Goal: Task Accomplishment & Management: Manage account settings

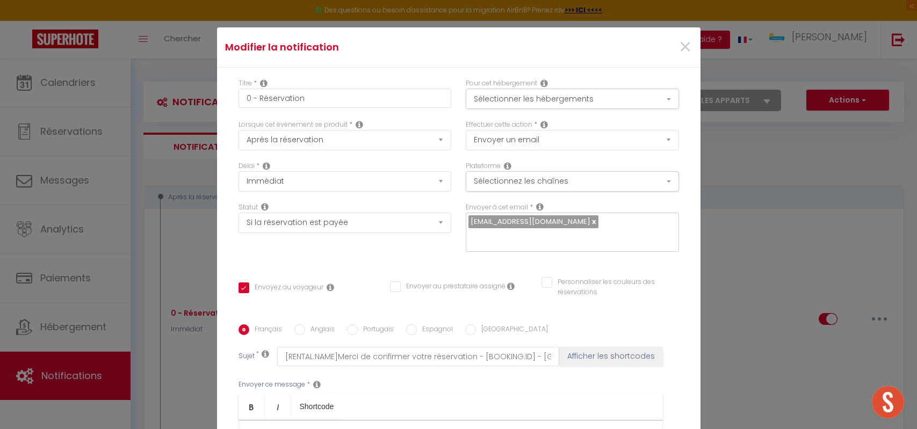
select select "if_booking_is_paid"
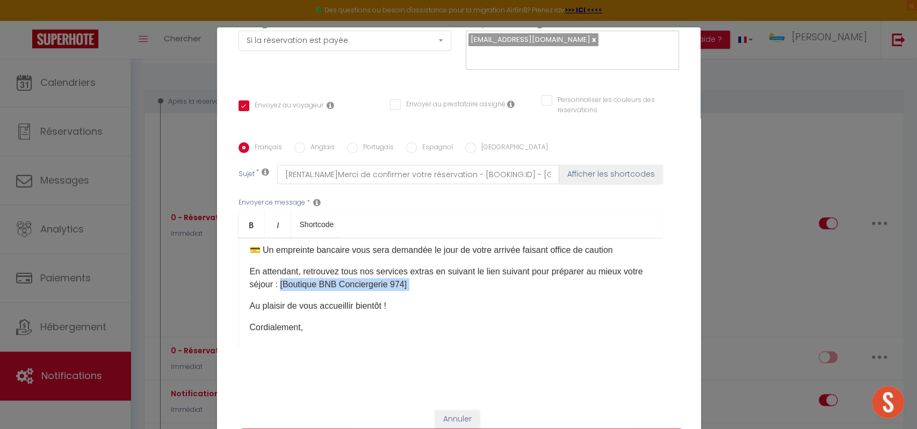
scroll to position [184, 0]
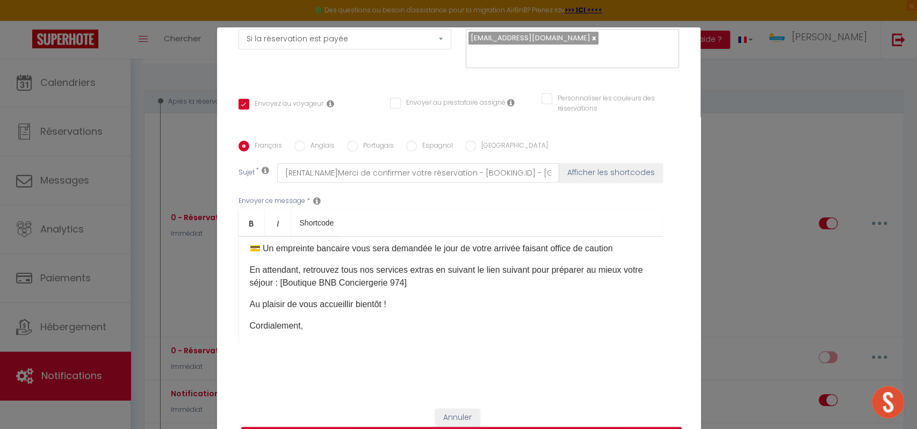
click at [304, 290] on div "🙋🏻‍♂️ Bonjour [GUEST:FIRST_NAME], Nous tenons à vous remercier chaleureusement …" at bounding box center [451, 289] width 425 height 107
drag, startPoint x: 299, startPoint y: 283, endPoint x: 423, endPoint y: 278, distance: 124.2
click at [423, 278] on p "En attendant, retrouvez tous nos services extras en suivant le lien suivant pou…" at bounding box center [451, 277] width 402 height 26
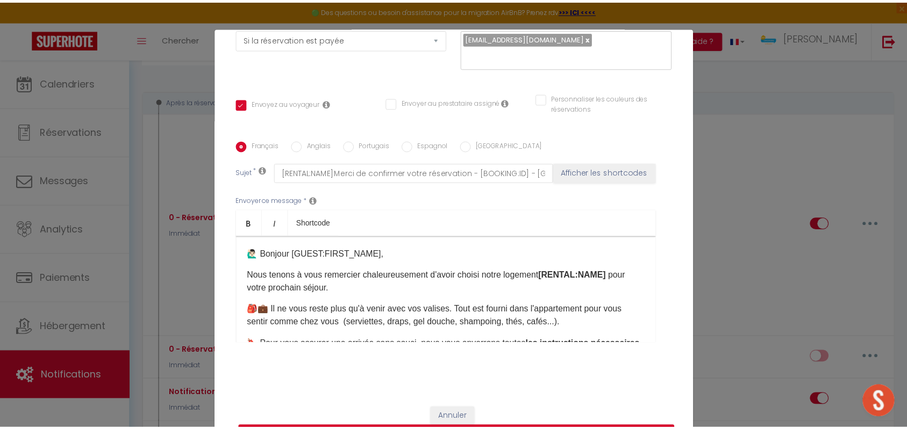
scroll to position [0, 0]
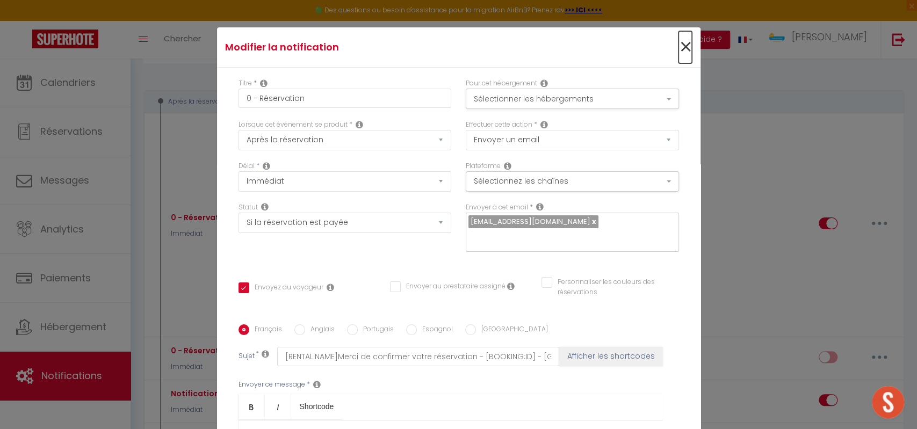
click at [679, 49] on span "×" at bounding box center [685, 47] width 13 height 32
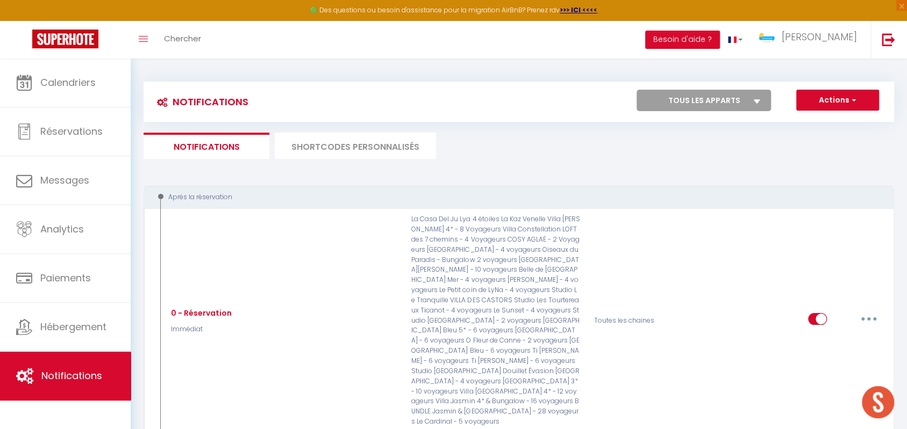
click at [330, 149] on li "SHORTCODES PERSONNALISÉS" at bounding box center [355, 146] width 161 height 26
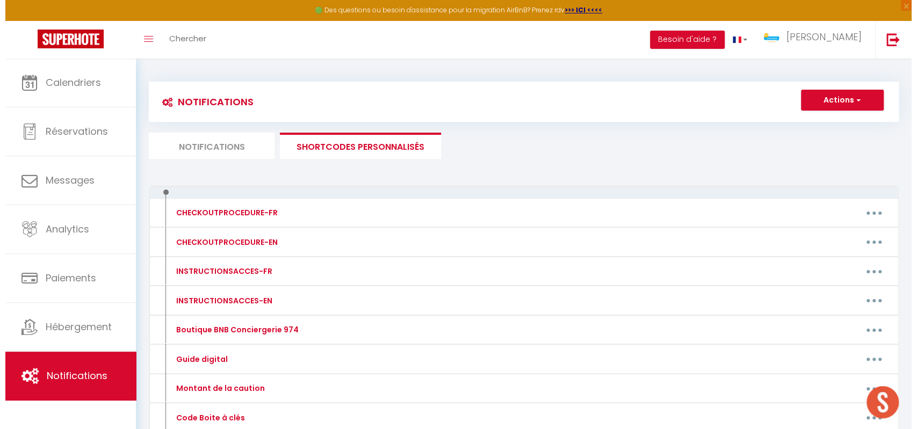
scroll to position [70, 0]
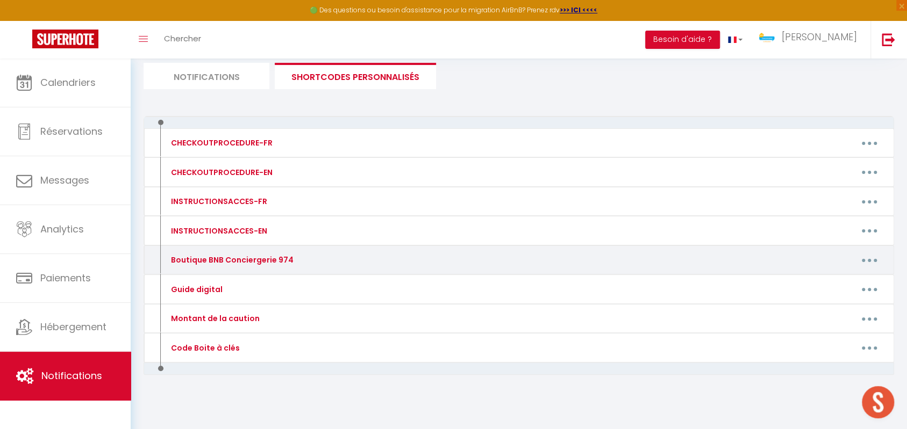
click at [222, 256] on div "Boutique BNB Conciergerie 974" at bounding box center [230, 260] width 125 height 12
click at [290, 256] on div "Boutique BNB Conciergerie 974" at bounding box center [252, 259] width 183 height 17
drag, startPoint x: 290, startPoint y: 256, endPoint x: 175, endPoint y: 258, distance: 115.0
click at [175, 258] on div "Boutique BNB Conciergerie 974" at bounding box center [252, 259] width 183 height 17
click at [861, 256] on button "button" at bounding box center [869, 259] width 30 height 17
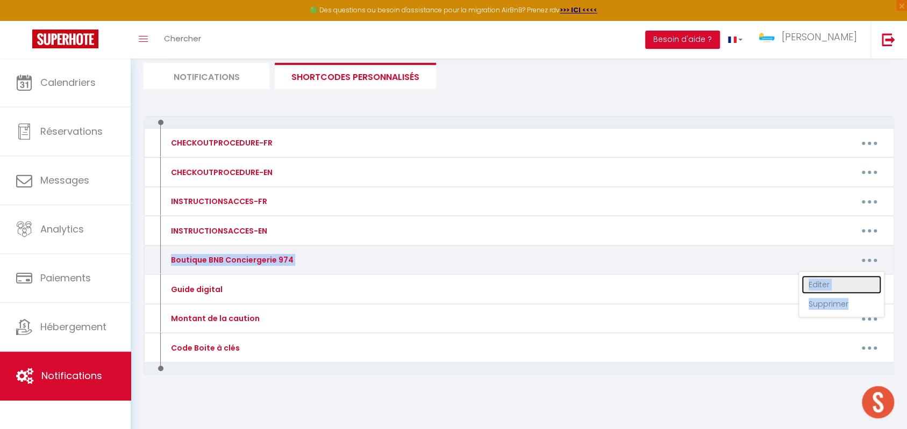
click at [821, 277] on link "Editer" at bounding box center [841, 285] width 80 height 18
type input "Boutique BNB Conciergerie 974"
type textarea "Boutique BNB Conciergerie 974"
type textarea "[URL][DOMAIN_NAME]"
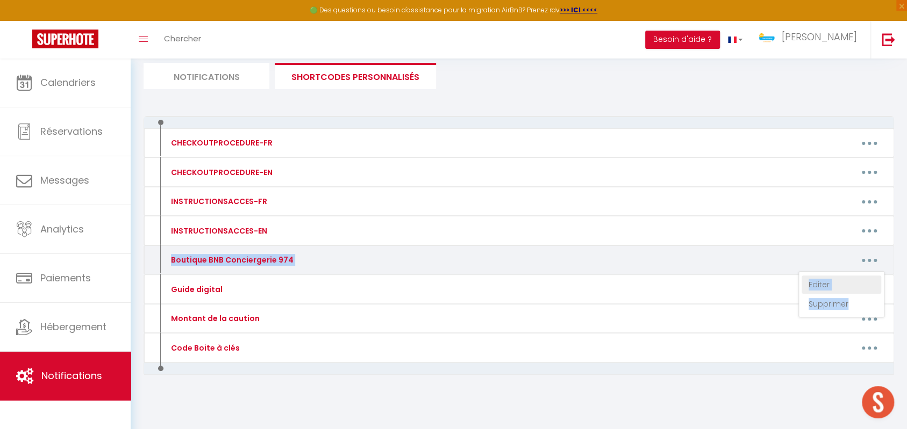
type textarea "[URL][DOMAIN_NAME]"
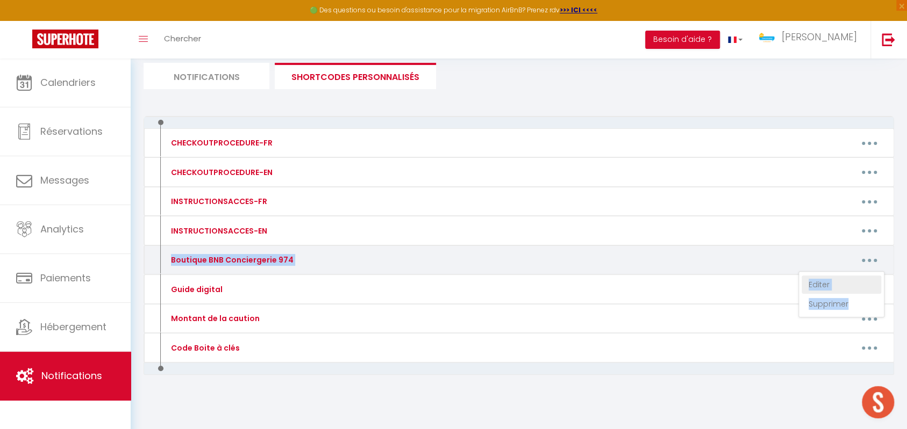
type textarea "[URL][DOMAIN_NAME]"
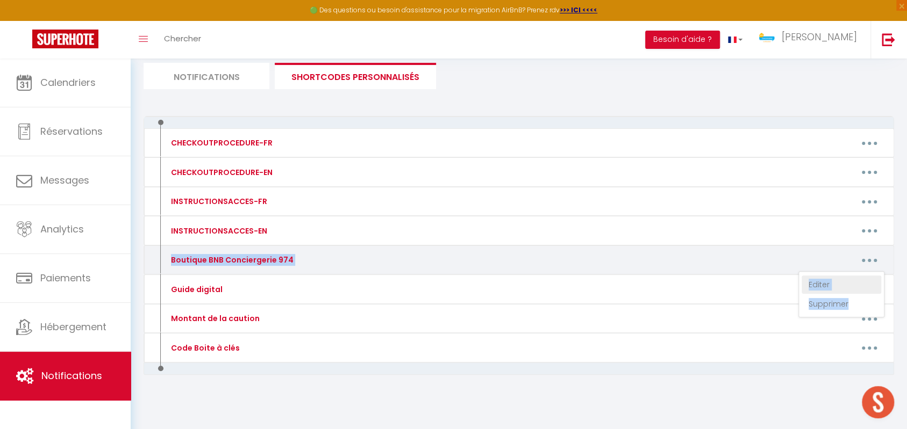
type textarea "[URL][DOMAIN_NAME]"
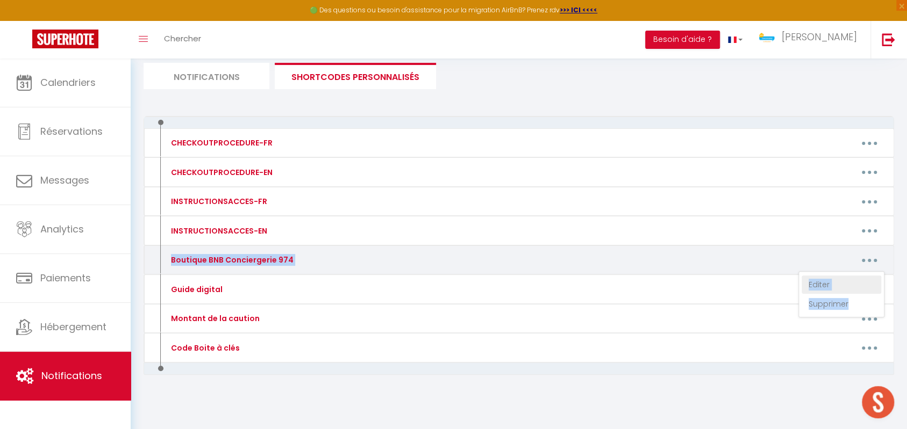
type textarea "[URL][DOMAIN_NAME]"
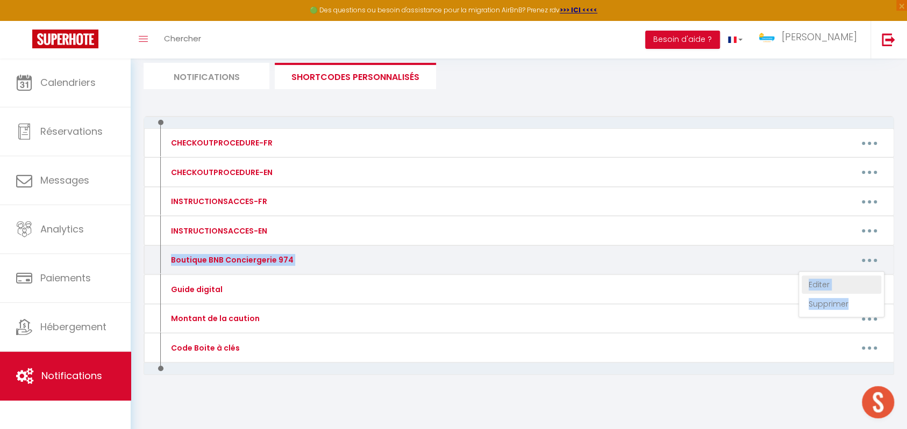
type textarea "[URL][DOMAIN_NAME][PERSON_NAME]"
type textarea "[URL][DOMAIN_NAME]"
type textarea "[URL][DOMAIN_NAME][PERSON_NAME]"
type textarea "[URL][DOMAIN_NAME]"
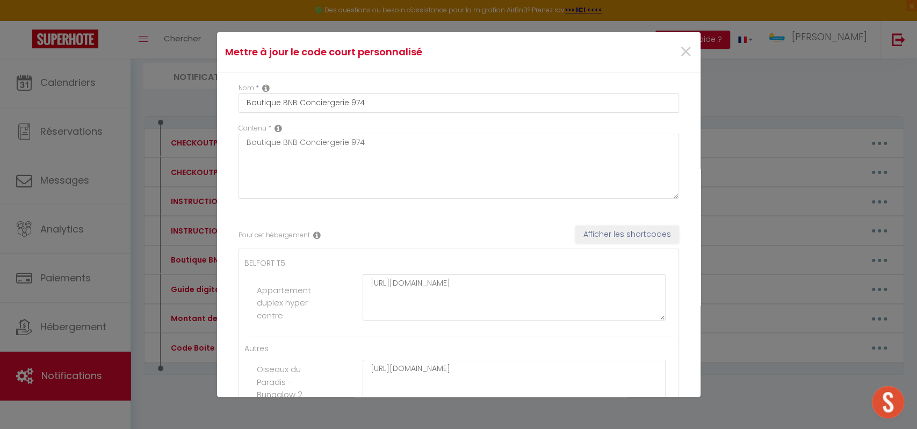
click at [296, 293] on label "Appartement duplex hyper centre" at bounding box center [285, 303] width 56 height 38
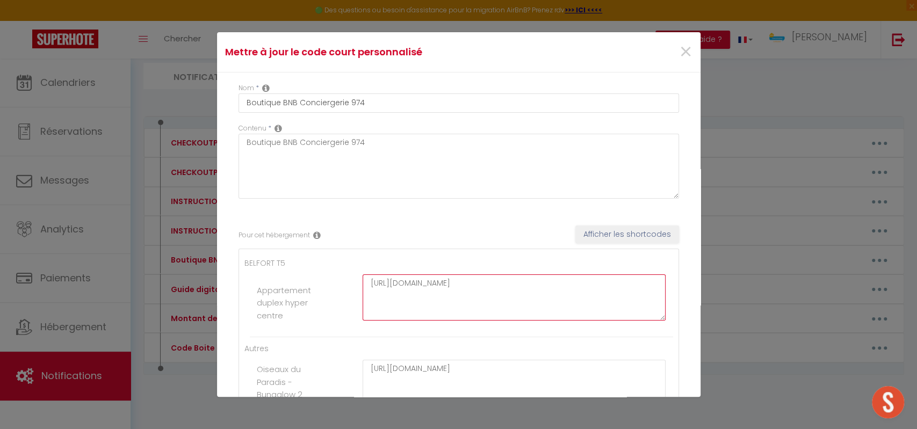
drag, startPoint x: 393, startPoint y: 280, endPoint x: 598, endPoint y: 283, distance: 204.2
click at [598, 283] on textarea "[URL][DOMAIN_NAME]" at bounding box center [515, 298] width 304 height 46
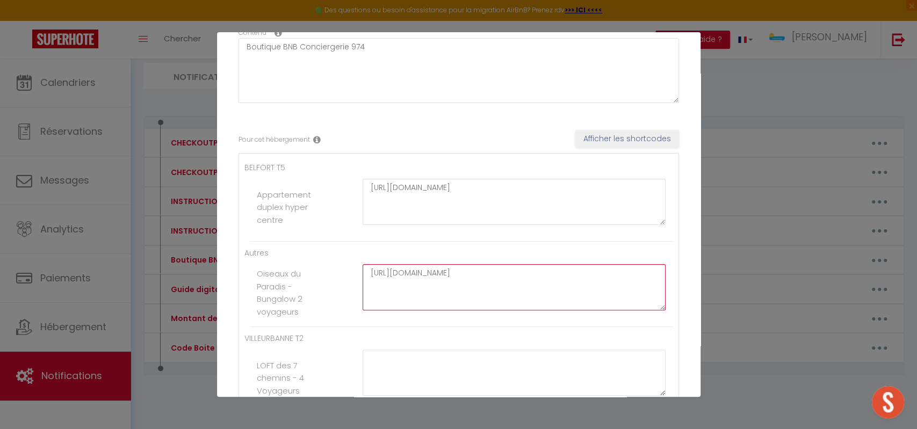
drag, startPoint x: 393, startPoint y: 277, endPoint x: 598, endPoint y: 275, distance: 204.7
click at [598, 275] on textarea "[URL][DOMAIN_NAME]" at bounding box center [515, 287] width 304 height 46
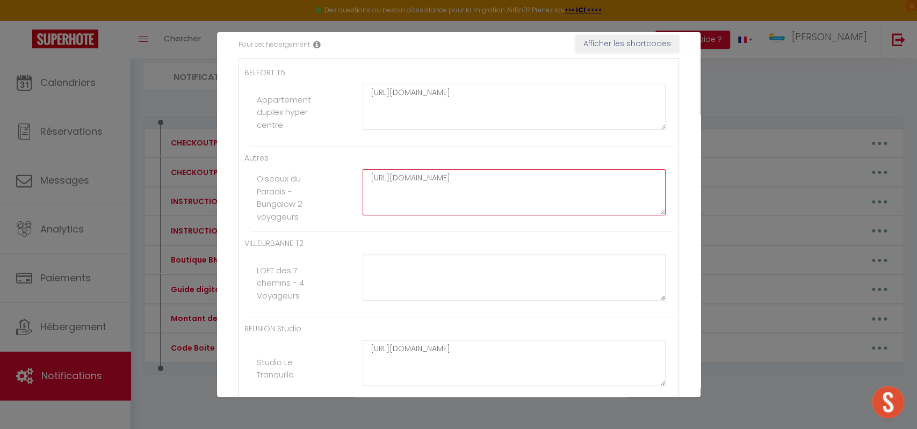
scroll to position [286, 0]
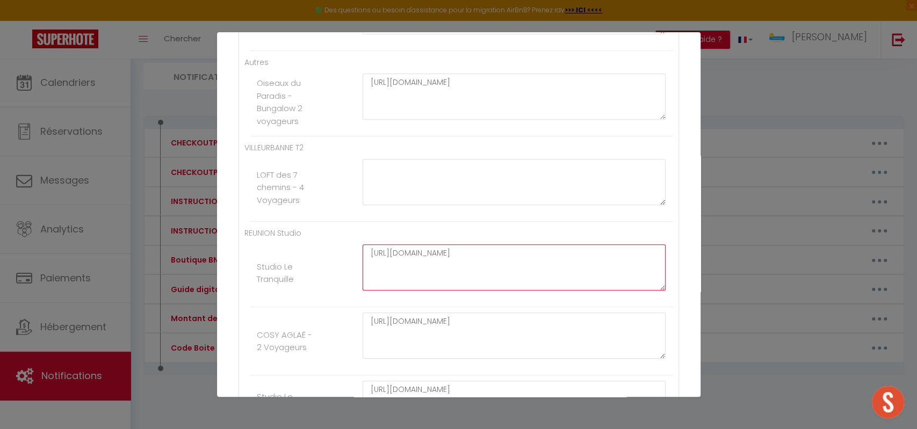
drag, startPoint x: 407, startPoint y: 263, endPoint x: 557, endPoint y: 259, distance: 150.0
click at [557, 259] on textarea "[URL][DOMAIN_NAME]" at bounding box center [515, 267] width 304 height 46
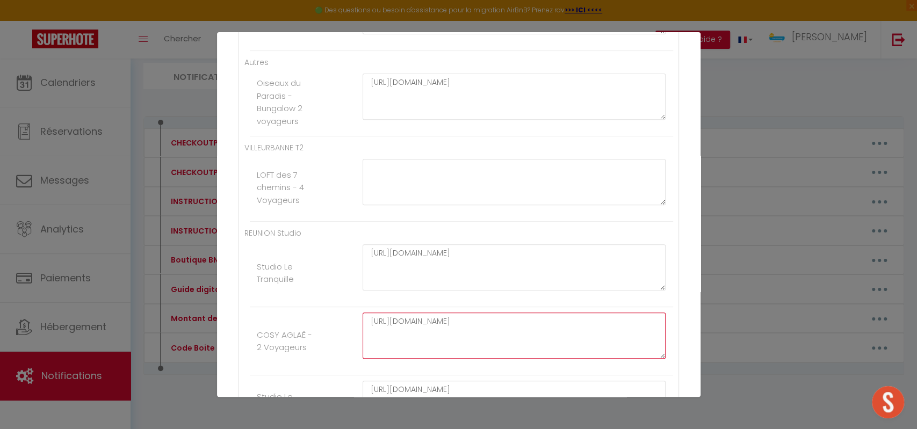
drag, startPoint x: 397, startPoint y: 326, endPoint x: 606, endPoint y: 329, distance: 209.6
click at [606, 329] on textarea "[URL][DOMAIN_NAME]" at bounding box center [515, 336] width 304 height 46
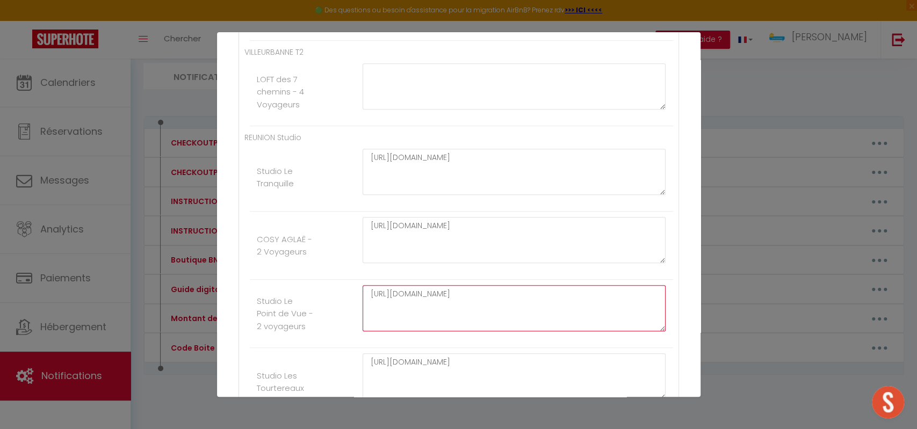
drag, startPoint x: 546, startPoint y: 290, endPoint x: 484, endPoint y: 307, distance: 64.0
click at [546, 290] on textarea "[URL][DOMAIN_NAME]" at bounding box center [515, 308] width 304 height 46
drag, startPoint x: 391, startPoint y: 365, endPoint x: 547, endPoint y: 362, distance: 156.4
click at [547, 362] on textarea "[URL][DOMAIN_NAME]" at bounding box center [515, 377] width 304 height 46
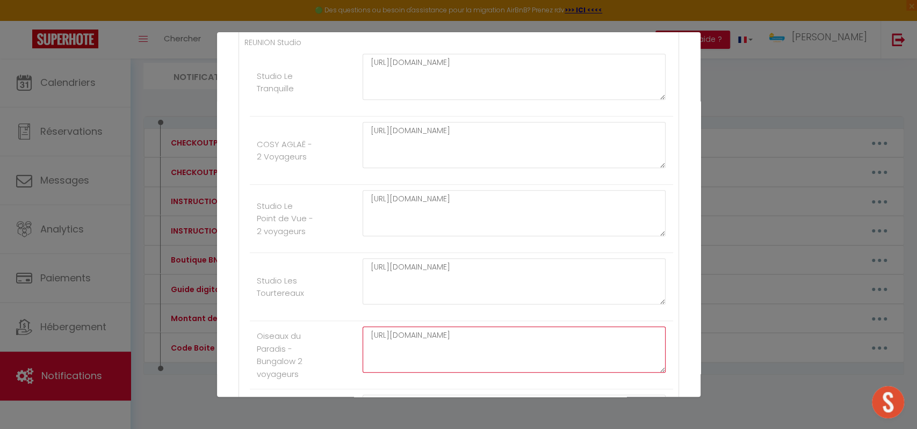
drag, startPoint x: 503, startPoint y: 329, endPoint x: 555, endPoint y: 327, distance: 51.6
click at [555, 327] on textarea "[URL][DOMAIN_NAME]" at bounding box center [515, 350] width 304 height 46
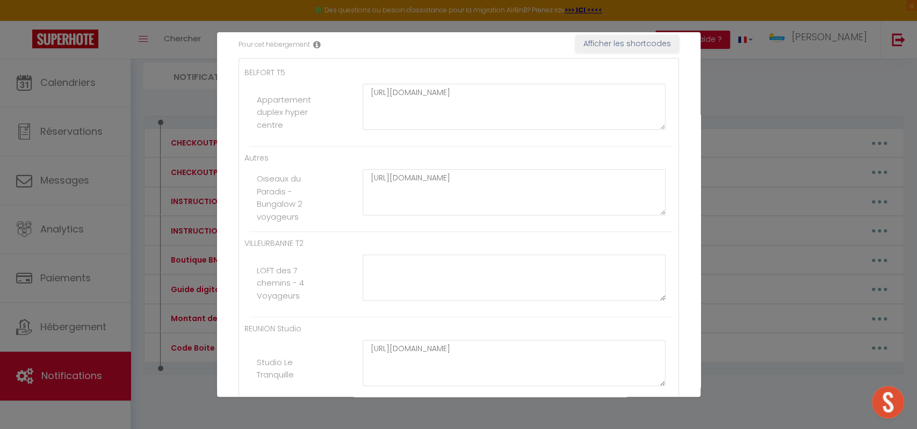
scroll to position [0, 0]
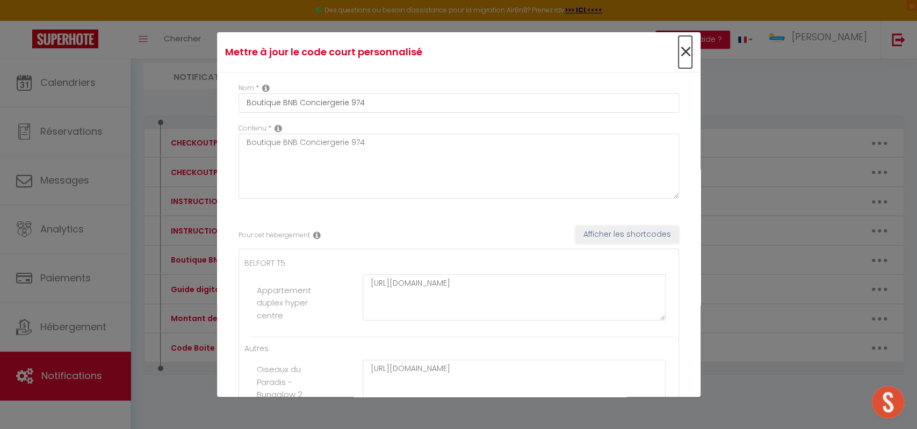
click at [679, 51] on span "×" at bounding box center [685, 52] width 13 height 32
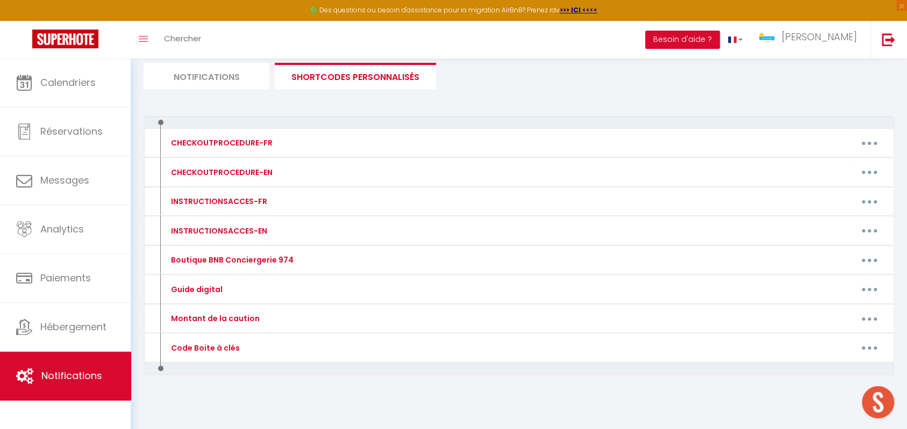
click at [245, 84] on li "Notifications" at bounding box center [206, 76] width 126 height 26
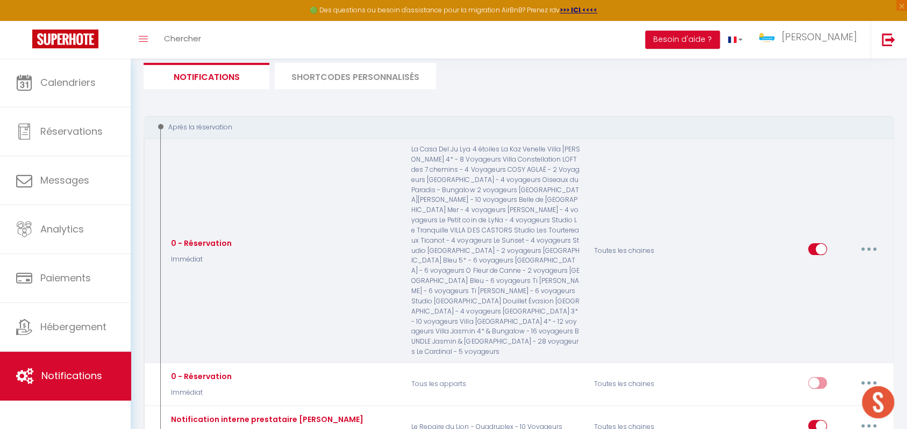
click at [866, 241] on button "button" at bounding box center [868, 249] width 30 height 17
click at [828, 265] on link "Editer" at bounding box center [841, 274] width 80 height 18
checkbox input "true"
checkbox input "false"
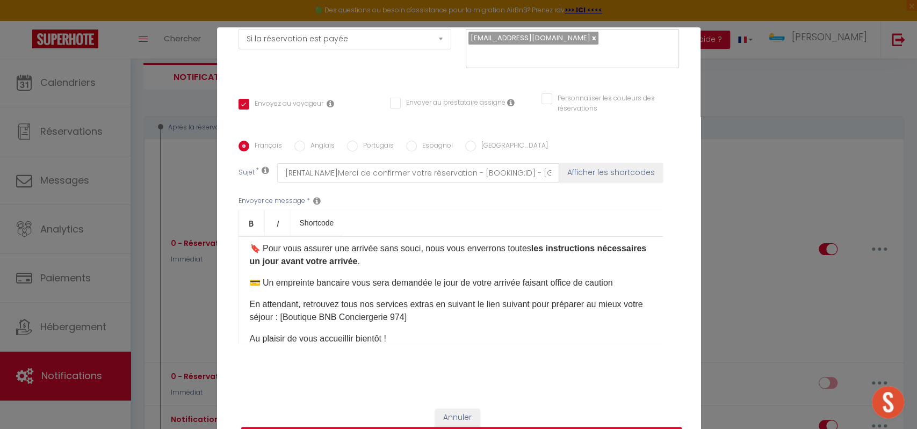
scroll to position [191, 0]
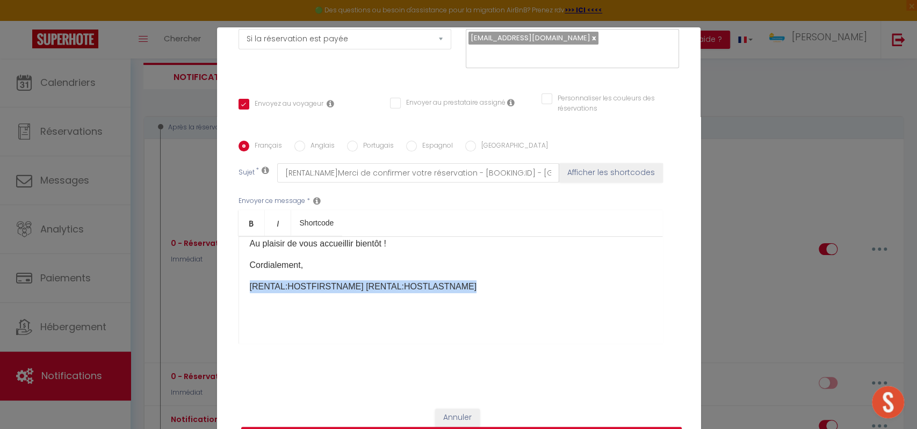
drag, startPoint x: 244, startPoint y: 289, endPoint x: 449, endPoint y: 284, distance: 204.8
click at [449, 284] on p "[RENTAL:HOSTFIRSTNAME] [RENTAL:HOSTLASTNAME]" at bounding box center [451, 286] width 402 height 13
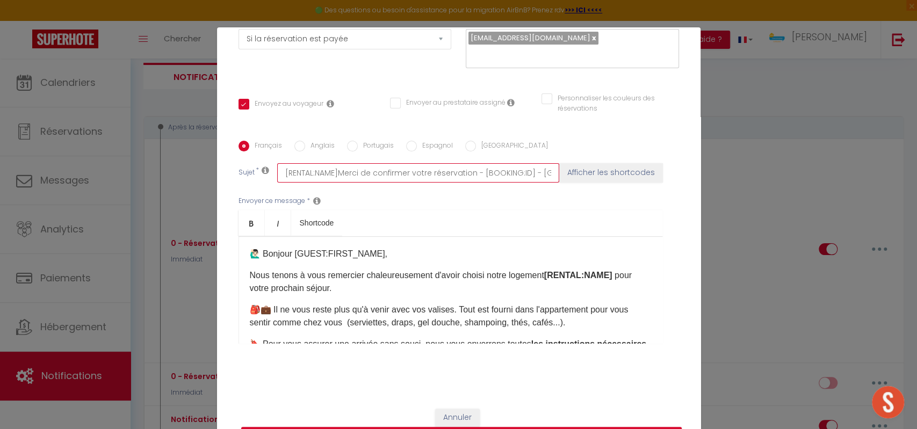
drag, startPoint x: 330, startPoint y: 173, endPoint x: 264, endPoint y: 174, distance: 66.1
click at [264, 174] on div "Sujet * [RENTAL:NAME]Merci de confirmer votre réservation - [BOOKING:ID] - [GUE…" at bounding box center [459, 172] width 441 height 19
drag, startPoint x: 475, startPoint y: 175, endPoint x: 520, endPoint y: 175, distance: 45.1
click at [520, 175] on input "[RENTAL:NAME]Merci de confirmer votre réservation - [BOOKING:ID] - [GUEST:FIRST…" at bounding box center [418, 172] width 282 height 19
drag, startPoint x: 332, startPoint y: 172, endPoint x: 249, endPoint y: 174, distance: 82.8
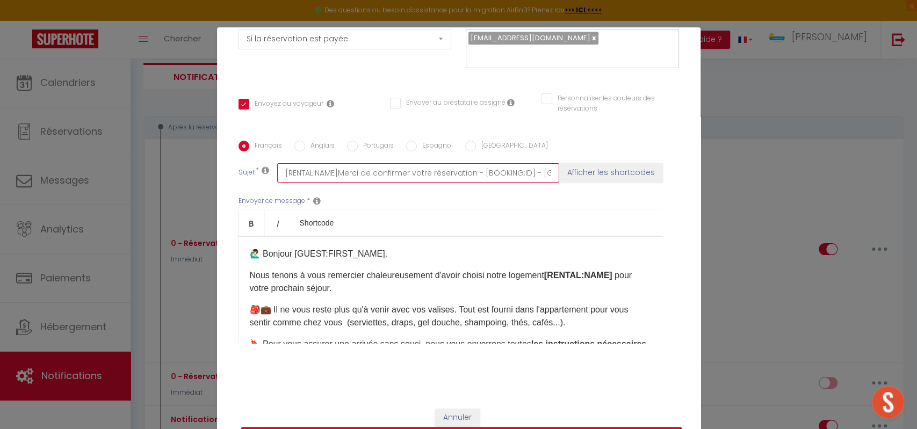
click at [249, 174] on div "Sujet * [RENTAL:NAME]Merci de confirmer votre réservation - [BOOKING:ID] - [GUE…" at bounding box center [459, 172] width 441 height 19
drag, startPoint x: 472, startPoint y: 173, endPoint x: 522, endPoint y: 174, distance: 49.4
click at [522, 174] on input "[RENTAL:NAME]Merci de confirmer votre réservation - [BOOKING:ID] - [GUEST:FIRST…" at bounding box center [418, 172] width 282 height 19
click at [524, 170] on input "[RENTAL:NAME]Merci de confirmer votre réservation - [BOOKING:ID] - [GUEST:FIRST…" at bounding box center [418, 172] width 282 height 19
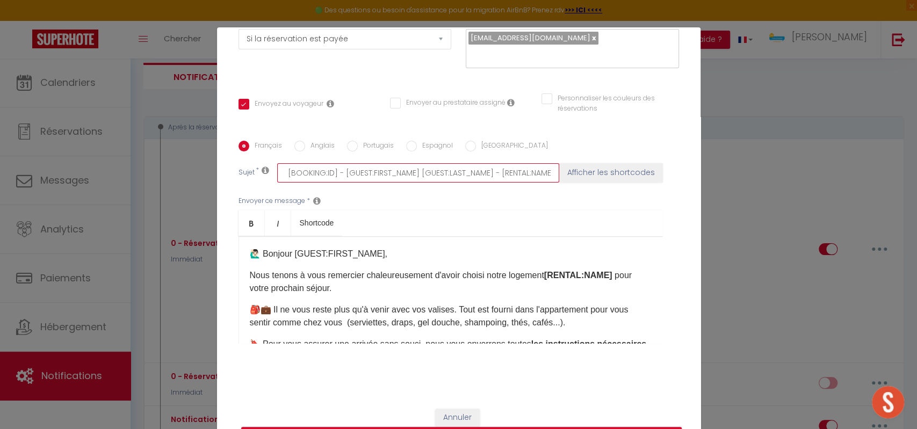
drag, startPoint x: 529, startPoint y: 170, endPoint x: 539, endPoint y: 170, distance: 10.2
click at [539, 170] on input "[RENTAL:NAME]Merci de confirmer votre réservation - [BOOKING:ID] - [GUEST:FIRST…" at bounding box center [418, 172] width 282 height 19
click at [414, 169] on input "[RENTAL:NAME]Merci de confirmer votre réservation - [BOOKING:ID] - [GUEST:FIRST…" at bounding box center [418, 172] width 282 height 19
click at [437, 169] on input "[RENTAL:NAME]Merci de confirmer votre réservation - [BOOKING:ID] - [GUEST:FIRST…" at bounding box center [418, 172] width 282 height 19
click at [371, 178] on input "[RENTAL:NAME]Merci de confirmer votre réservation - [BOOKING:ID] - [GUEST:FIRST…" at bounding box center [418, 172] width 282 height 19
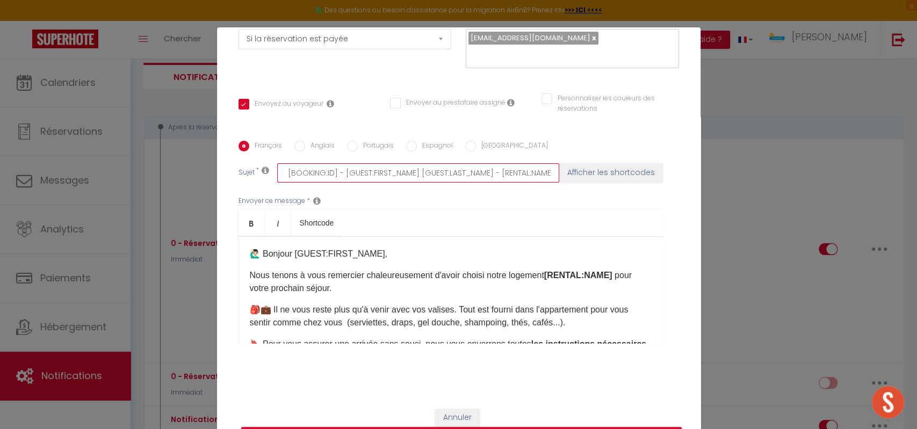
click at [416, 174] on input "[RENTAL:NAME]Merci de confirmer votre réservation - [BOOKING:ID] - [GUEST:FIRST…" at bounding box center [418, 172] width 282 height 19
click at [509, 168] on input "[RENTAL:NAME]Merci de confirmer votre réservation - [BOOKING:ID] - [GUEST:FIRST…" at bounding box center [418, 172] width 282 height 19
drag, startPoint x: 509, startPoint y: 169, endPoint x: 559, endPoint y: 170, distance: 50.5
click at [559, 170] on div "Sujet * [RENTAL:NAME]Merci de confirmer votre réservation - [BOOKING:ID] - [GUE…" at bounding box center [459, 172] width 441 height 19
click at [510, 176] on input "[RENTAL:NAME]Merci de confirmer votre réservation - [BOOKING:ID] - [GUEST:FIRST…" at bounding box center [418, 172] width 282 height 19
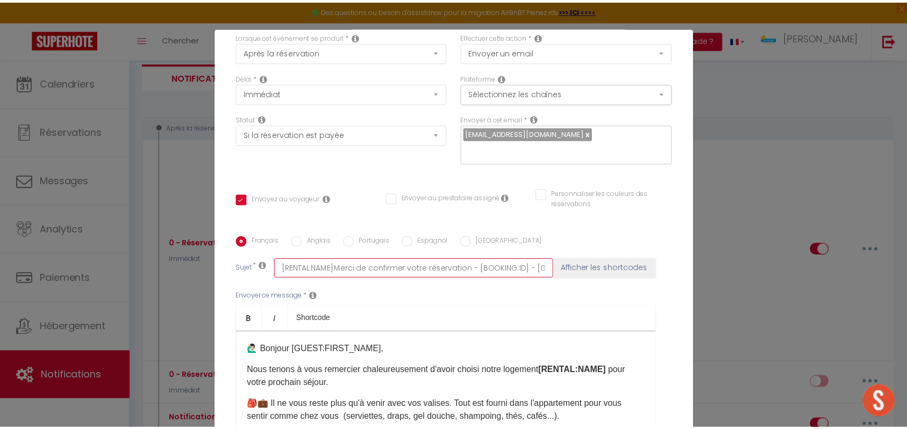
scroll to position [0, 0]
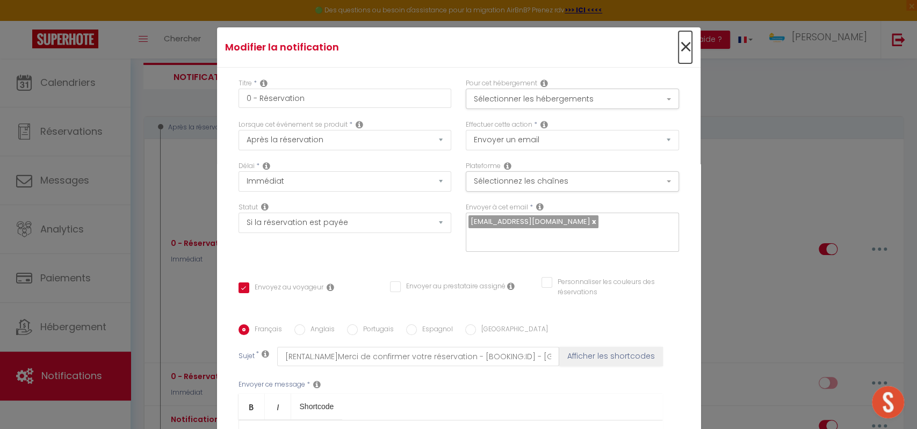
click at [679, 54] on span "×" at bounding box center [685, 47] width 13 height 32
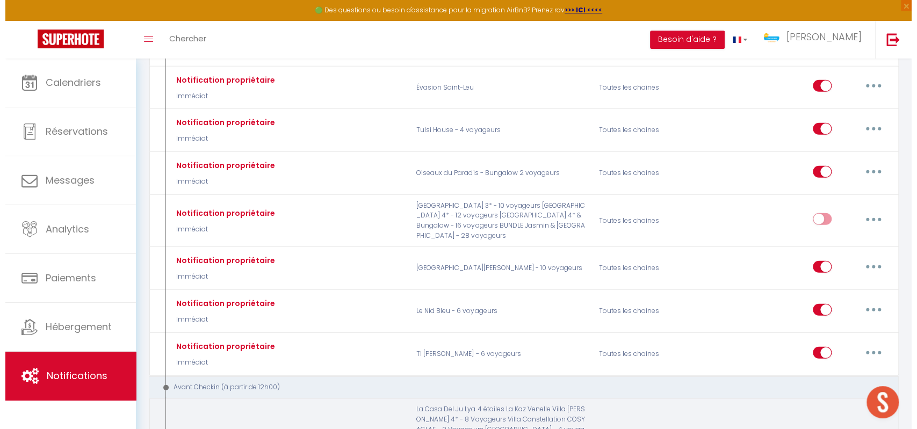
scroll to position [2076, 0]
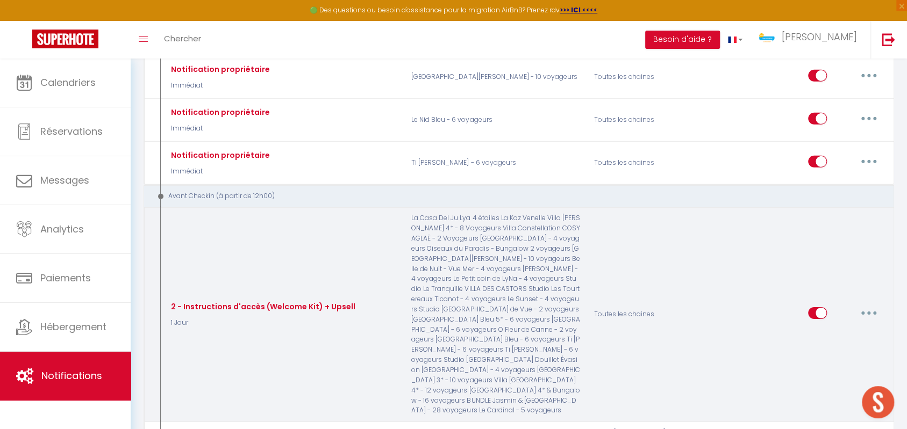
click at [861, 305] on button "button" at bounding box center [868, 313] width 30 height 17
click at [824, 328] on link "Editer" at bounding box center [841, 337] width 80 height 18
type input "2 - Instructions d'accès (Welcome Kit) + Upsell"
select select "1 Jour"
checkbox input "true"
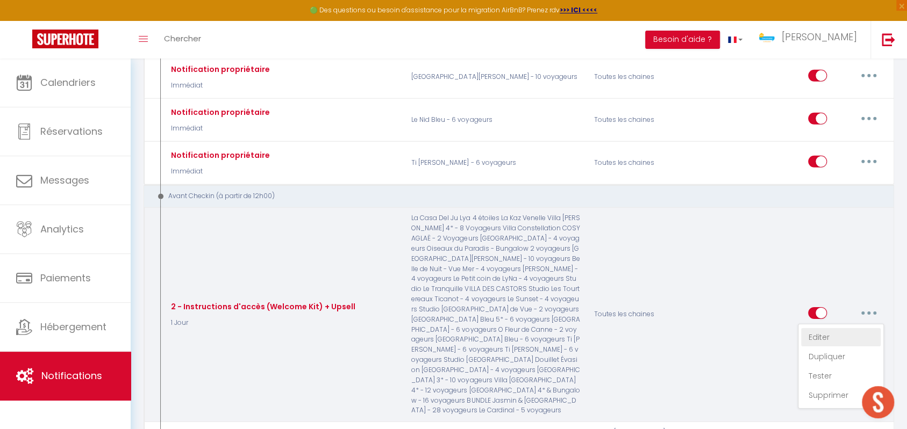
checkbox input "false"
type input "Procédure pour le checkin - [RENTAL:NAME]"
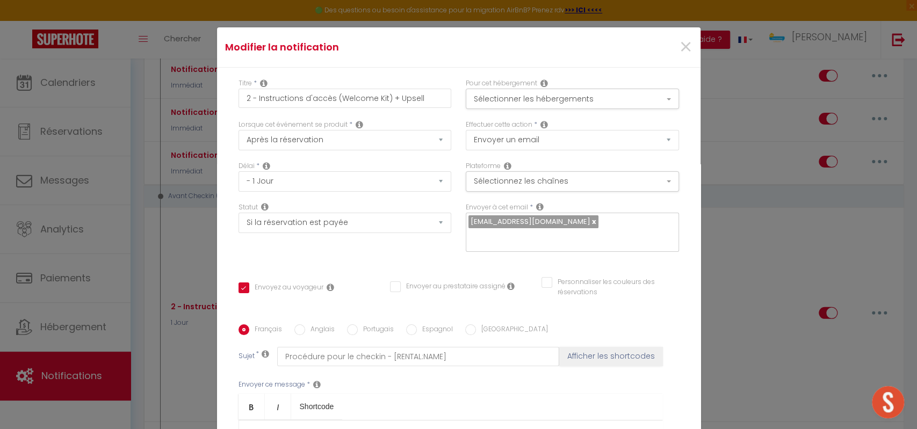
scroll to position [184, 0]
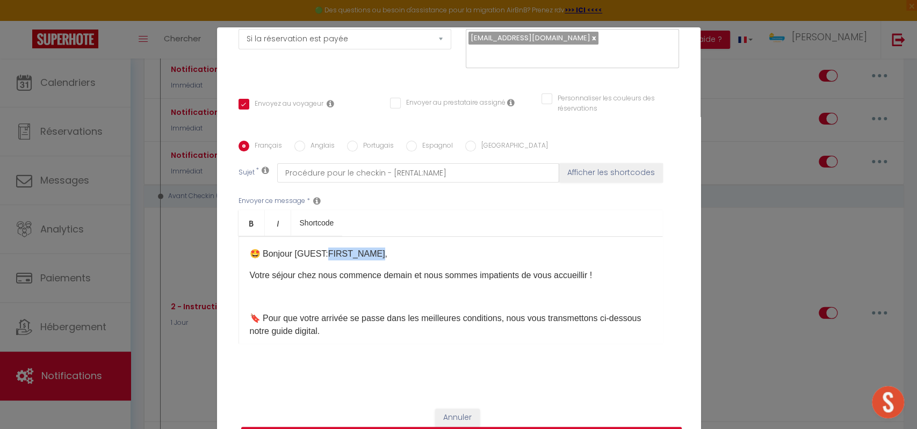
drag, startPoint x: 342, startPoint y: 256, endPoint x: 320, endPoint y: 256, distance: 22.0
click at [320, 256] on p "🤩​ Bonjour [GUEST:FIRST_NAME]," at bounding box center [451, 254] width 402 height 13
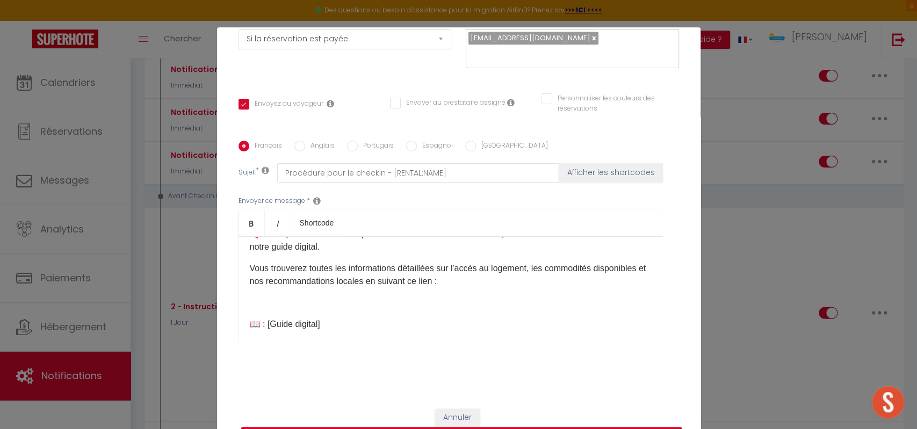
scroll to position [105, 0]
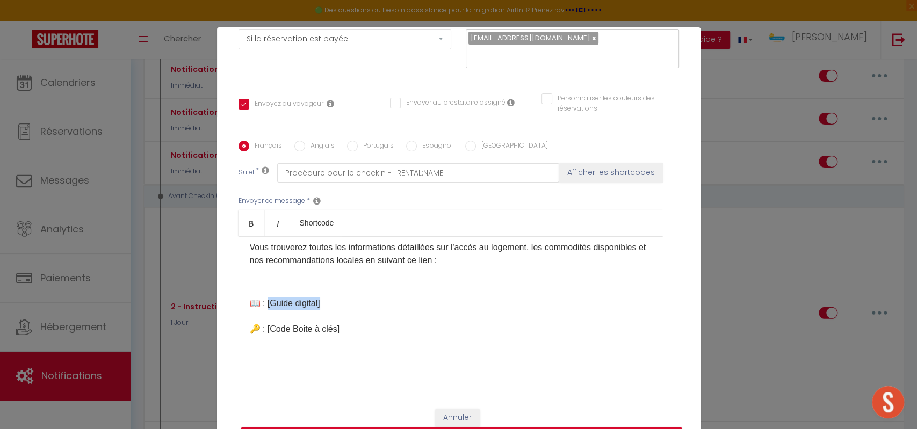
drag, startPoint x: 300, startPoint y: 298, endPoint x: 265, endPoint y: 298, distance: 34.9
click at [265, 298] on p "📖 ​: [Guide digital]​ 🔑 ​: [Code Boite à clés]​" at bounding box center [451, 316] width 402 height 39
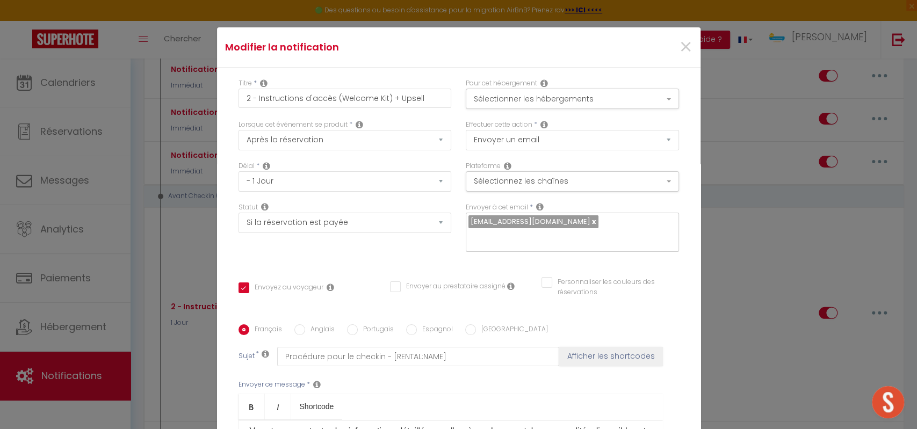
click at [635, 114] on div "Pour cet hébergement Sélectionner les hébergements Tous les apparts BELFORT T5 …" at bounding box center [572, 98] width 227 height 41
click at [646, 98] on button "Sélectionner les hébergements" at bounding box center [572, 99] width 213 height 20
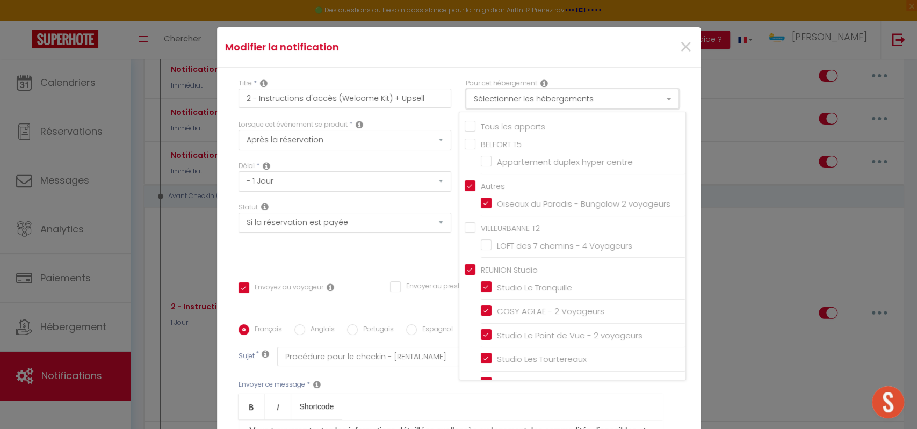
click at [625, 105] on button "Sélectionner les hébergements" at bounding box center [572, 99] width 213 height 20
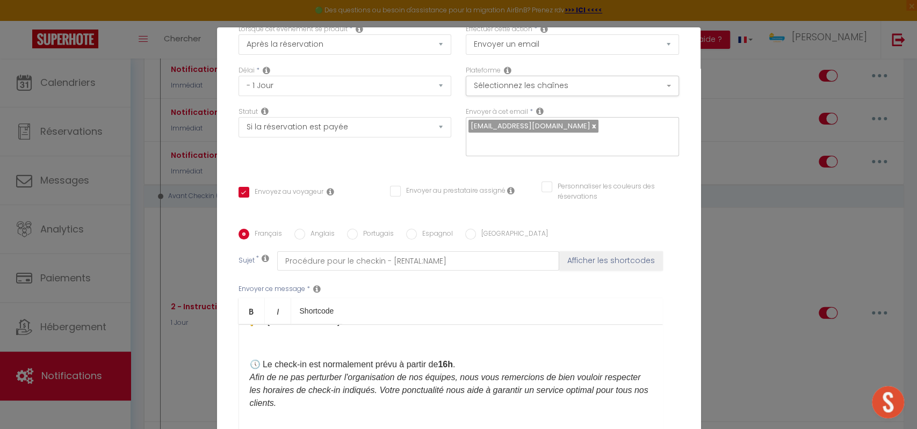
scroll to position [105, 0]
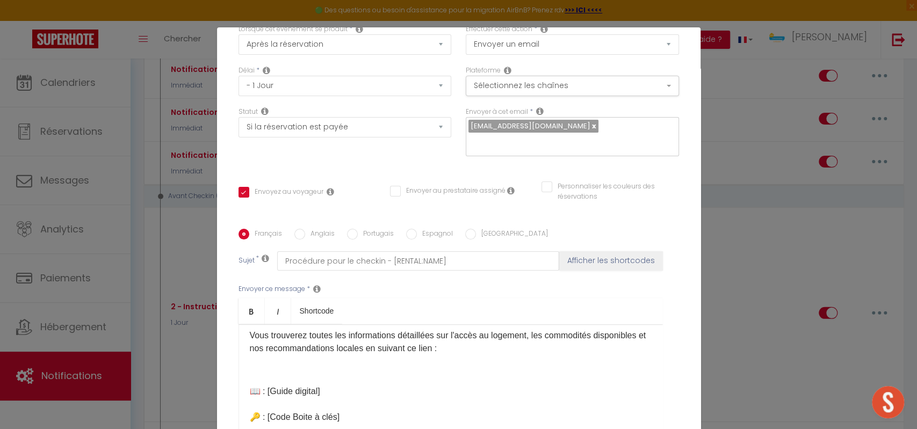
click at [335, 386] on p "📖 ​: [Guide digital]​ 🔑 ​: [Code Boite à clés]​" at bounding box center [451, 404] width 402 height 39
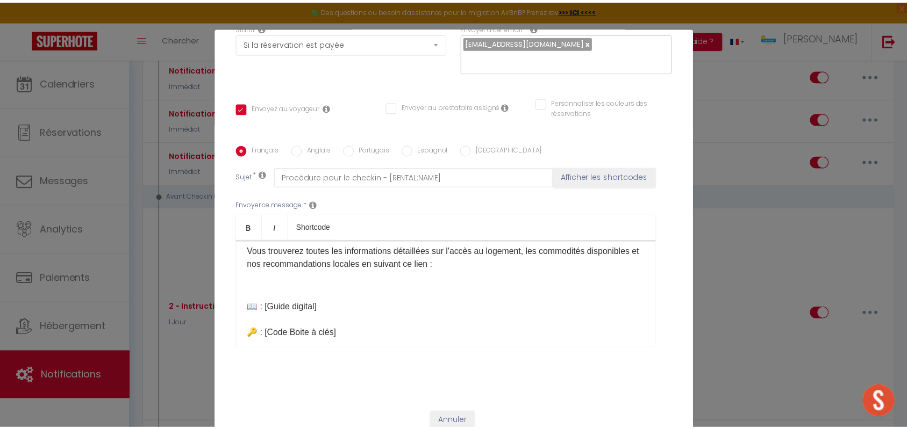
scroll to position [184, 0]
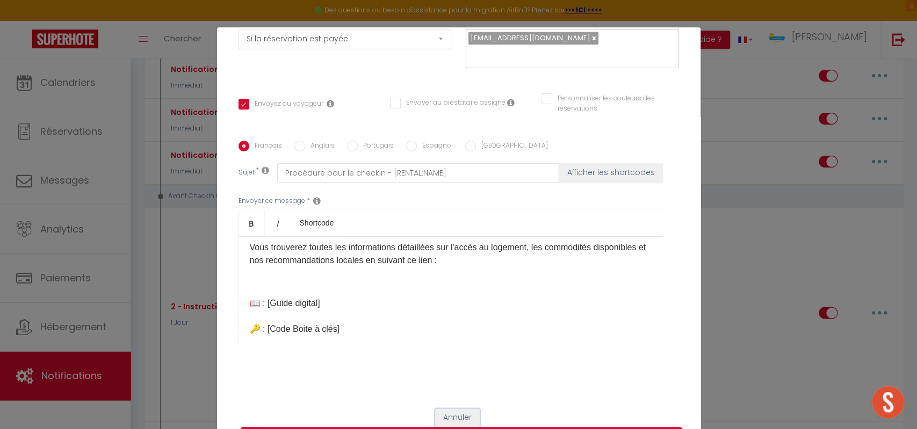
drag, startPoint x: 442, startPoint y: 408, endPoint x: 438, endPoint y: 387, distance: 21.4
click at [442, 409] on button "Annuler" at bounding box center [457, 418] width 45 height 18
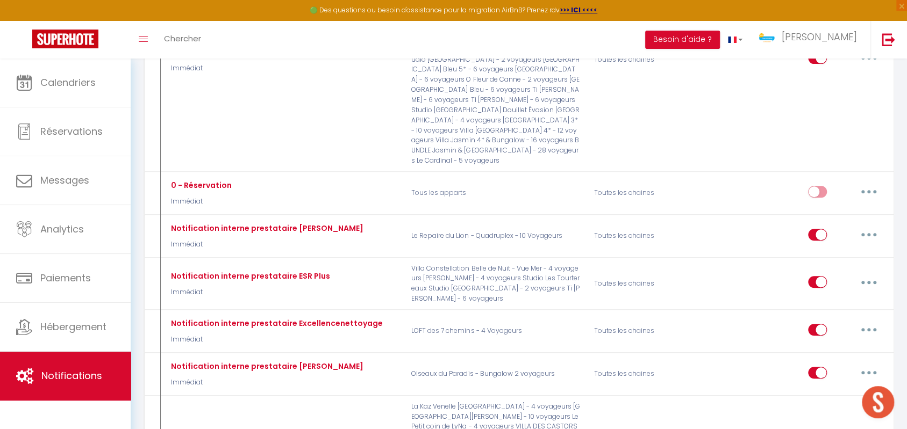
scroll to position [0, 0]
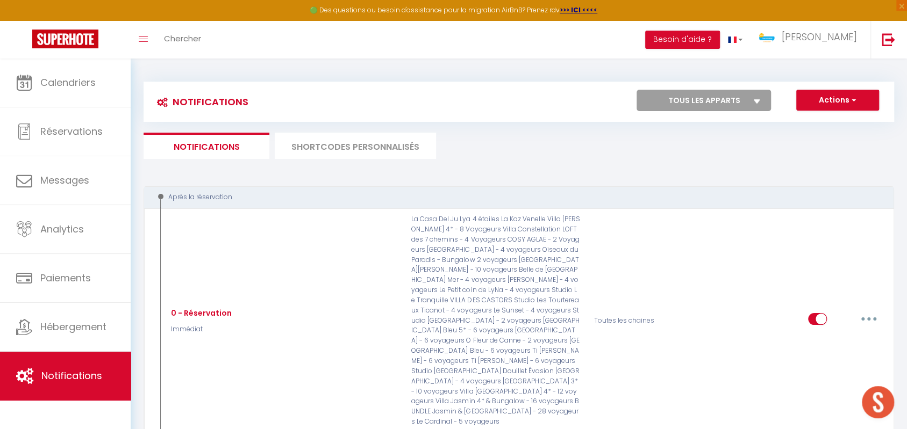
click at [346, 155] on li "SHORTCODES PERSONNALISÉS" at bounding box center [355, 146] width 161 height 26
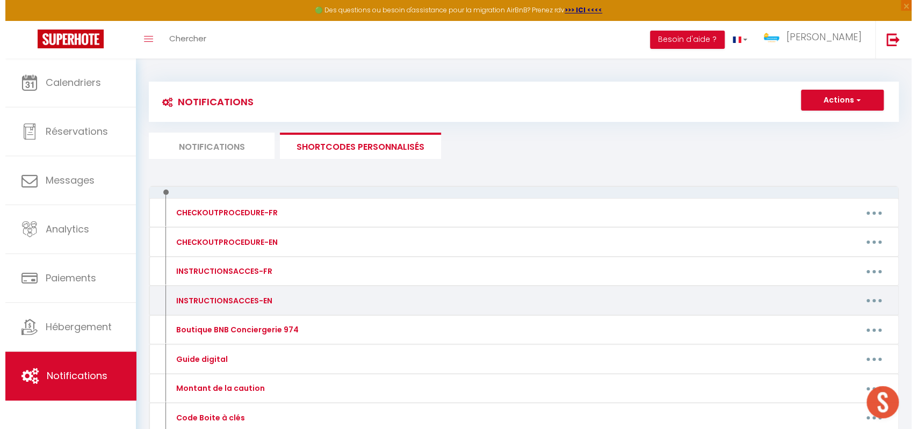
scroll to position [70, 0]
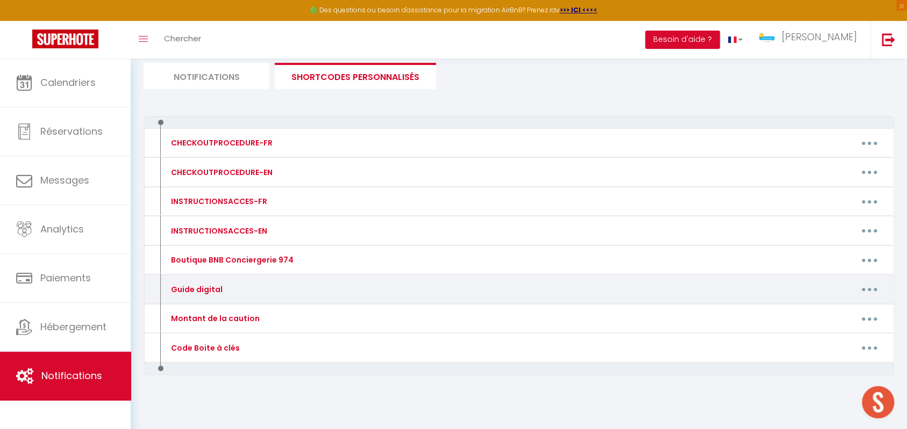
click at [863, 289] on button "button" at bounding box center [869, 289] width 30 height 17
click at [830, 306] on link "Editer" at bounding box center [841, 314] width 80 height 18
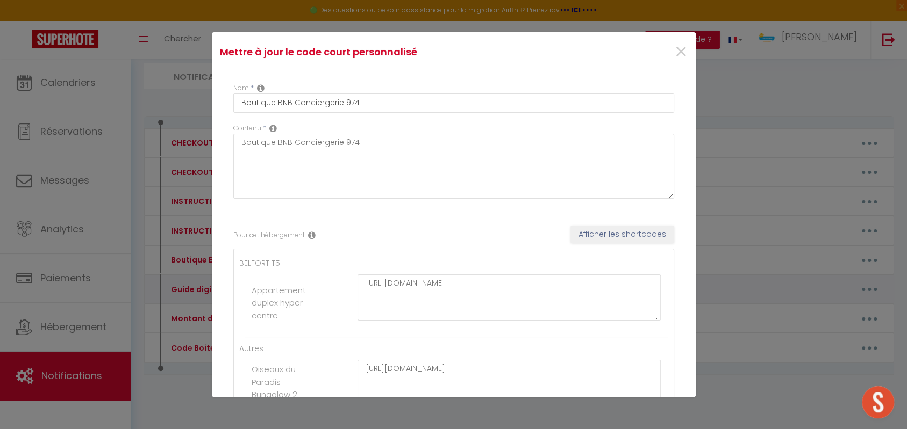
type input "Guide digital"
type textarea "Guide digital"
type textarea "[URL][DOMAIN_NAME]"
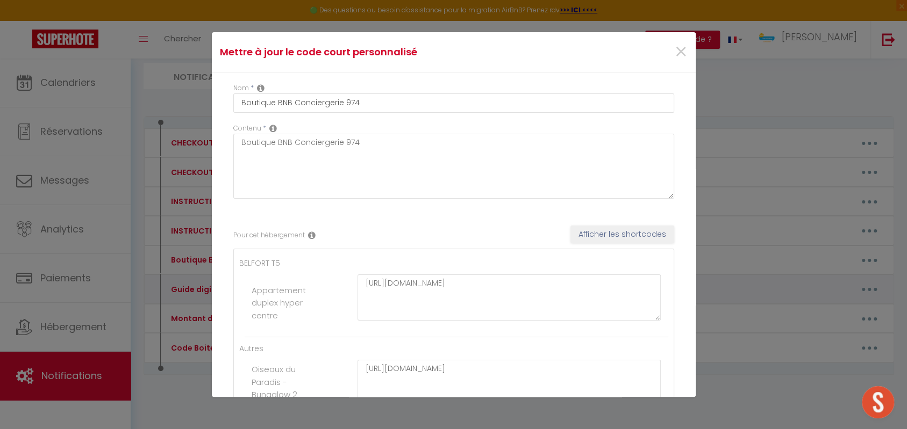
type textarea "[URL][DOMAIN_NAME]"
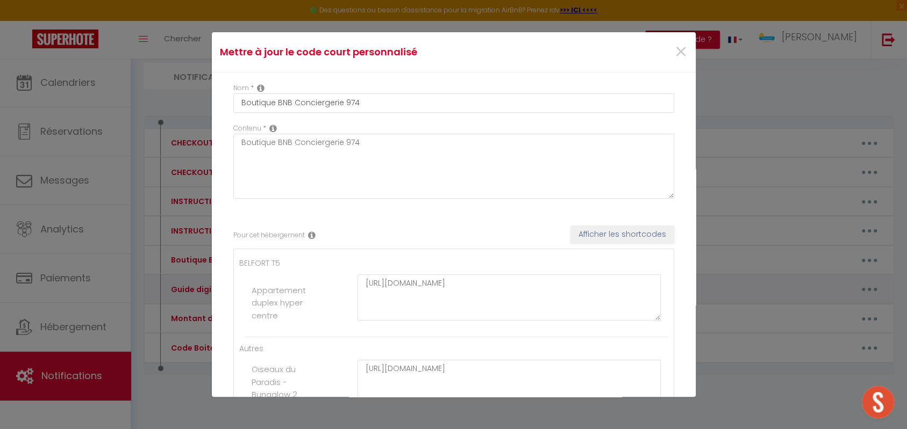
type textarea "[URL][DOMAIN_NAME]"
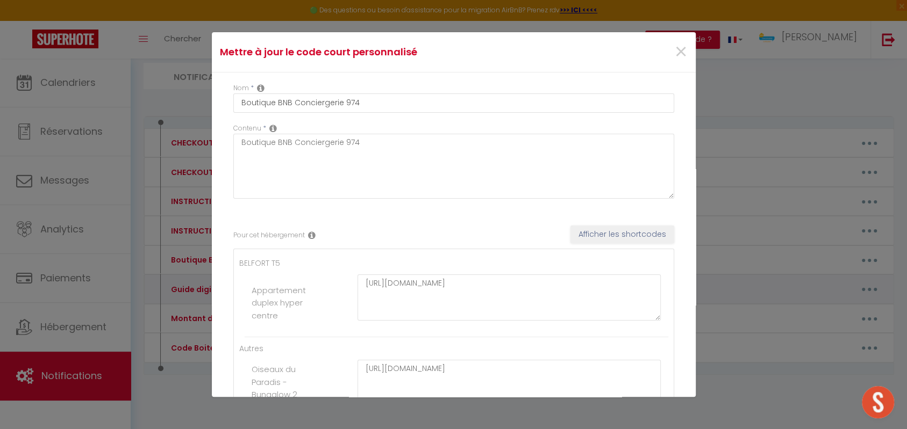
type textarea "[URL][DOMAIN_NAME]"
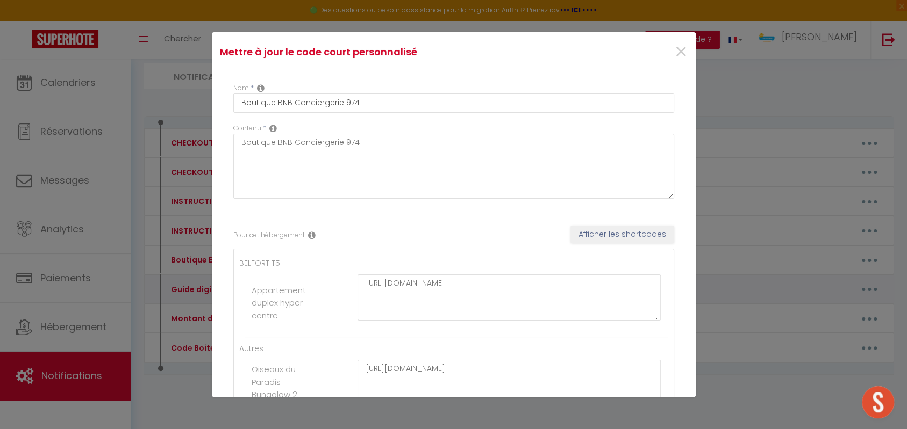
type textarea "[URL][DOMAIN_NAME]"
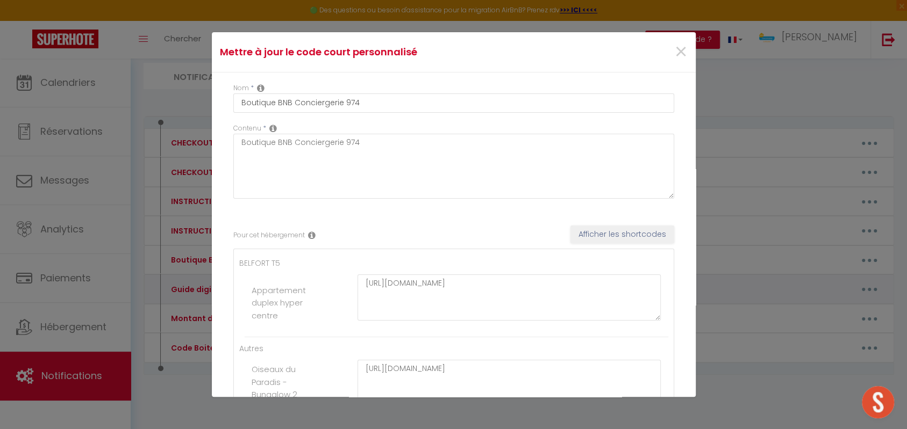
type textarea "[URL][DOMAIN_NAME]"
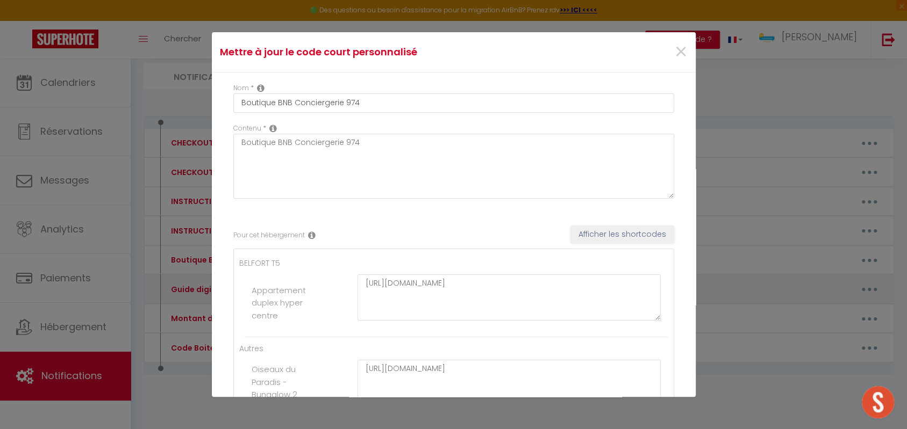
type textarea "[URL][DOMAIN_NAME]"
type textarea "VILLA LA POINTE 3* : [URL][DOMAIN_NAME] [GEOGRAPHIC_DATA] 4* : [URL][DOMAIN_NAM…"
type textarea "[URL][DOMAIN_NAME]"
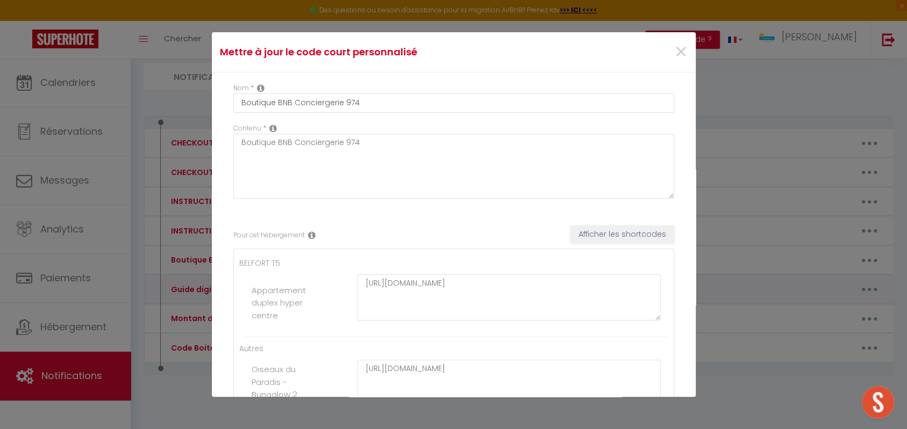
type textarea "[URL][DOMAIN_NAME]"
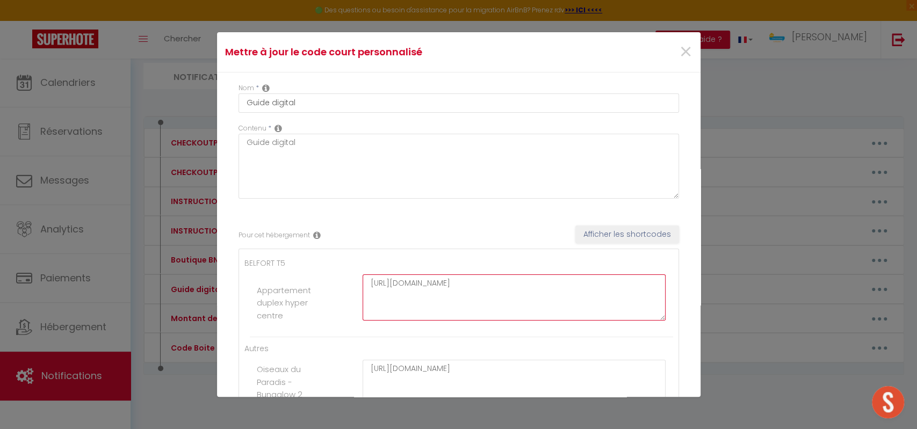
drag, startPoint x: 436, startPoint y: 294, endPoint x: 350, endPoint y: 270, distance: 89.5
click at [350, 270] on li "Appartement duplex hyper centre [URL][DOMAIN_NAME]" at bounding box center [461, 303] width 423 height 68
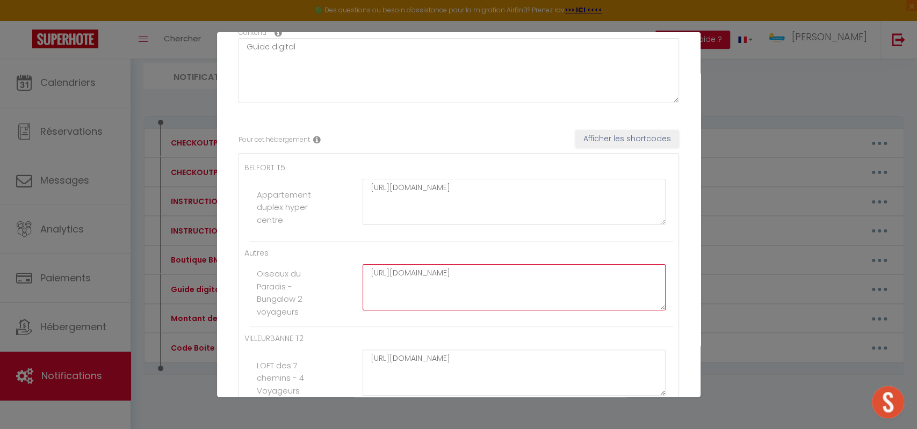
drag, startPoint x: 456, startPoint y: 280, endPoint x: 331, endPoint y: 255, distance: 127.7
click at [331, 255] on ul "Autres Oiseaux du Paradis - Bungalow 2 voyageurs [URL][DOMAIN_NAME]" at bounding box center [458, 287] width 429 height 80
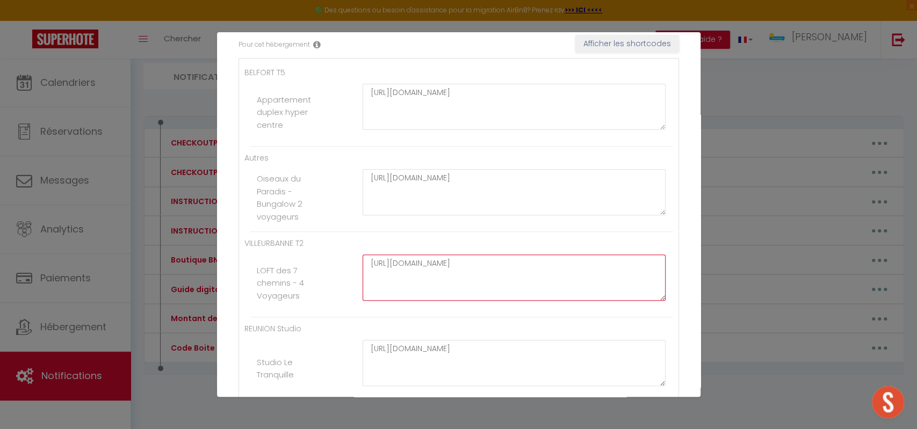
drag, startPoint x: 433, startPoint y: 272, endPoint x: 350, endPoint y: 253, distance: 85.6
click at [350, 253] on li "LOFT des 7 chemins - 4 Voyageurs [URL][DOMAIN_NAME]" at bounding box center [461, 283] width 423 height 68
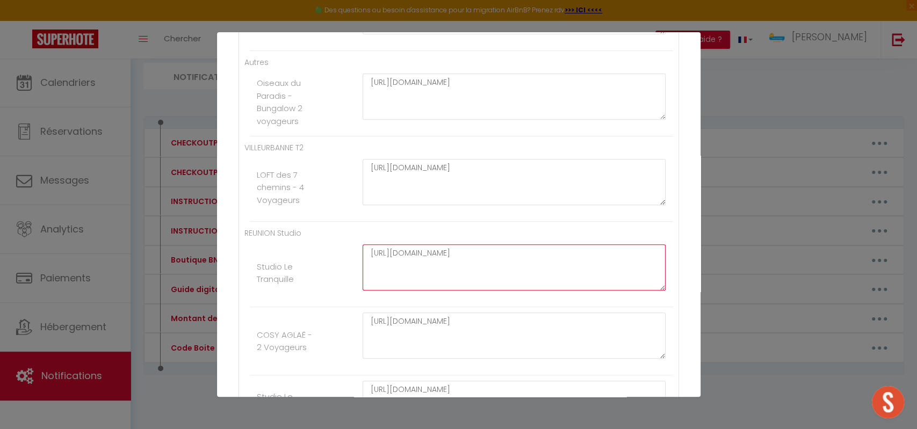
drag, startPoint x: 447, startPoint y: 262, endPoint x: 353, endPoint y: 235, distance: 97.8
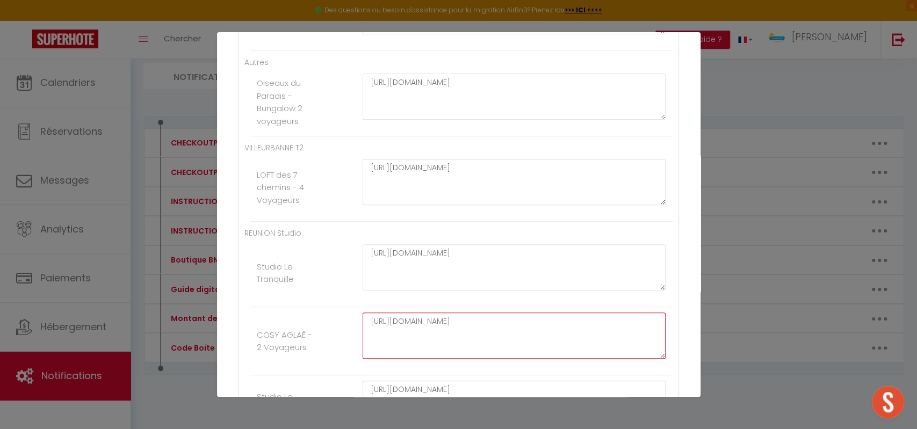
drag, startPoint x: 374, startPoint y: 317, endPoint x: 363, endPoint y: 316, distance: 11.3
click at [363, 316] on textarea "[URL][DOMAIN_NAME]" at bounding box center [515, 336] width 304 height 46
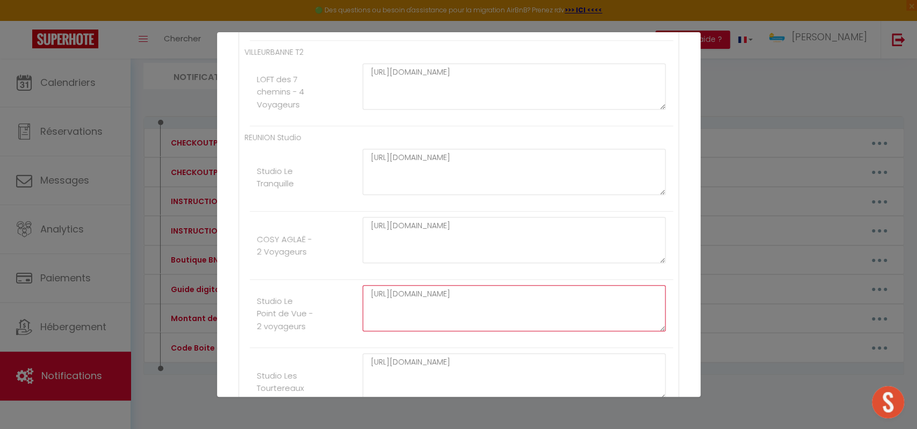
drag, startPoint x: 377, startPoint y: 288, endPoint x: 371, endPoint y: 286, distance: 6.8
click at [369, 286] on textarea "[URL][DOMAIN_NAME]" at bounding box center [515, 308] width 304 height 46
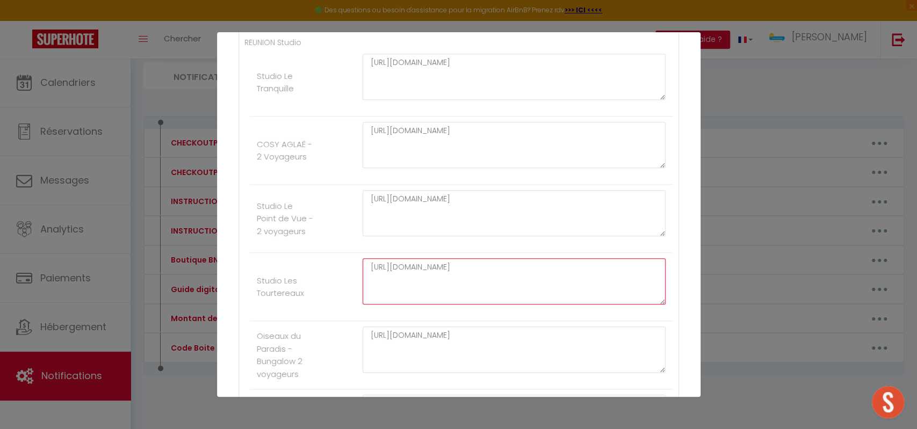
drag, startPoint x: 521, startPoint y: 287, endPoint x: 369, endPoint y: 258, distance: 155.3
click at [369, 258] on textarea "[URL][DOMAIN_NAME]" at bounding box center [515, 281] width 304 height 46
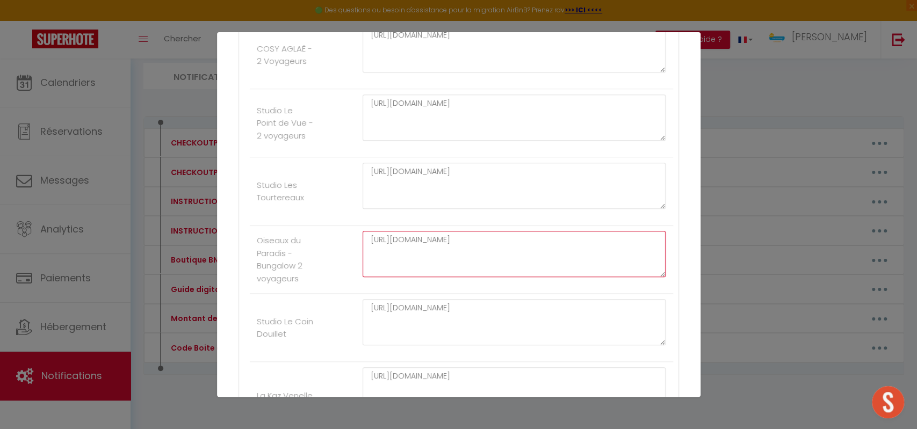
drag, startPoint x: 460, startPoint y: 255, endPoint x: 354, endPoint y: 224, distance: 110.7
click at [354, 226] on li "Oiseaux du Paradis - Bungalow 2 voyageurs [URL][DOMAIN_NAME]" at bounding box center [461, 260] width 423 height 68
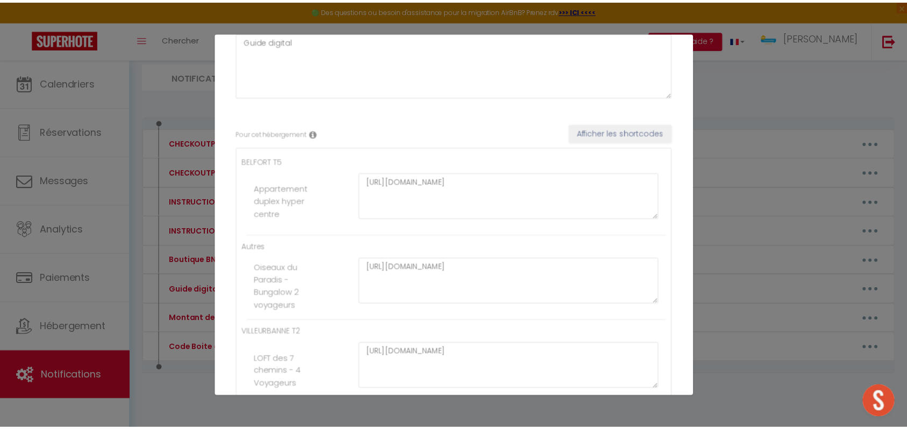
scroll to position [0, 0]
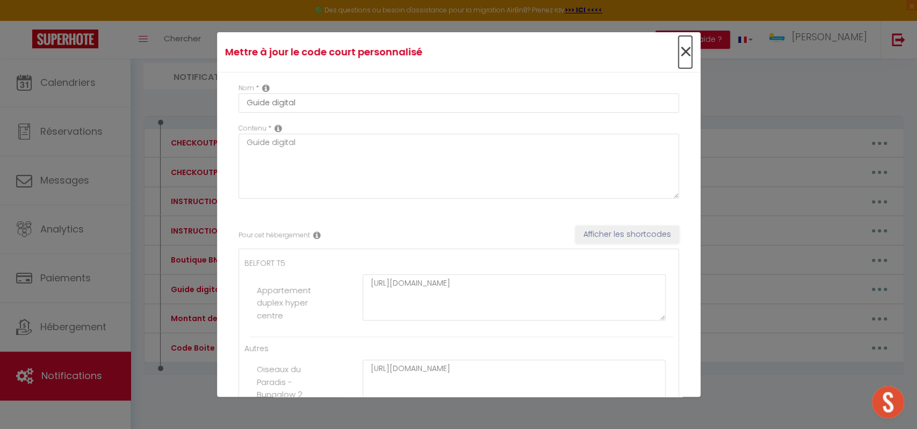
click at [679, 53] on span "×" at bounding box center [685, 52] width 13 height 32
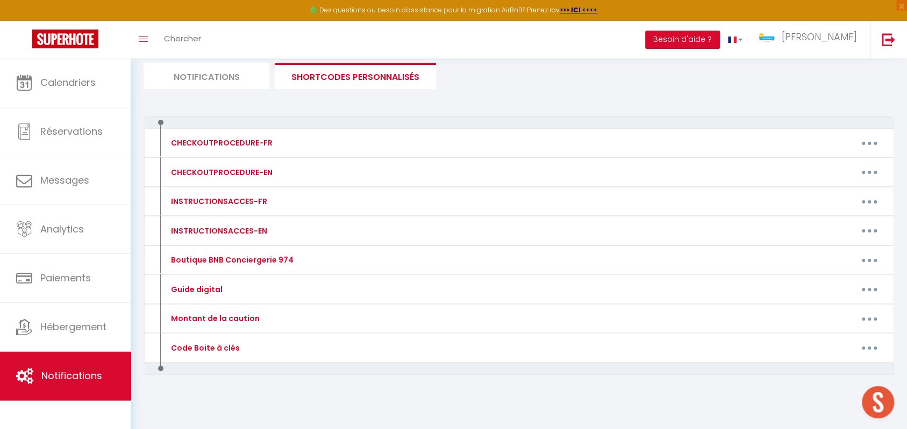
click at [187, 85] on li "Notifications" at bounding box center [206, 76] width 126 height 26
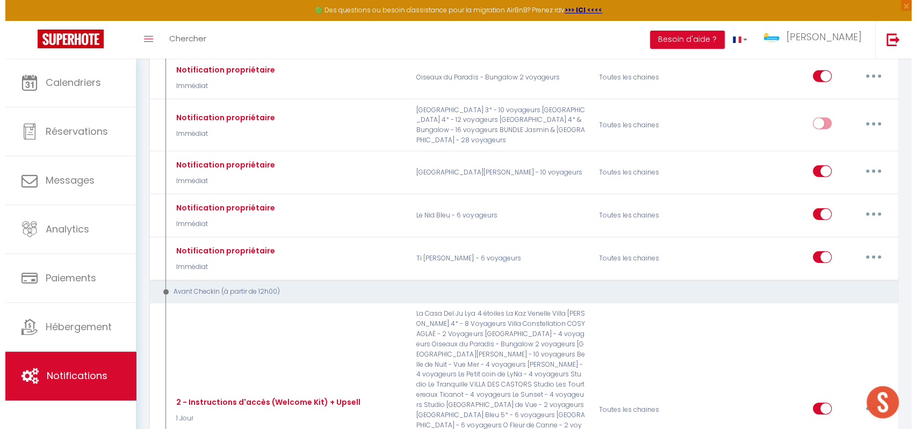
scroll to position [2076, 0]
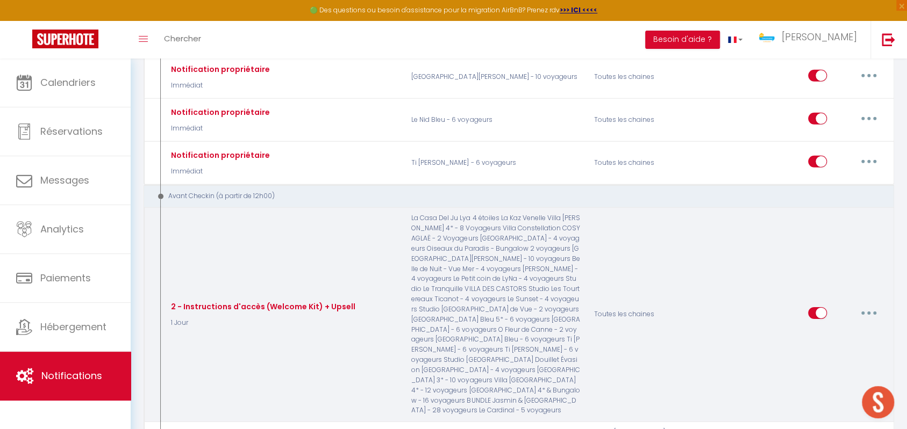
click at [872, 305] on button "button" at bounding box center [868, 313] width 30 height 17
click at [831, 328] on link "Editer" at bounding box center [841, 337] width 80 height 18
checkbox input "true"
checkbox input "false"
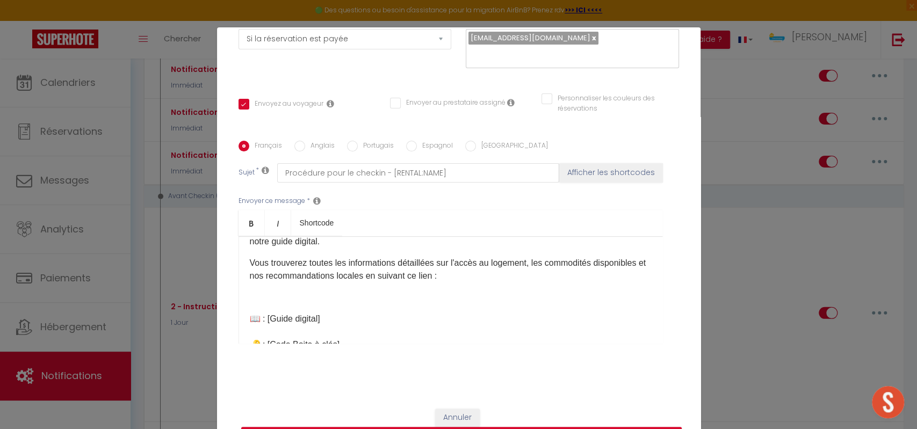
scroll to position [92, 0]
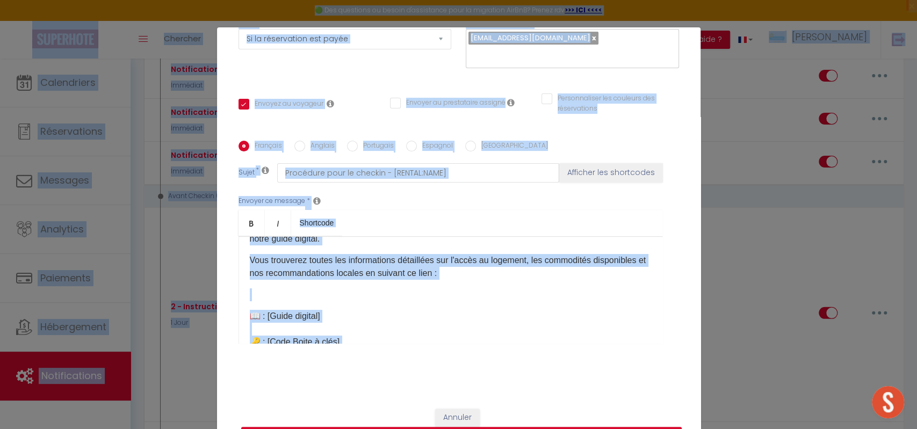
click at [513, 296] on p at bounding box center [451, 295] width 402 height 13
click at [419, 310] on p "📖 ​: [Guide digital]​ 🔑 ​: [Code Boite à clés]​" at bounding box center [451, 329] width 402 height 39
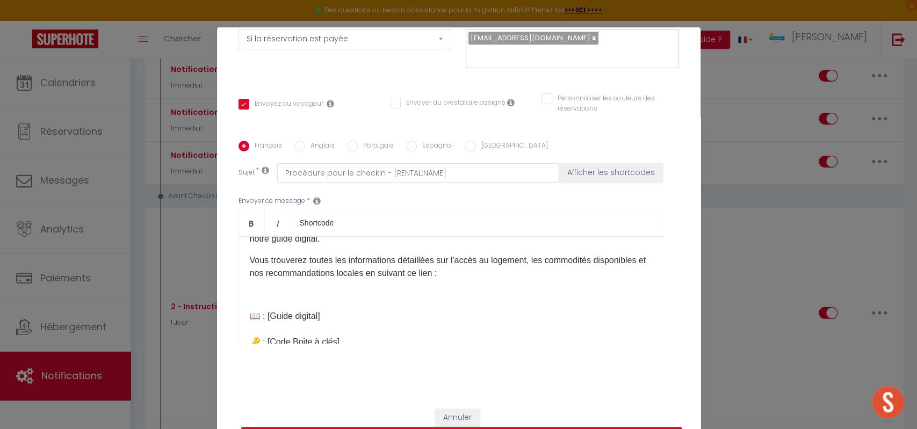
click at [395, 274] on p "Vous trouverez toutes les informations détaillées sur l'accès au logement, les …" at bounding box center [451, 267] width 402 height 26
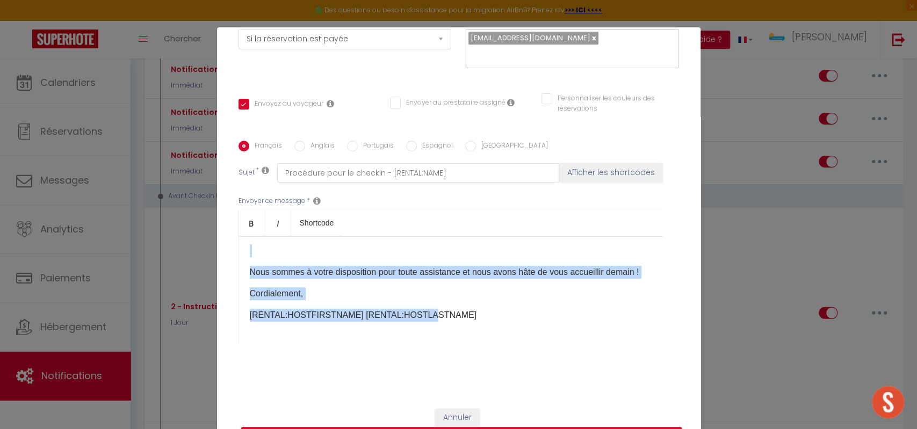
scroll to position [54, 0]
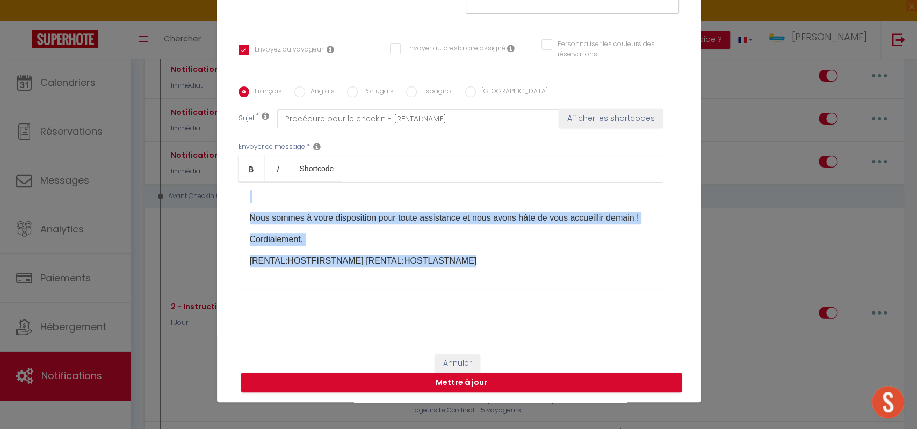
drag, startPoint x: 244, startPoint y: 249, endPoint x: 486, endPoint y: 317, distance: 251.3
click at [486, 317] on div "Français Anglais Portugais Espagnol Italien Sujet * Procédure pour le checkin -…" at bounding box center [459, 194] width 441 height 249
copy div "🤩​ Loremip [DOLOR:SITAM_CONS], Adipi elitse doei temp incididu utlabo et dolo m…"
click at [495, 257] on p "[RENTAL:HOSTFIRSTNAME] [RENTAL:HOSTLASTNAME]" at bounding box center [451, 261] width 402 height 13
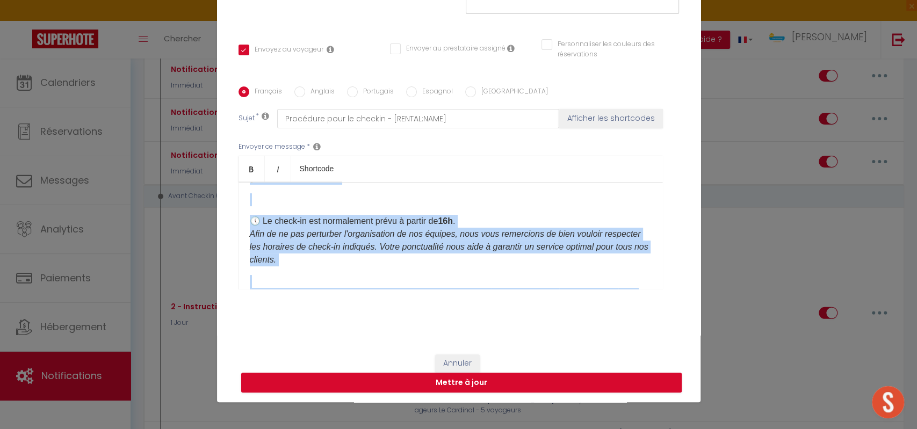
click at [474, 254] on p "🕔 Le check-in est normalement prévu à partir de 16h . Afin de ne pas perturber …" at bounding box center [451, 241] width 402 height 52
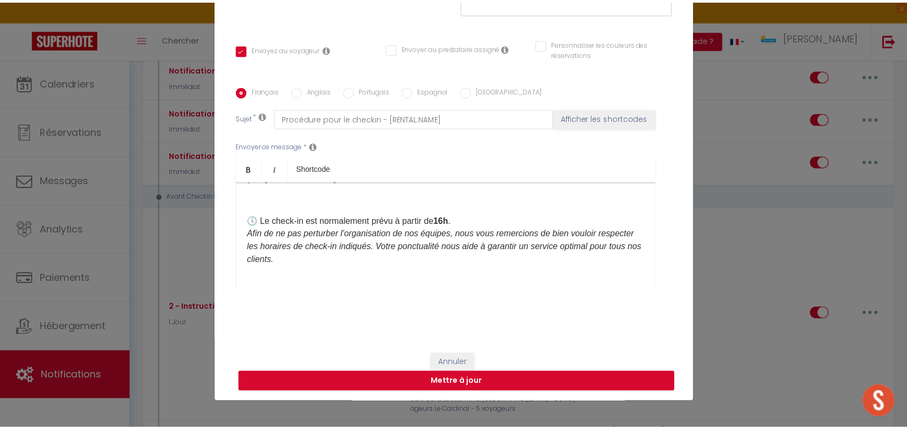
scroll to position [106, 0]
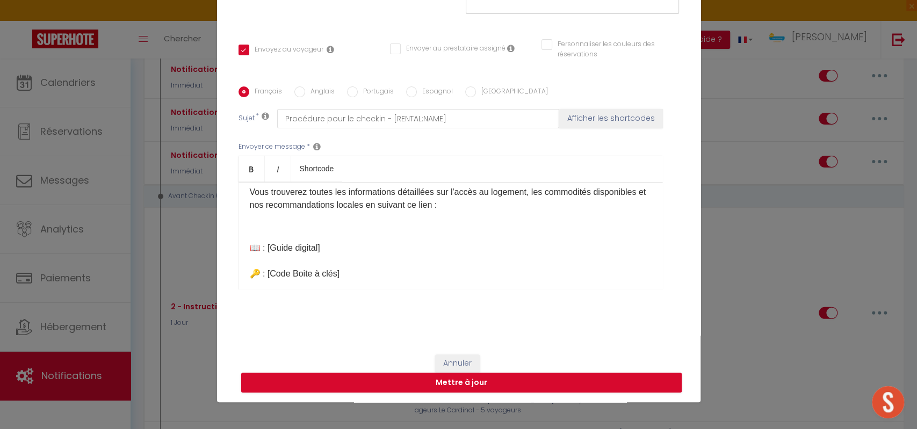
click at [347, 271] on p "📖 ​: [Guide digital]​ 🔑 ​: [Code Boite à clés]​" at bounding box center [451, 261] width 402 height 39
drag, startPoint x: 340, startPoint y: 273, endPoint x: 265, endPoint y: 271, distance: 75.3
click at [265, 271] on p "📖 ​: [Guide digital]​ 🔑 ​: [Code Boite à clés]​" at bounding box center [451, 261] width 402 height 39
click at [452, 355] on button "Annuler" at bounding box center [457, 364] width 45 height 18
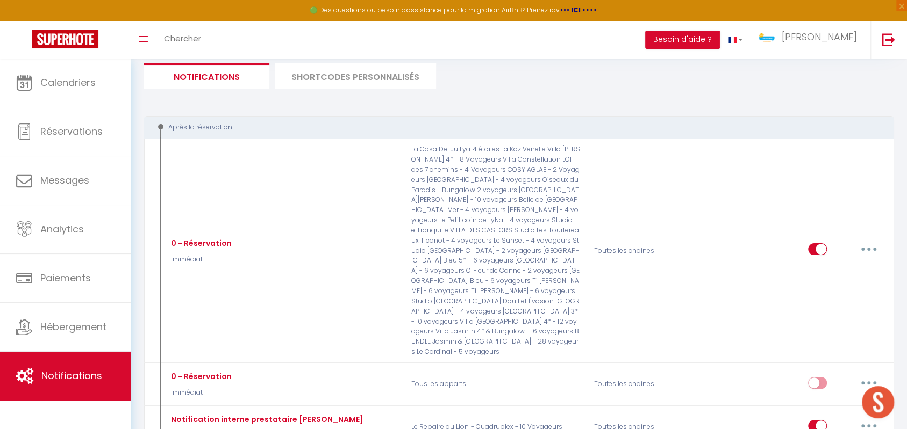
scroll to position [0, 0]
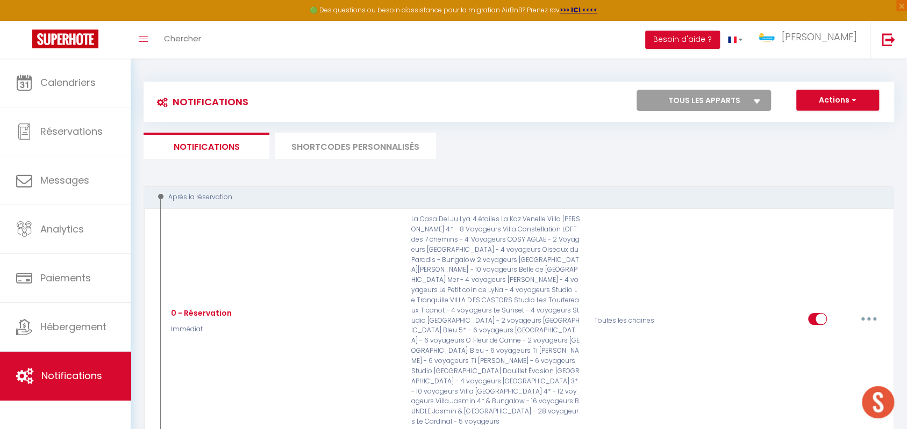
click at [362, 149] on li "SHORTCODES PERSONNALISÉS" at bounding box center [355, 146] width 161 height 26
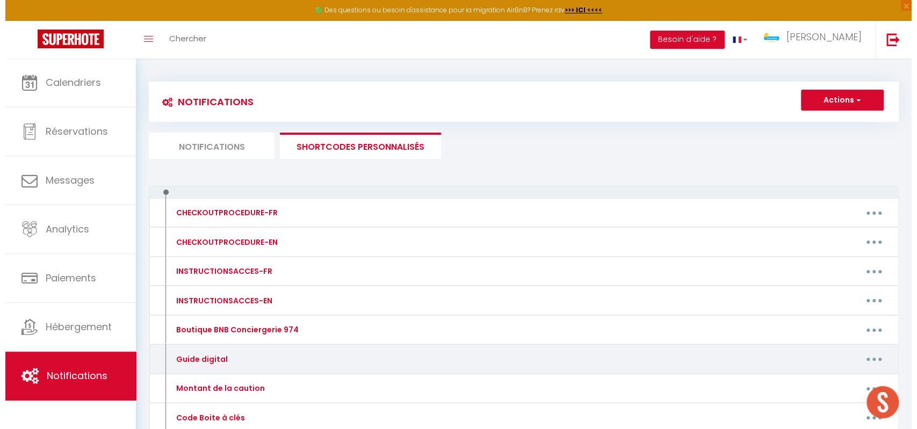
scroll to position [70, 0]
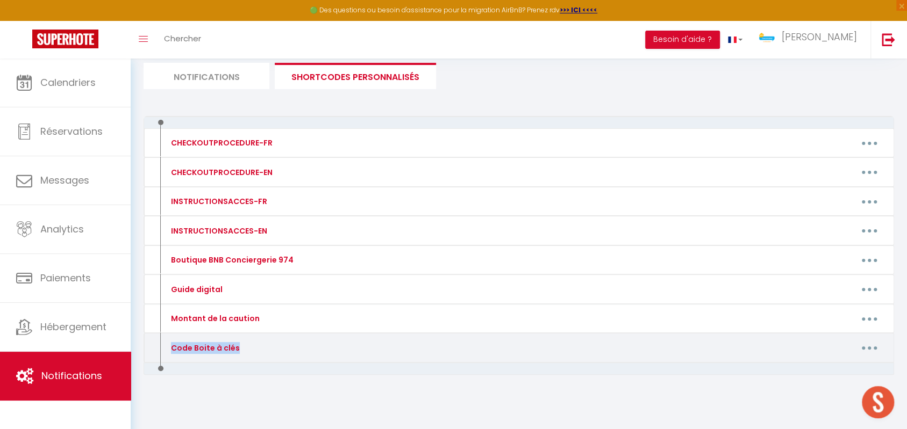
drag, startPoint x: 169, startPoint y: 346, endPoint x: 240, endPoint y: 340, distance: 71.2
click at [240, 340] on div "Code Boite à clés" at bounding box center [252, 348] width 183 height 17
drag, startPoint x: 877, startPoint y: 342, endPoint x: 872, endPoint y: 342, distance: 5.4
click at [876, 342] on button "button" at bounding box center [869, 348] width 30 height 17
click at [811, 363] on link "Editer" at bounding box center [841, 372] width 80 height 18
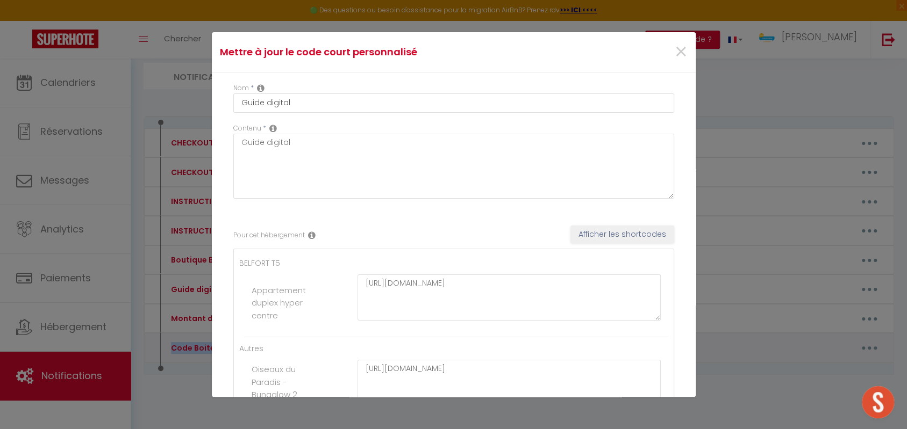
type input "Code Boite à clés"
type textarea "Code Boite à clés"
type textarea "0609"
type textarea "2711"
type textarea "1956"
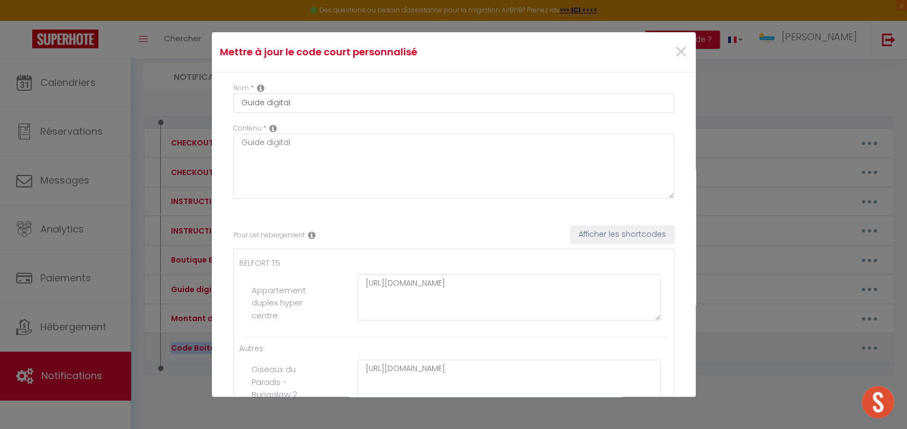
type textarea "7144"
type textarea "Accueil physique"
type textarea "Portail : 2908 / Porte B : 1002 Code boite à clés : 2615"
type textarea "Portillon/Gate : 1939 Boite à clés/Keybox : 0312"
type textarea "2711"
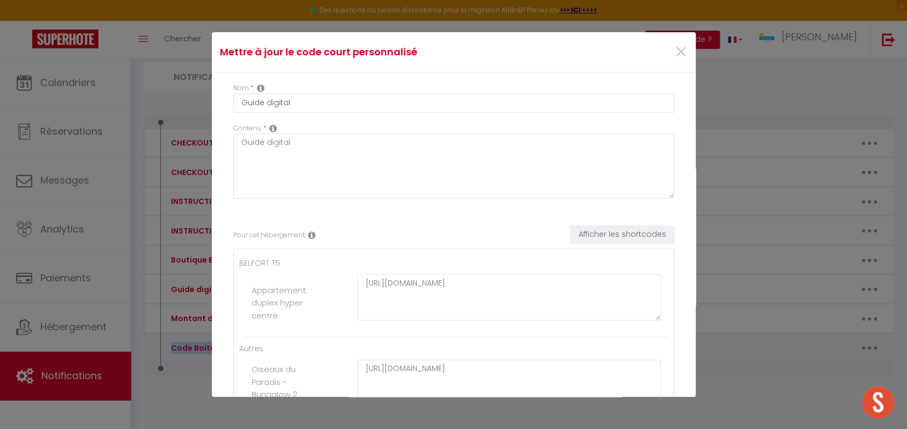
type textarea "1224"
type textarea "1956"
type textarea "2610"
type textarea "Accueil personnalisé"
type textarea "Boite à clés (gauche) / Key box (left) : 2852"
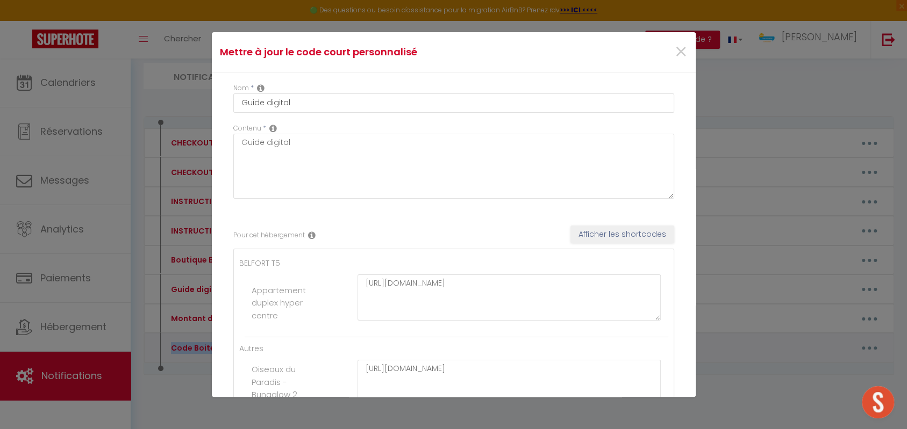
type textarea "Boite à clés (droite) / Key box (right) : 2851"
type textarea "2010"
type textarea "Entrée de la résidence/Residence entrance : [STREET_ADDRESS]"
type textarea "CODE PORTE 1 (DOOR 1) : 5697# / CODE PORTE 2 (DOOR 2) : 6440 Boite à clés / Key…"
type textarea "Portillon / Gate : 4795 Boite à clés / Key box : 1402"
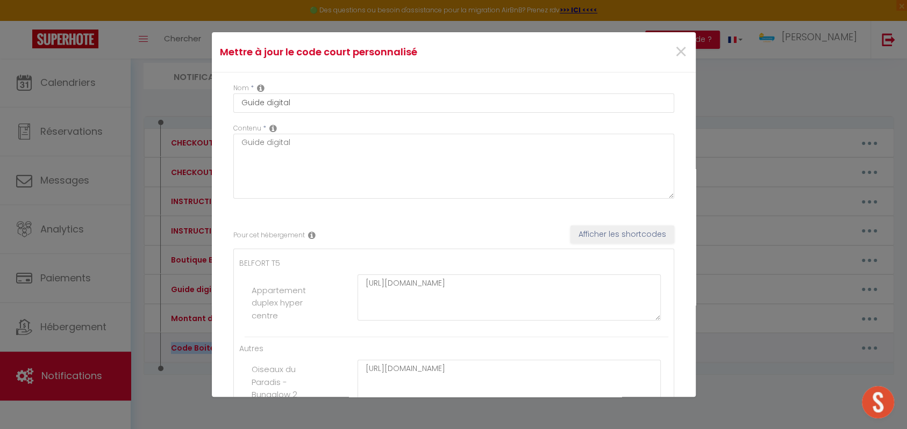
type textarea "Portail/Gate : A1971 Accueil personnalisé / Personalised welcome"
type textarea "2025"
type textarea "Code portail/portal : #3764 Boite à clés/Keybox : 2424"
type textarea "8967"
type textarea "2659"
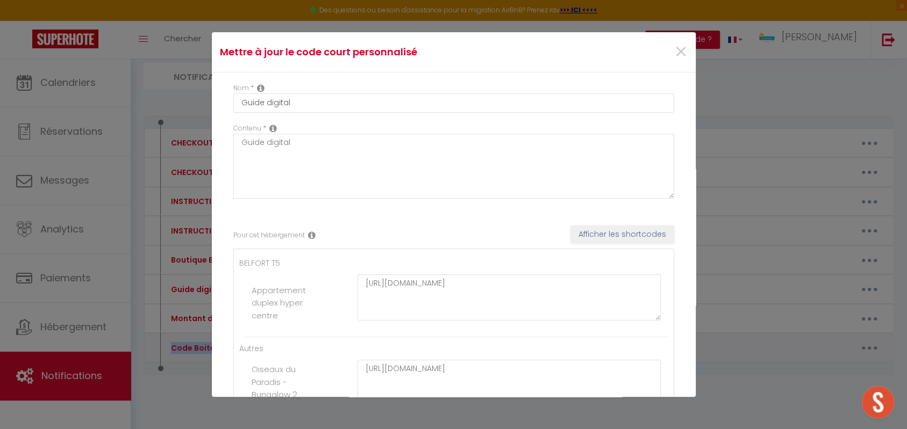
type textarea "Entrée B4563 / Sortie A6431 Code boite à clé : 2022"
type textarea "Accueil personnalisé"
type textarea "0131"
type textarea "2025"
type textarea "Accueil personnalisé / Personalised welcome"
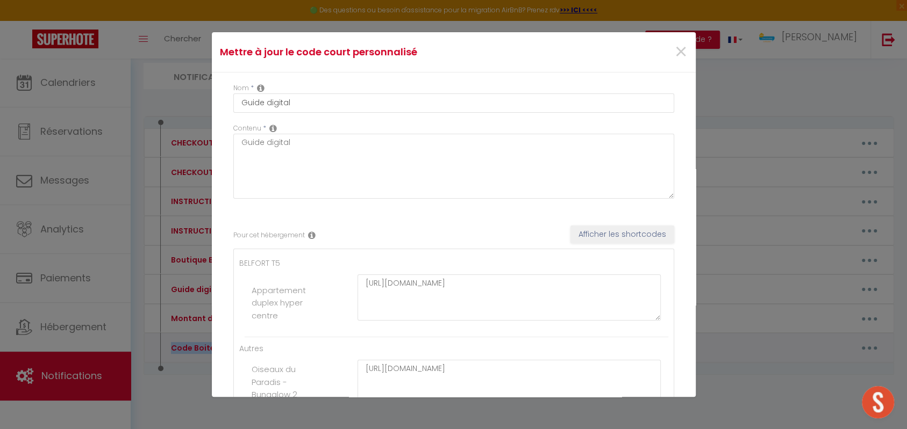
type textarea "Accueil personnalisé / Personalised welcome Boite à clés / Key Box : 8275"
type textarea "Accueil personnalisé / Personalised welcome Boite à clés / Keybox : 1688"
type textarea "Accueil personnalisé / Personalised welcome [GEOGRAPHIC_DATA]*: Boite à clés / …"
type textarea "1002"
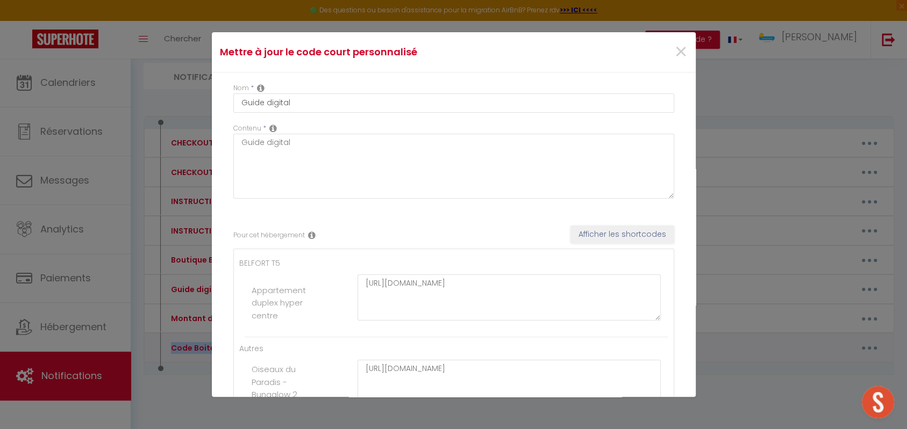
type textarea "2233"
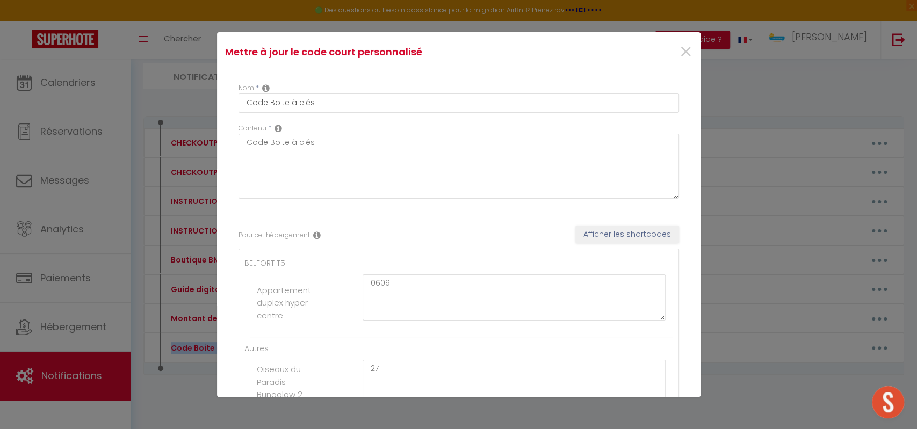
scroll to position [96, 0]
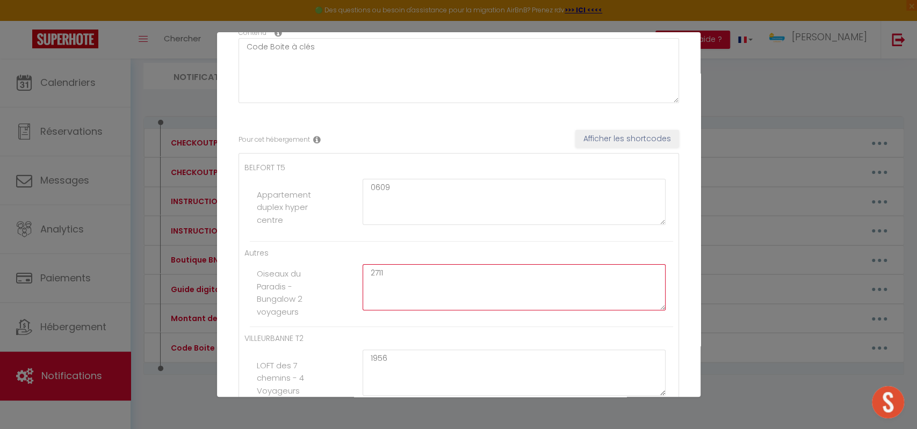
drag, startPoint x: 404, startPoint y: 277, endPoint x: 333, endPoint y: 286, distance: 71.5
click at [307, 282] on li "Oiseaux du Paradis - Bungalow 2 voyageurs 2711" at bounding box center [461, 293] width 423 height 68
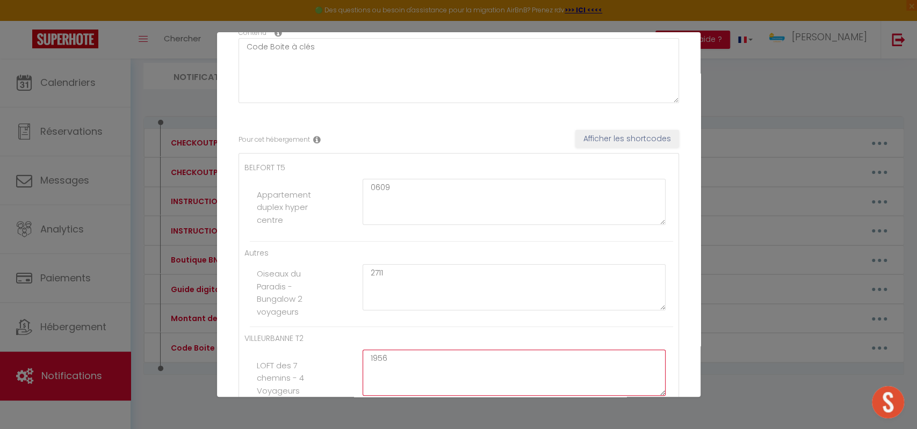
drag, startPoint x: 407, startPoint y: 357, endPoint x: 383, endPoint y: 277, distance: 83.3
click at [332, 355] on li "LOFT des 7 chemins - 4 Voyageurs 1956" at bounding box center [461, 378] width 423 height 68
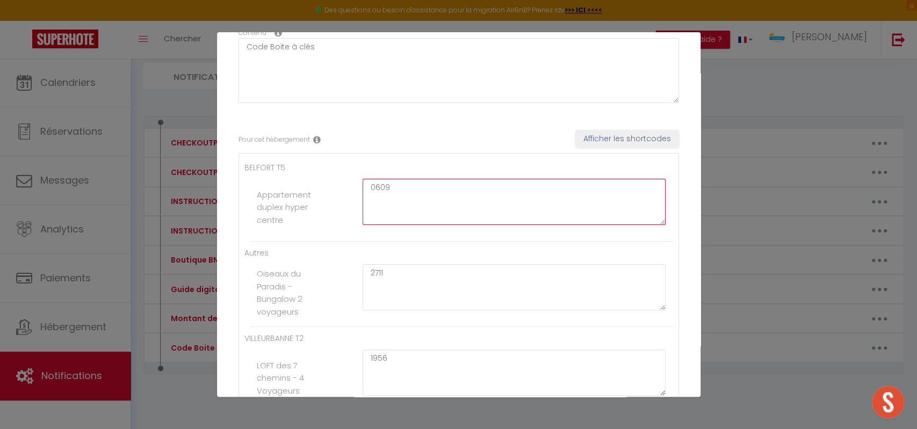
drag, startPoint x: 386, startPoint y: 191, endPoint x: 312, endPoint y: 186, distance: 74.3
click at [312, 186] on li "Appartement duplex hyper centre 0609" at bounding box center [461, 208] width 423 height 68
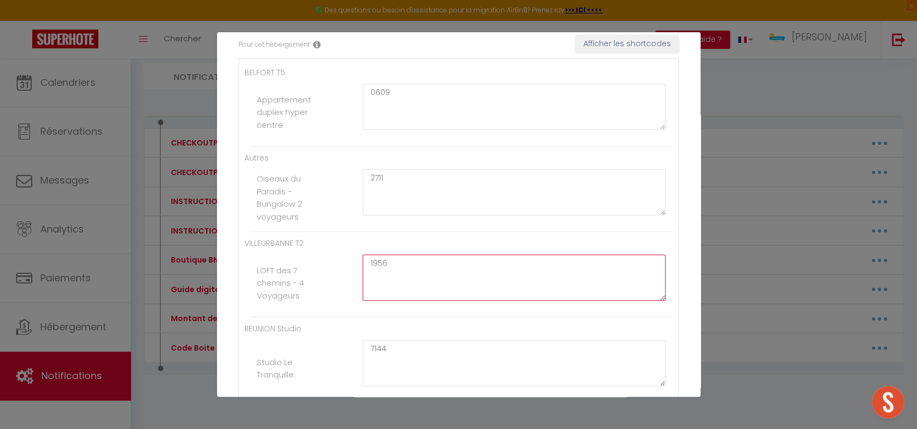
drag, startPoint x: 326, startPoint y: 270, endPoint x: 320, endPoint y: 270, distance: 5.9
click at [320, 270] on li "LOFT des 7 chemins - 4 Voyageurs 1956" at bounding box center [461, 283] width 423 height 68
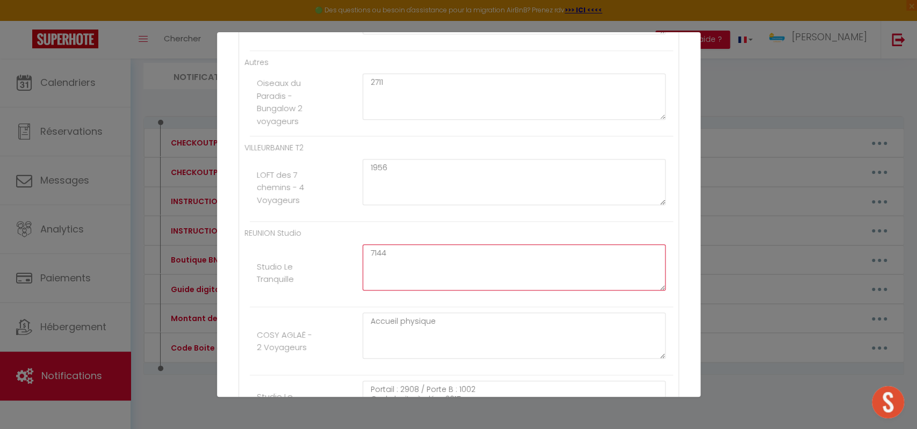
drag, startPoint x: 357, startPoint y: 250, endPoint x: 284, endPoint y: 247, distance: 73.7
click at [284, 247] on li "Studio Le Tranquille 7144" at bounding box center [461, 273] width 423 height 68
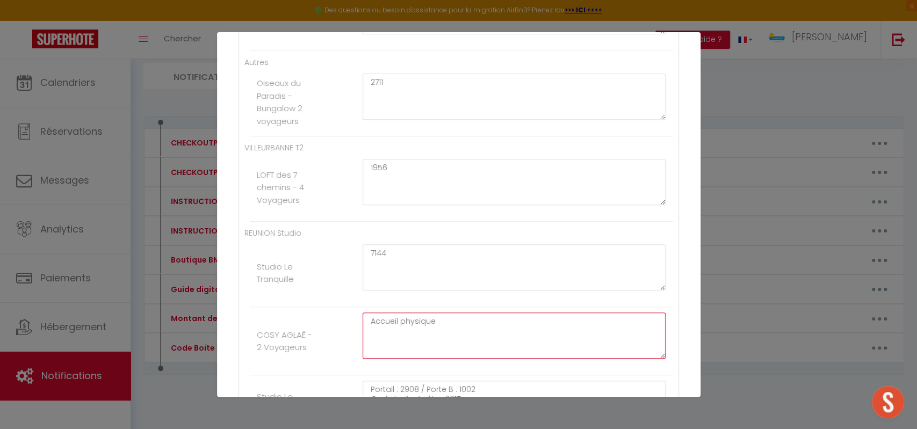
drag, startPoint x: 448, startPoint y: 319, endPoint x: 334, endPoint y: 318, distance: 113.4
click at [334, 318] on li "COSY AGLAË - 2 Voyageurs Accueil physique" at bounding box center [461, 341] width 423 height 68
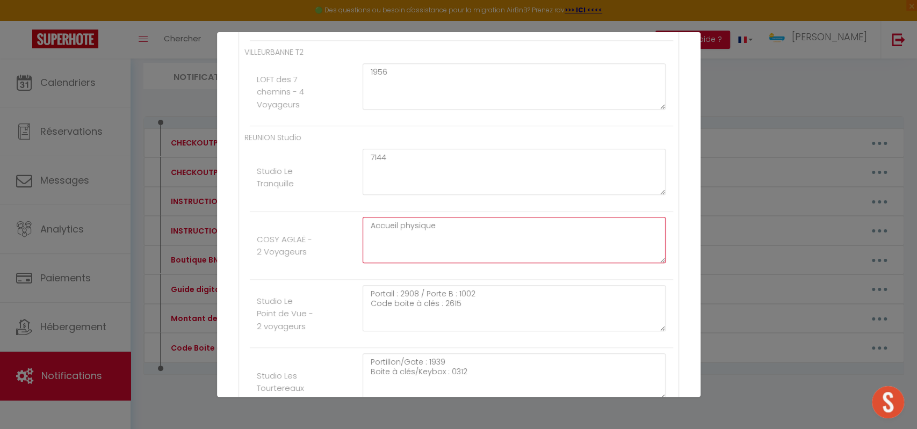
click at [399, 232] on textarea "Accueil physique" at bounding box center [515, 240] width 304 height 46
drag, startPoint x: 369, startPoint y: 222, endPoint x: 438, endPoint y: 221, distance: 69.9
click at [438, 221] on textarea "Accueil physique" at bounding box center [515, 240] width 304 height 46
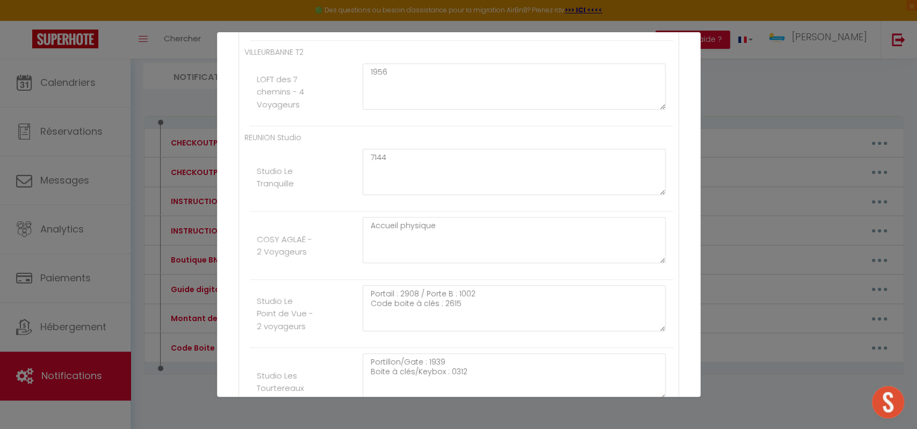
click at [500, 271] on li "COSY AGLAË - 2 Voyageurs Accueil physique" at bounding box center [461, 246] width 423 height 68
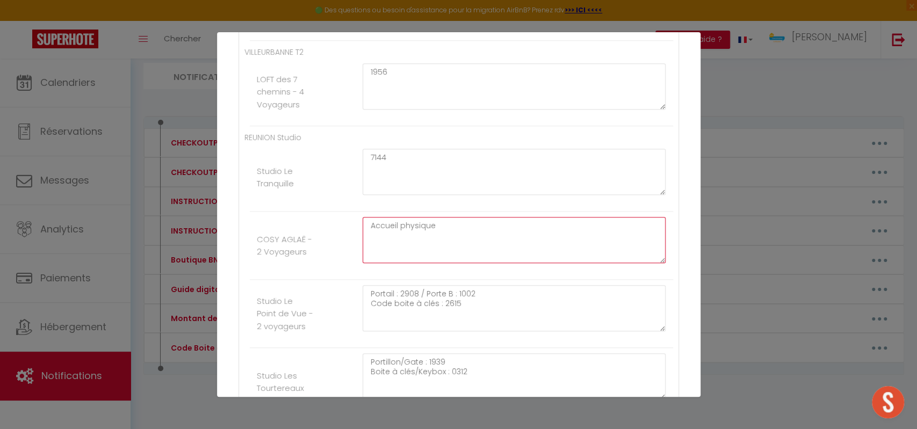
drag, startPoint x: 475, startPoint y: 232, endPoint x: 360, endPoint y: 226, distance: 115.1
click at [363, 226] on textarea "Accueil physique" at bounding box center [515, 240] width 304 height 46
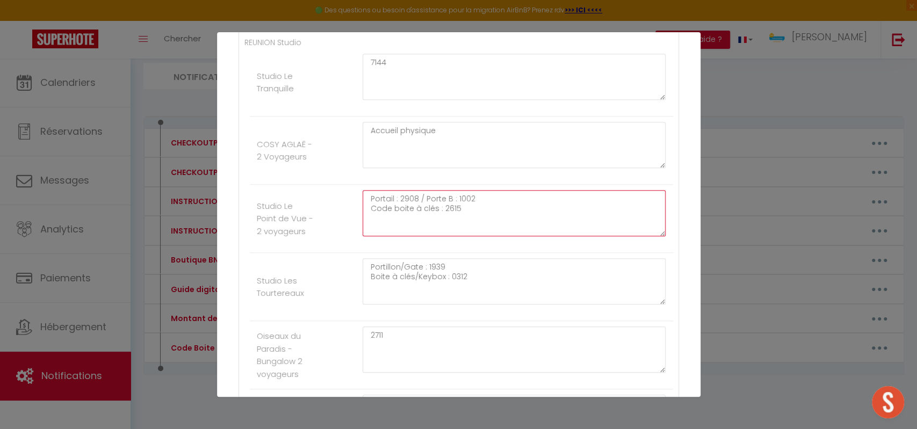
drag, startPoint x: 466, startPoint y: 212, endPoint x: 364, endPoint y: 193, distance: 104.2
click at [364, 193] on textarea "Portail : 2908 / Porte B : 1002 Code boite à clés : 2615" at bounding box center [515, 213] width 304 height 46
click at [396, 202] on textarea "Portail : 2908 / Porte B : 1002 Code boite à clés : 2615" at bounding box center [515, 213] width 304 height 46
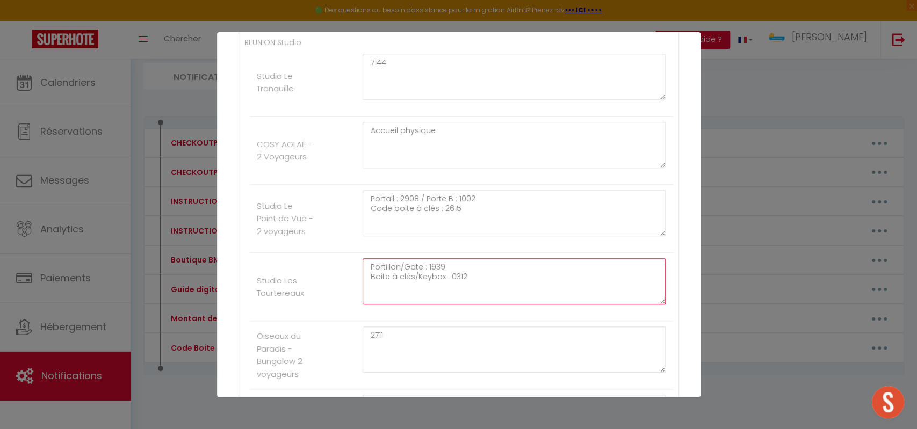
drag, startPoint x: 475, startPoint y: 271, endPoint x: 318, endPoint y: 248, distance: 159.1
click at [318, 248] on ul "REUNION Studio Studio Le Tranquille 7144 COSY AGLAË - 2 Voyageurs Accueil physi…" at bounding box center [458, 282] width 429 height 490
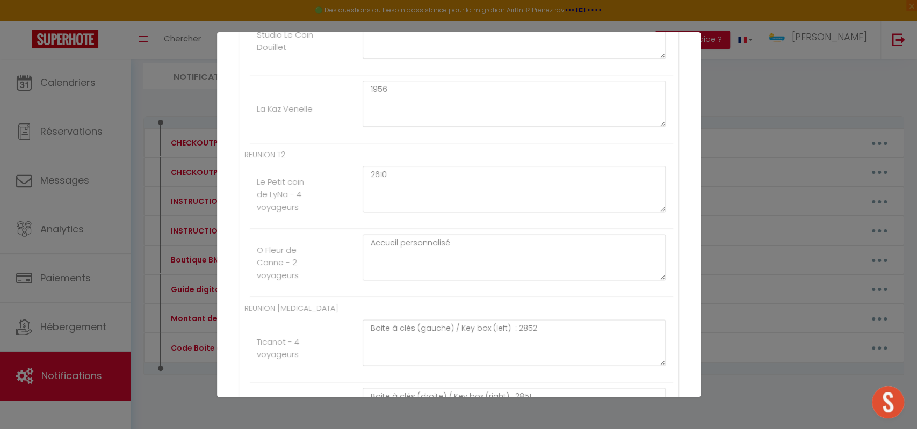
scroll to position [955, 0]
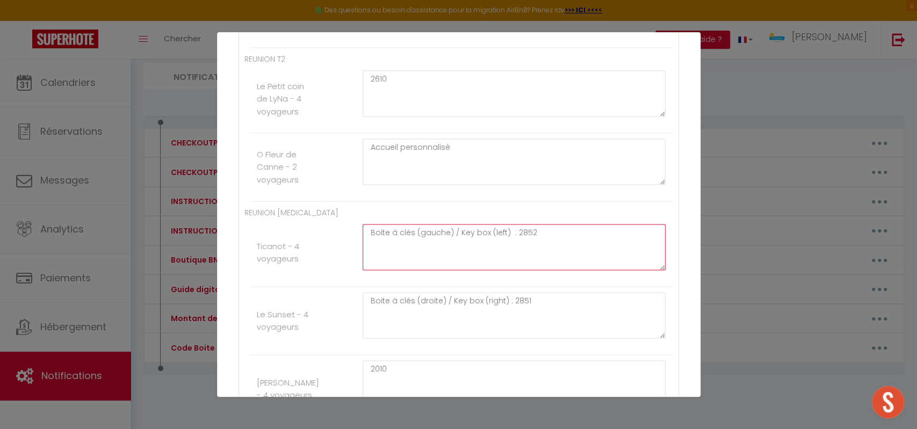
click at [412, 225] on textarea "Boite à clés (gauche) / Key box (left) : 2852" at bounding box center [515, 247] width 304 height 46
click at [450, 226] on textarea "Boite à clés (gauche) / Key box (left) : 2852" at bounding box center [515, 247] width 304 height 46
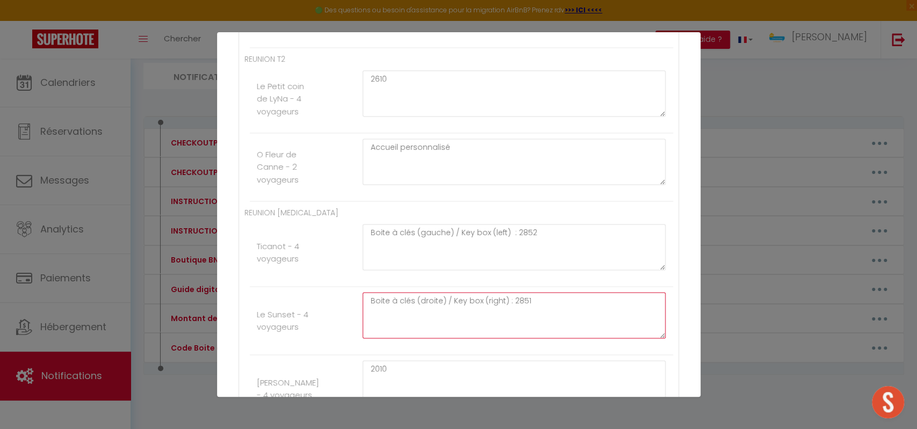
click at [454, 298] on textarea "Boite à clés (droite) / Key box (right) : 2851" at bounding box center [515, 315] width 304 height 46
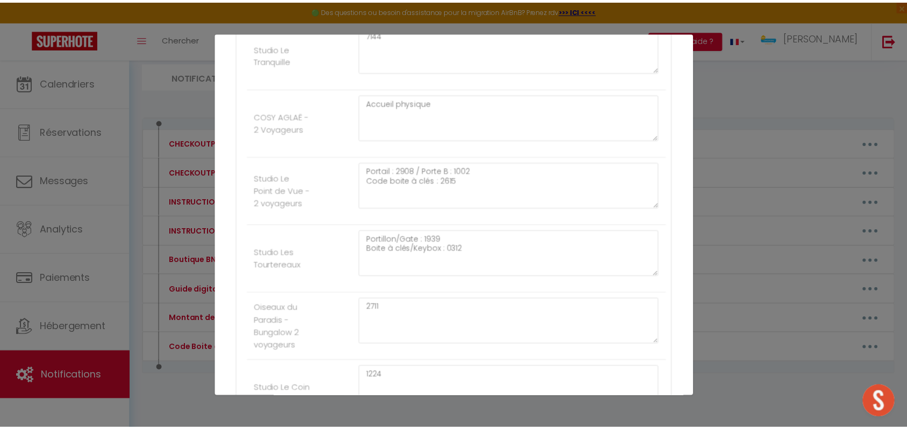
scroll to position [0, 0]
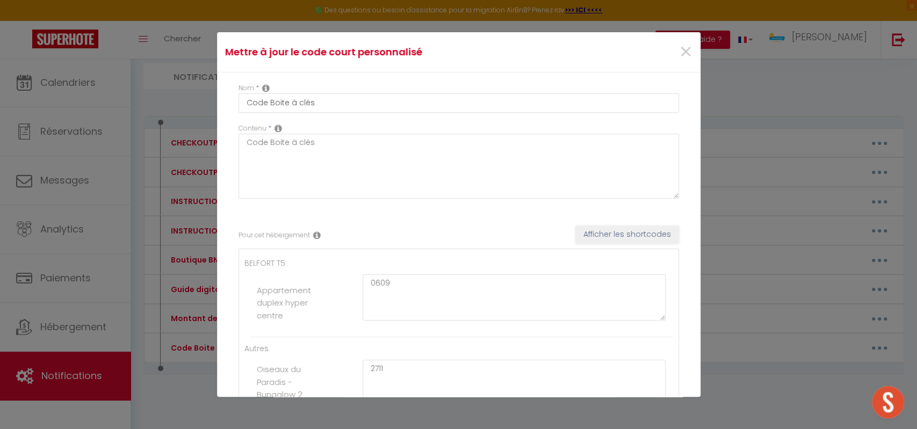
click at [685, 56] on div "×" at bounding box center [619, 52] width 161 height 24
click at [679, 51] on span "×" at bounding box center [685, 52] width 13 height 32
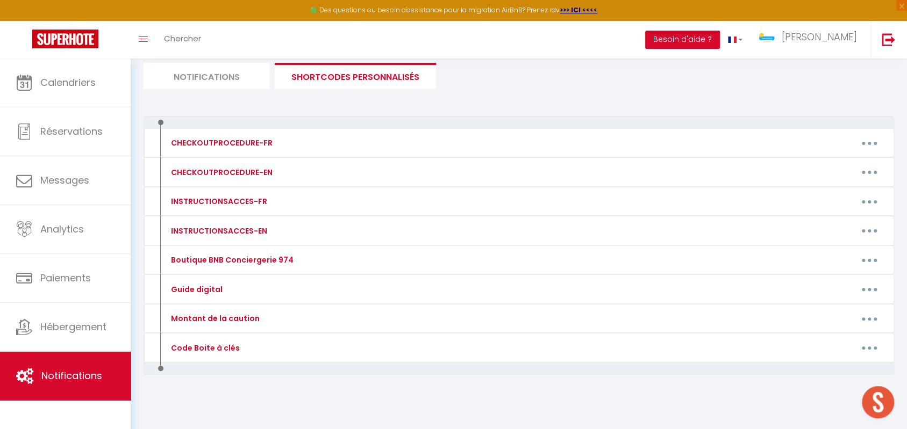
click at [243, 71] on li "Notifications" at bounding box center [206, 76] width 126 height 26
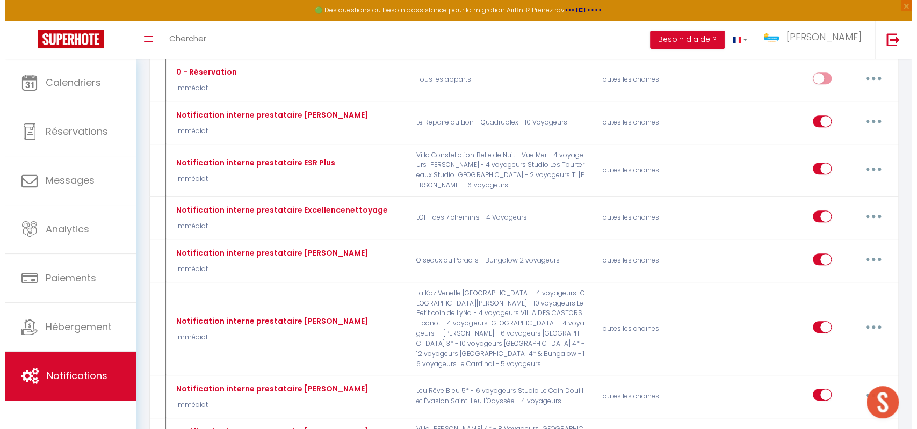
scroll to position [390, 0]
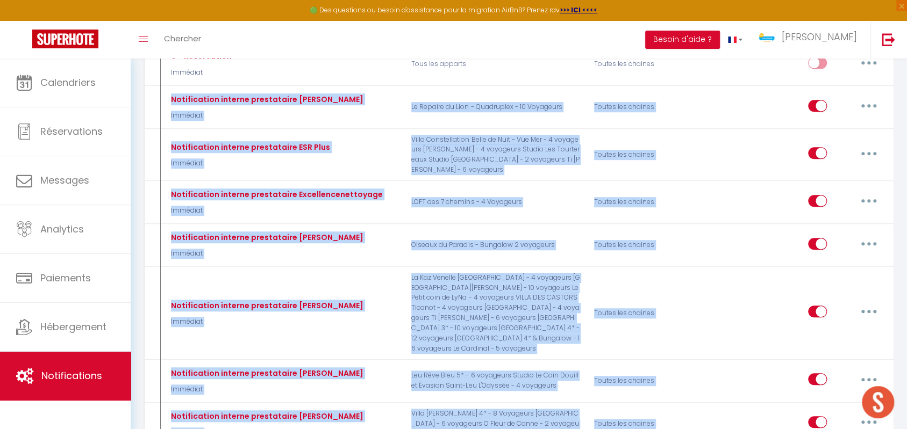
drag, startPoint x: 172, startPoint y: 67, endPoint x: 371, endPoint y: 403, distance: 390.7
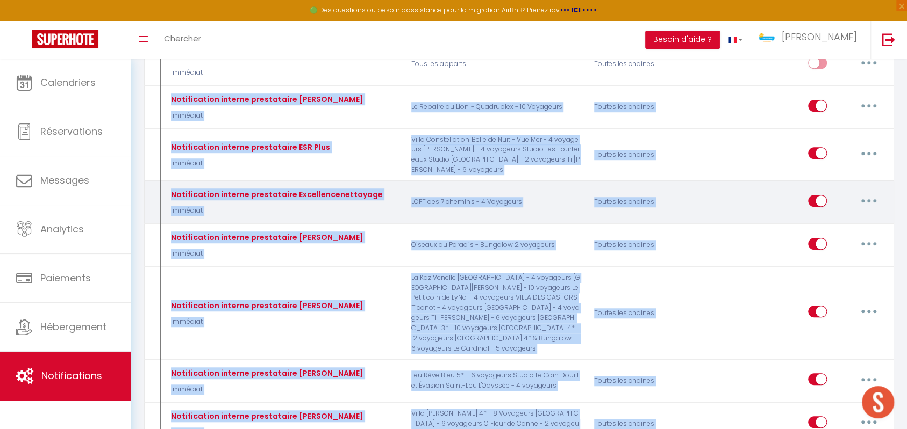
click at [351, 187] on div "Notification interne prestataire Excellencenettoyage Immédiat" at bounding box center [282, 202] width 243 height 31
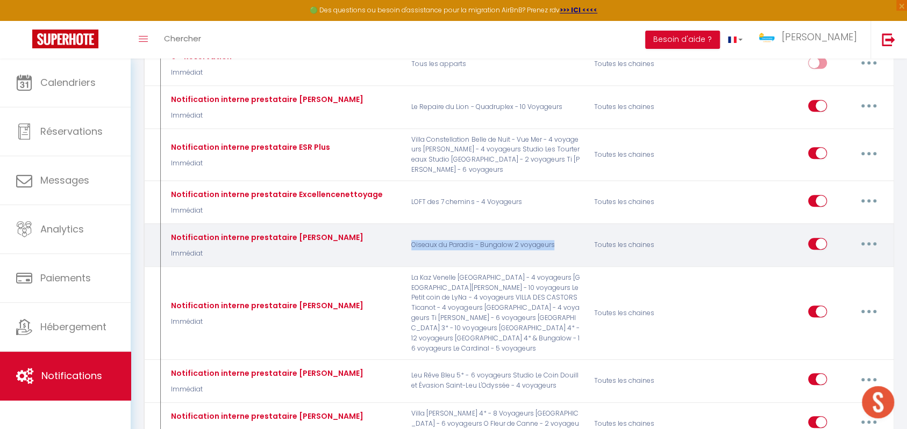
drag, startPoint x: 411, startPoint y: 211, endPoint x: 574, endPoint y: 211, distance: 163.4
click at [574, 230] on p "Oiseaux du Paradis - Bungalow 2 voyageurs" at bounding box center [495, 245] width 183 height 31
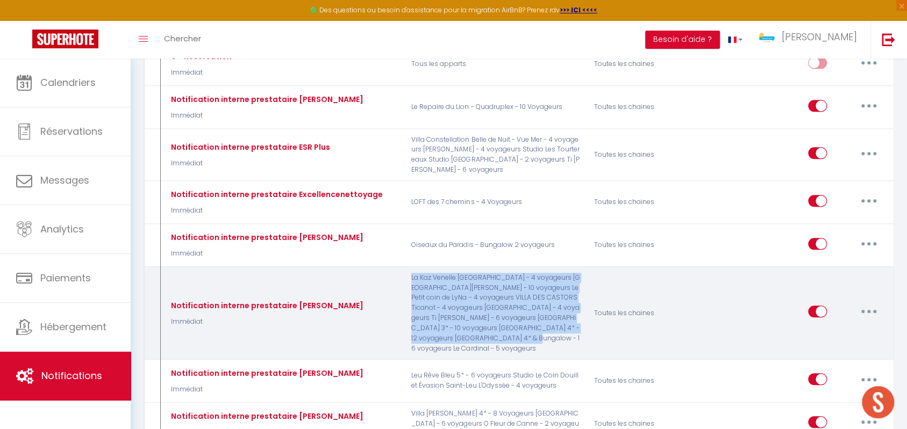
drag, startPoint x: 412, startPoint y: 242, endPoint x: 714, endPoint y: 282, distance: 305.1
click at [542, 302] on p "La Kaz Venelle [GEOGRAPHIC_DATA] - 4 voyageurs [GEOGRAPHIC_DATA][PERSON_NAME] -…" at bounding box center [495, 313] width 183 height 81
click at [864, 303] on button "button" at bounding box center [868, 311] width 30 height 17
click at [816, 327] on link "Editer" at bounding box center [841, 336] width 80 height 18
type input "Notification interne prestataire [PERSON_NAME]"
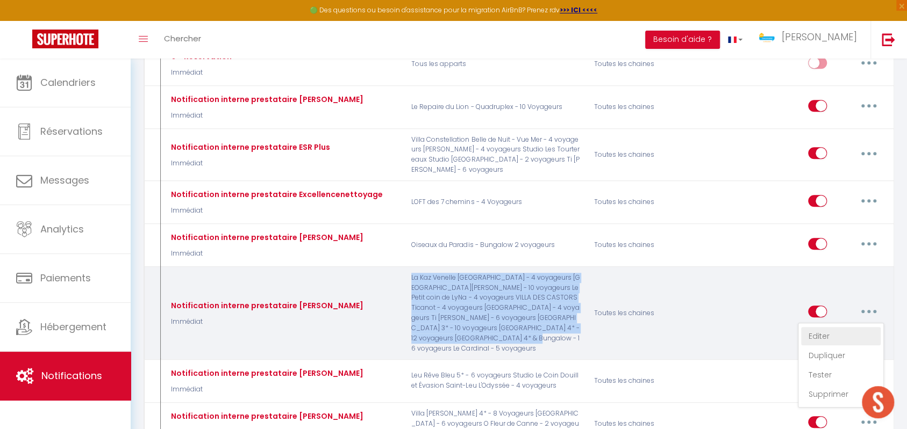
select select "1"
select select "Immédiat"
select select
checkbox input "false"
checkbox input "true"
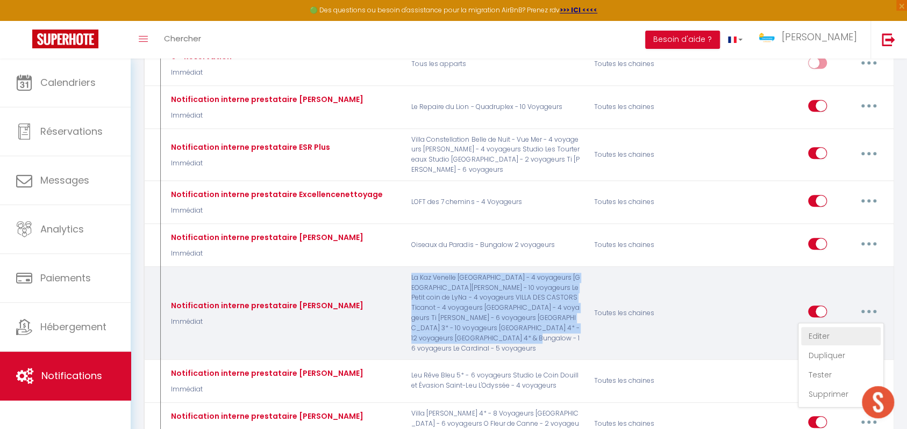
checkbox input "false"
type input "🟢 Nouvelle réservation - [RENTAL:NAME] - [GUEST:NAME] - [CHECKING:DD-MM-YYYY] a…"
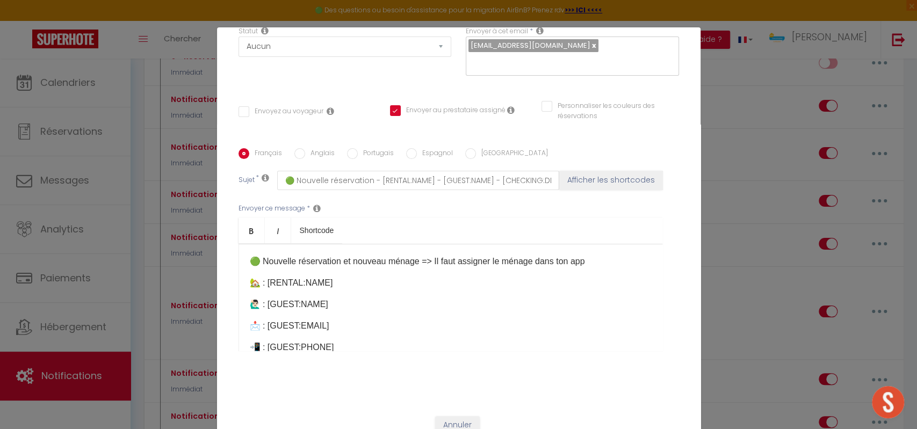
scroll to position [184, 0]
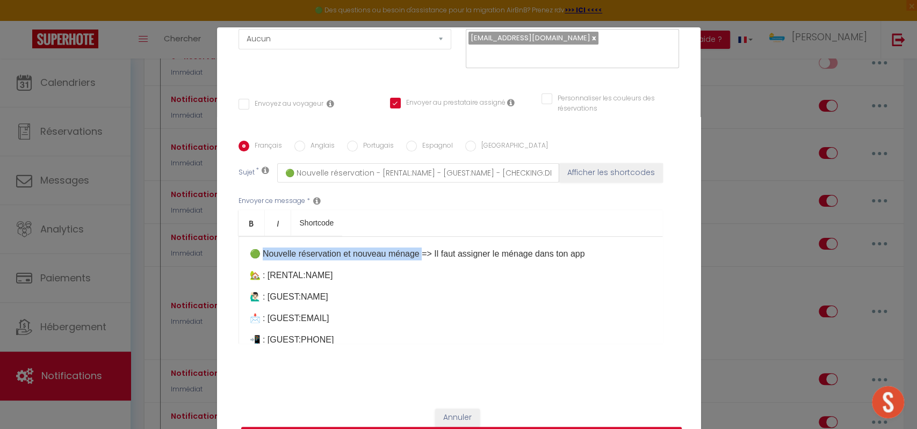
drag, startPoint x: 260, startPoint y: 247, endPoint x: 420, endPoint y: 256, distance: 160.9
click at [420, 256] on p "🟢 Nouvelle réservation et nouveau ménage => Il faut assigner le ménage dans ton…" at bounding box center [451, 254] width 402 height 13
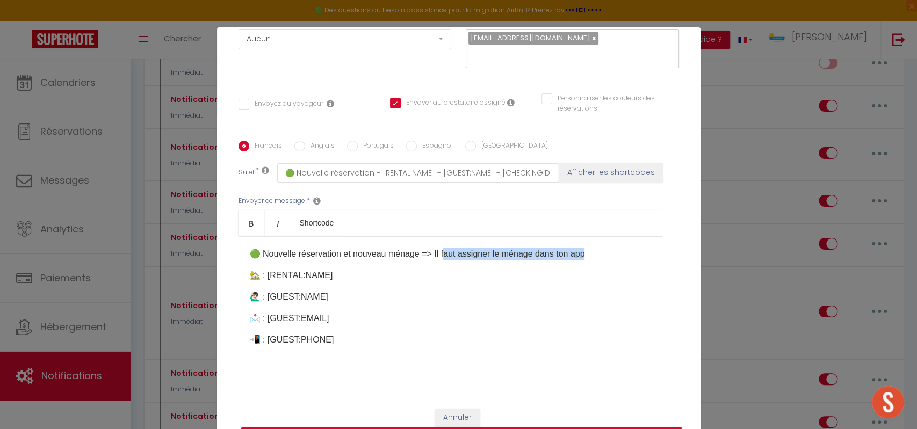
drag, startPoint x: 440, startPoint y: 255, endPoint x: 596, endPoint y: 249, distance: 156.5
click at [590, 249] on p "🟢 Nouvelle réservation et nouveau ménage => Il faut assigner le ménage dans ton…" at bounding box center [451, 254] width 402 height 13
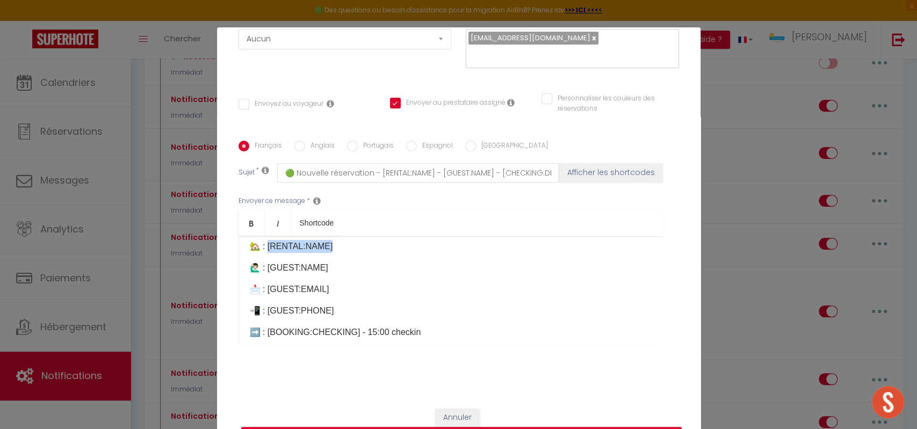
drag, startPoint x: 263, startPoint y: 247, endPoint x: 342, endPoint y: 243, distance: 78.5
click at [342, 243] on p "🏡 : [RENTAL:NAME]" at bounding box center [451, 246] width 402 height 13
drag, startPoint x: 267, startPoint y: 266, endPoint x: 348, endPoint y: 267, distance: 81.1
click at [348, 267] on p "🙋🏻‍♂️ : [GUEST:NAME]" at bounding box center [451, 268] width 402 height 13
drag, startPoint x: 261, startPoint y: 290, endPoint x: 331, endPoint y: 288, distance: 69.9
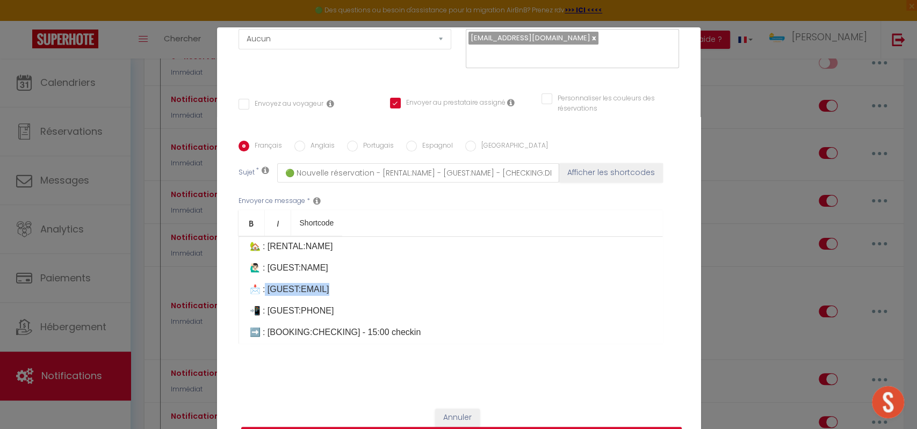
click at [331, 288] on p "📩 : [GUEST:EMAIL]" at bounding box center [451, 289] width 402 height 13
drag, startPoint x: 261, startPoint y: 311, endPoint x: 348, endPoint y: 311, distance: 87.1
click at [348, 311] on p "📲 : [GUEST:PHONE]" at bounding box center [451, 311] width 402 height 13
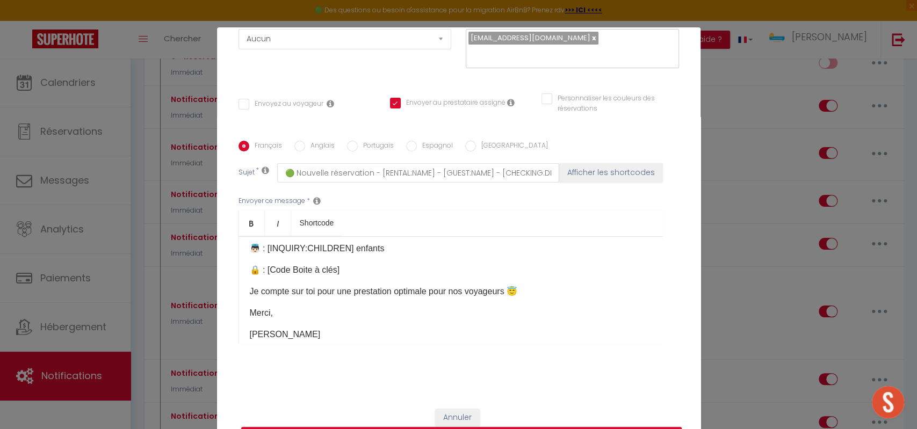
scroll to position [191, 0]
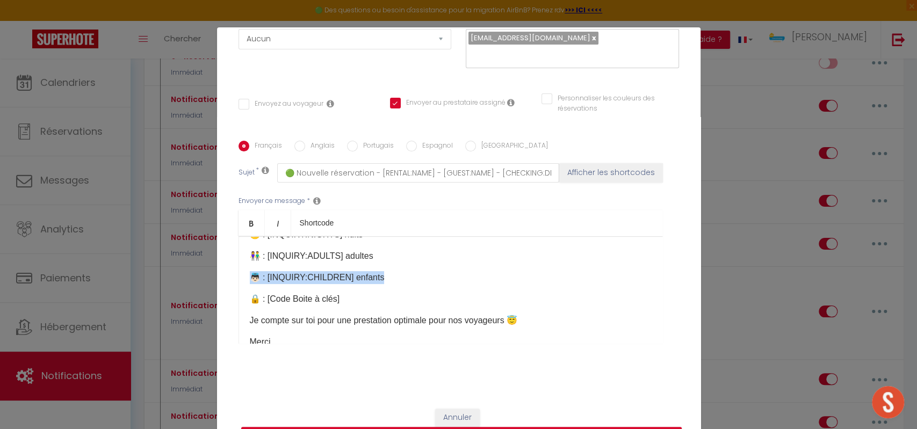
drag, startPoint x: 377, startPoint y: 278, endPoint x: 244, endPoint y: 277, distance: 133.3
click at [250, 277] on p "👼🏻 : [INQUIRY:CHILDREN] enfants" at bounding box center [451, 277] width 402 height 13
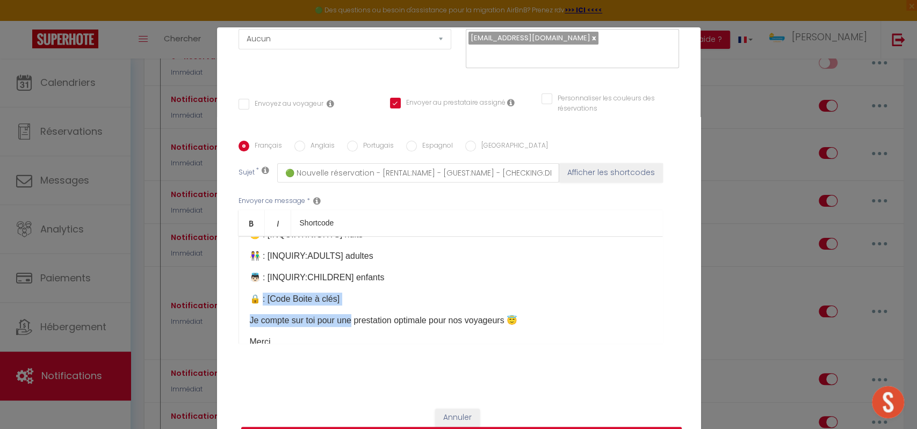
drag, startPoint x: 344, startPoint y: 306, endPoint x: 260, endPoint y: 296, distance: 85.0
click at [260, 296] on div "🟢 Nouvelle réservation et nouveau ménage => Il faut assigner le ménage dans ton…" at bounding box center [451, 289] width 425 height 107
click at [267, 294] on p "🔒 : [Code Boite à clés]​" at bounding box center [451, 299] width 402 height 13
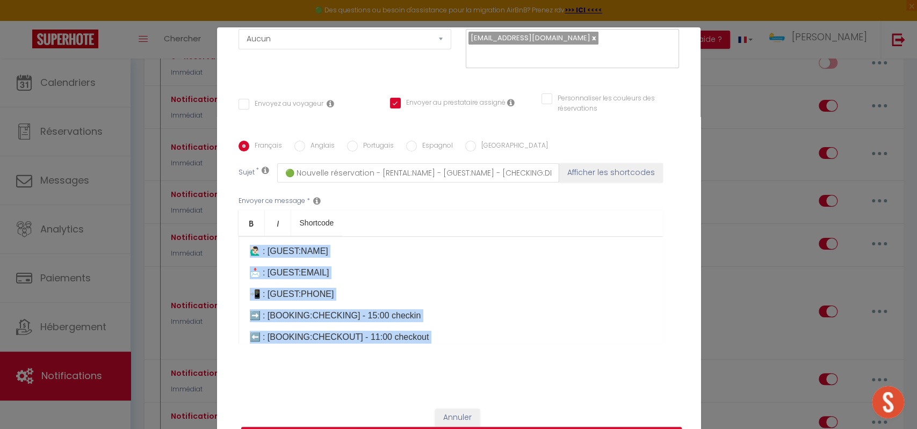
scroll to position [0, 0]
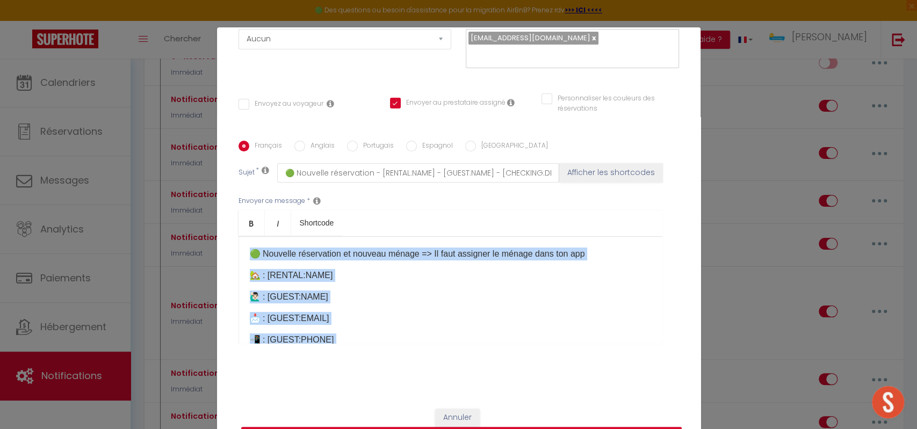
drag, startPoint x: 315, startPoint y: 314, endPoint x: 196, endPoint y: 186, distance: 174.5
click at [196, 186] on div "Modifier la notification × Titre * Notification interne prestataire [PERSON_NAM…" at bounding box center [458, 214] width 917 height 429
copy div "🟢 Nouvelle réservation et nouveau ménage => Il faut assigner le ménage dans ton…"
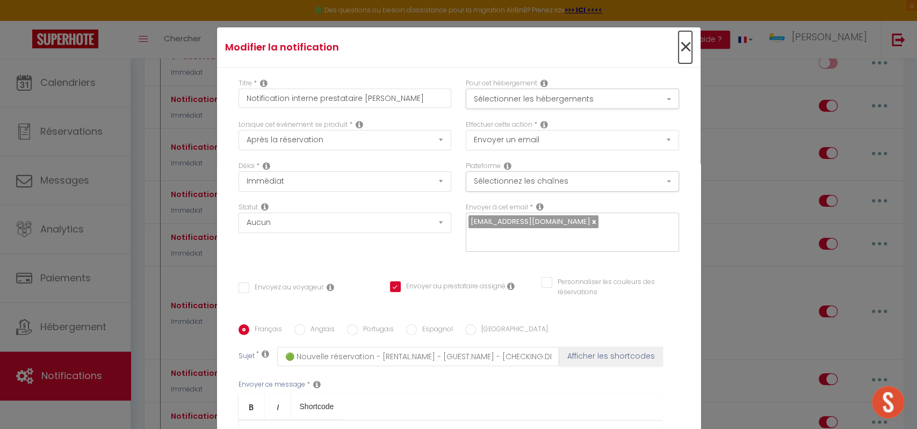
click at [679, 57] on span "×" at bounding box center [685, 47] width 13 height 32
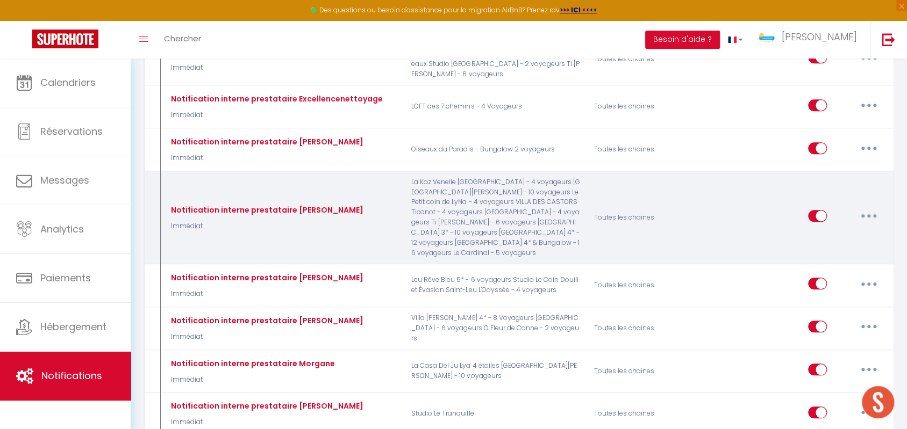
scroll to position [390, 0]
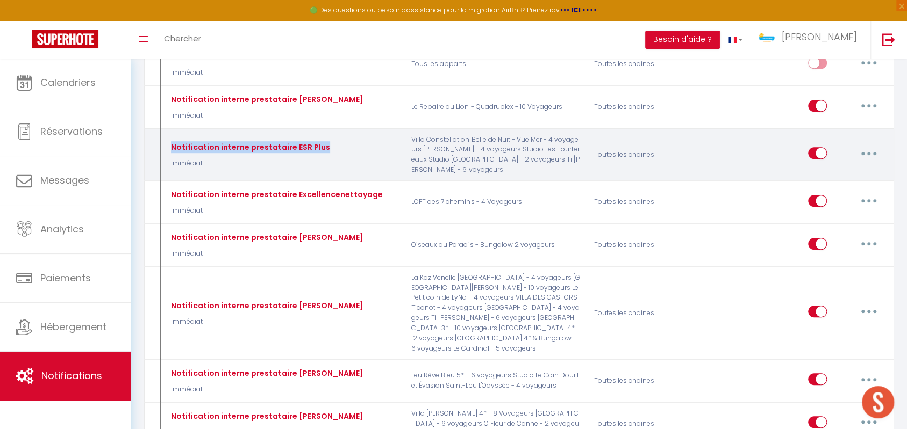
drag, startPoint x: 339, startPoint y: 113, endPoint x: 167, endPoint y: 114, distance: 172.0
click at [167, 135] on div "Notification interne prestataire ESR Plus Immédiat" at bounding box center [282, 155] width 243 height 40
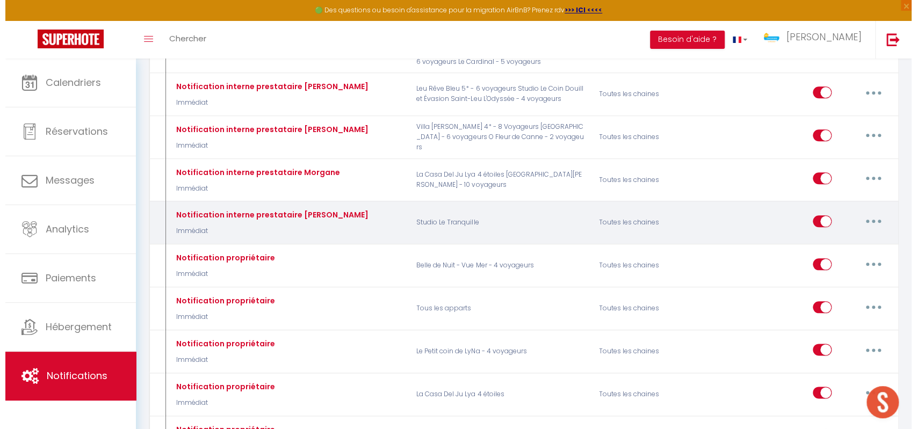
scroll to position [773, 0]
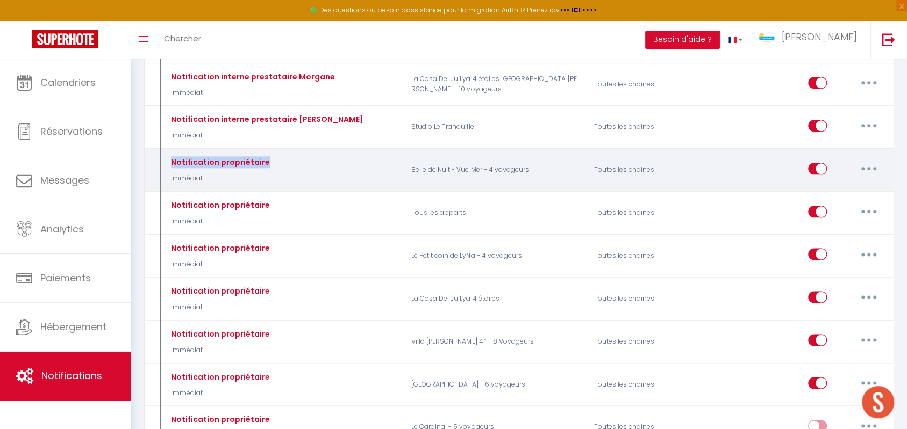
drag, startPoint x: 170, startPoint y: 116, endPoint x: 360, endPoint y: 122, distance: 189.8
click at [360, 155] on div "Notification propriétaire Immédiat" at bounding box center [282, 170] width 243 height 31
click at [875, 160] on button "button" at bounding box center [868, 168] width 30 height 17
click at [852, 184] on link "Editer" at bounding box center [841, 193] width 80 height 18
type input "Notification propriétaire"
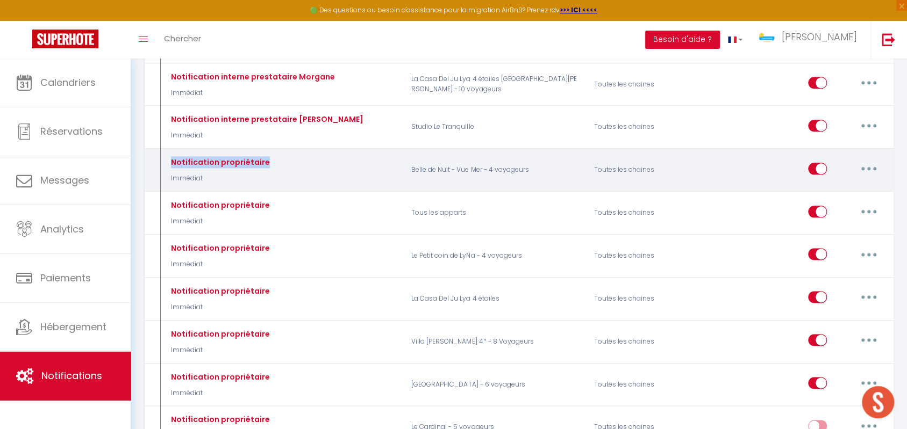
checkbox input "false"
checkbox input "true"
checkbox input "false"
type input "🟢 Nouvelle réservation - [RENTAL:NAME] - [GUEST:NAME] - [CHECKING:DD-MM-YYYY] a…"
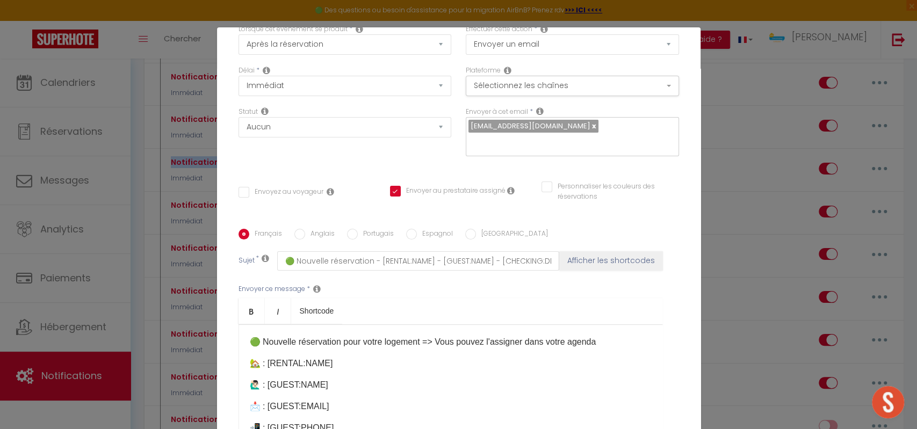
scroll to position [184, 0]
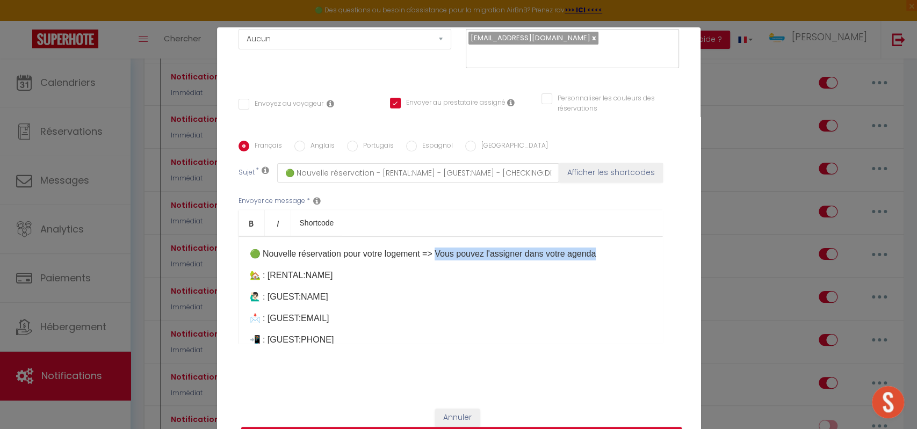
drag, startPoint x: 435, startPoint y: 255, endPoint x: 603, endPoint y: 247, distance: 167.8
click at [603, 248] on p "🟢 Nouvelle réservation pour votre logement => Vous pouvez l'assigner dans votre…" at bounding box center [451, 254] width 402 height 13
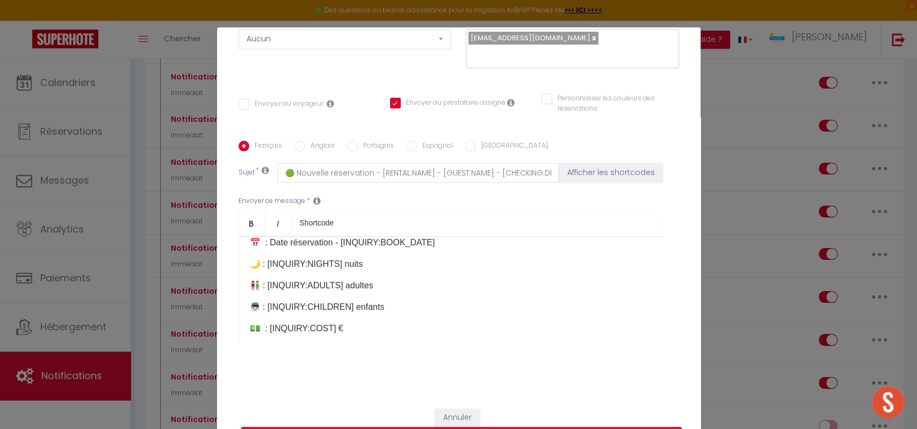
scroll to position [182, 0]
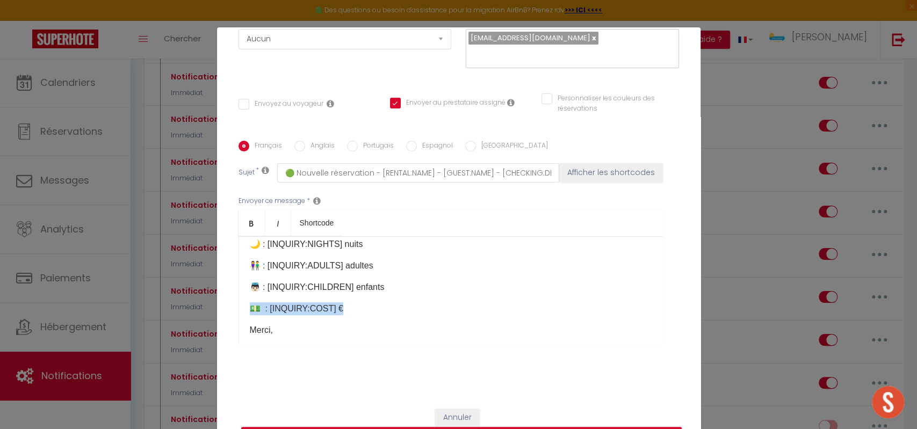
drag, startPoint x: 368, startPoint y: 311, endPoint x: 239, endPoint y: 306, distance: 129.1
click at [239, 306] on div "🟢 Nouvelle réservation pour votre logement => Vous pouvez l'assigner dans votre…" at bounding box center [451, 289] width 425 height 107
click at [340, 321] on div "🟢 Nouvelle réservation pour votre logement => Vous pouvez l'assigner dans votre…" at bounding box center [451, 289] width 425 height 107
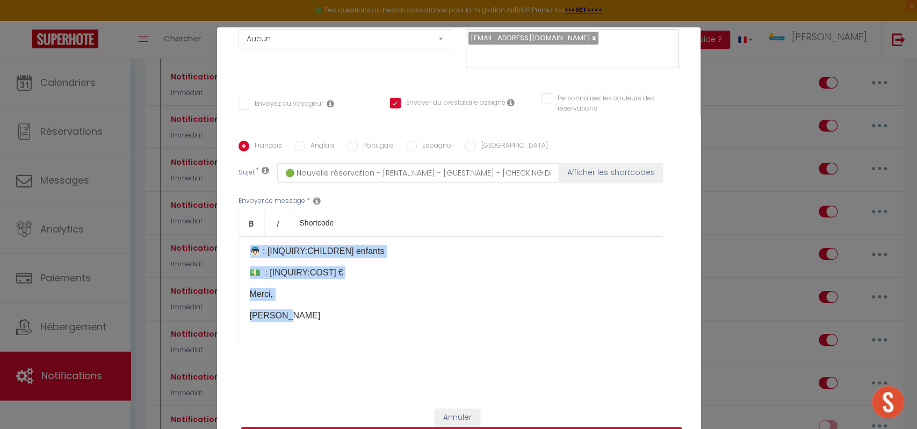
scroll to position [0, 0]
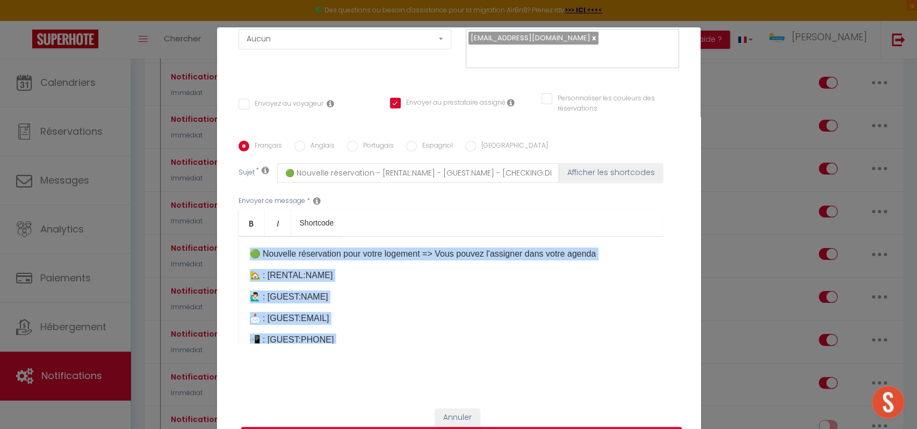
drag, startPoint x: 294, startPoint y: 325, endPoint x: 175, endPoint y: 126, distance: 232.1
click at [175, 126] on div "Modifier la notification × Titre * Notification propriétaire Pour cet hébergeme…" at bounding box center [458, 214] width 917 height 429
copy div "🟢 Nouvelle réservation pour votre logement => Vous pouvez l'assigner dans votre…"
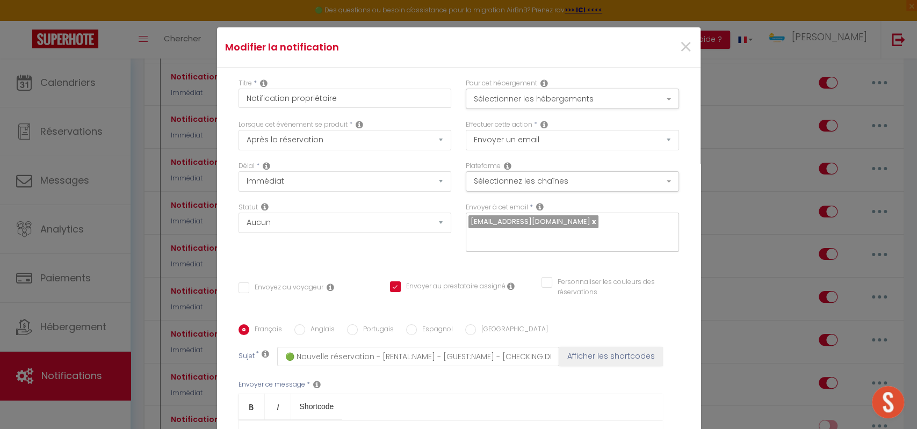
click at [676, 45] on div "×" at bounding box center [619, 47] width 161 height 24
click at [679, 39] on span "×" at bounding box center [685, 47] width 13 height 32
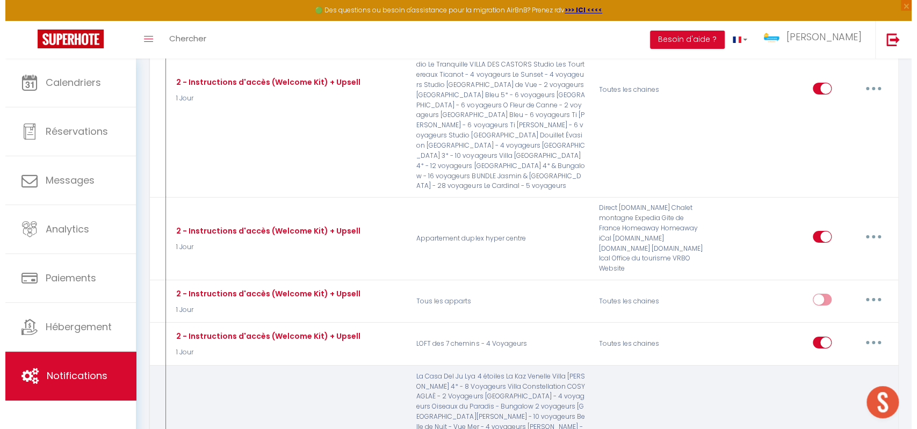
scroll to position [2397, 0]
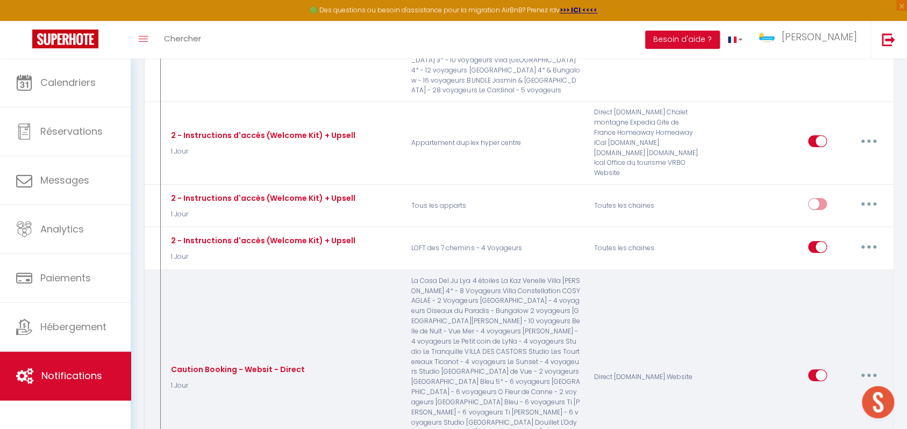
click at [876, 367] on button "button" at bounding box center [868, 375] width 30 height 17
click at [846, 391] on link "Editer" at bounding box center [841, 400] width 80 height 18
type input "Caution Booking - Websit - Direct"
select select "1 Jour"
select select "if_deposit_not_paid"
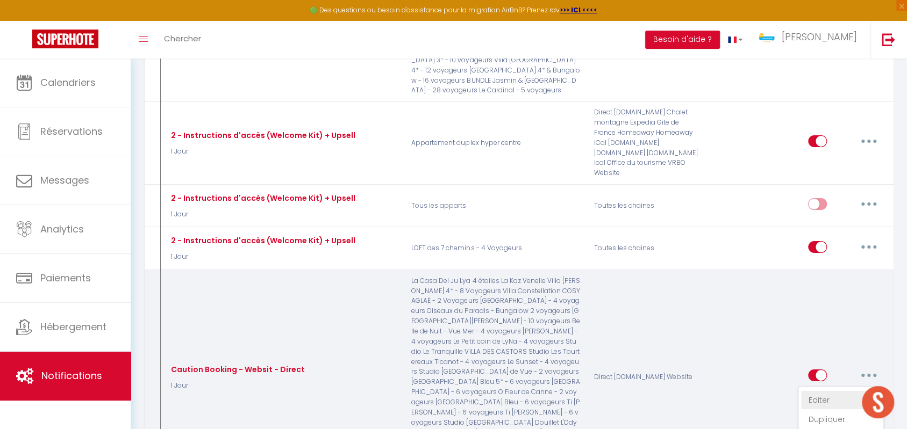
checkbox input "true"
checkbox input "false"
type input "Caution pour votre séjour"
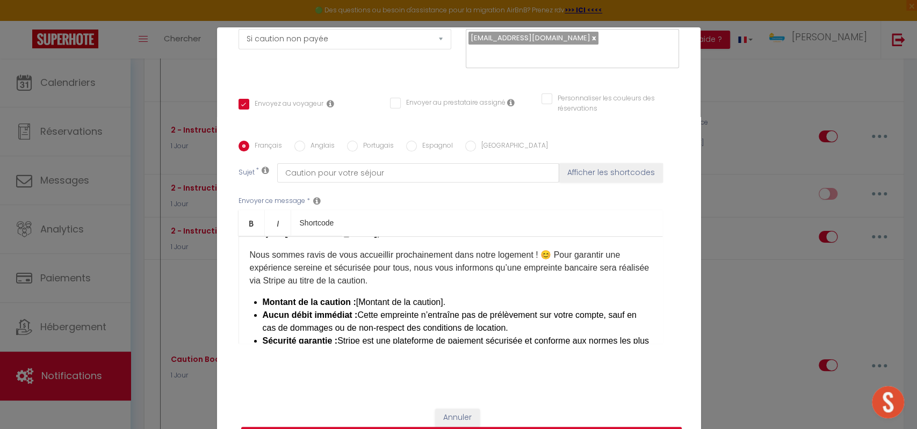
scroll to position [5, 0]
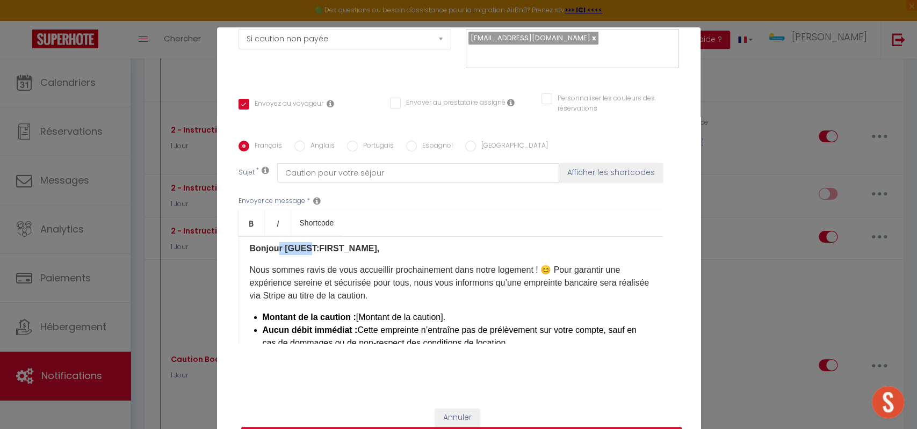
drag, startPoint x: 272, startPoint y: 247, endPoint x: 326, endPoint y: 251, distance: 53.9
click at [307, 250] on strong "Bonjour [GUEST:FIRST_NAME]​," at bounding box center [315, 248] width 130 height 9
click at [334, 251] on strong "Bonjour [GUEST:FIRST_NAME]​," at bounding box center [315, 248] width 130 height 9
drag, startPoint x: 364, startPoint y: 244, endPoint x: 278, endPoint y: 255, distance: 86.6
click at [279, 248] on strong "Bonjour [GUEST:FIRST_NAME]​," at bounding box center [315, 248] width 130 height 9
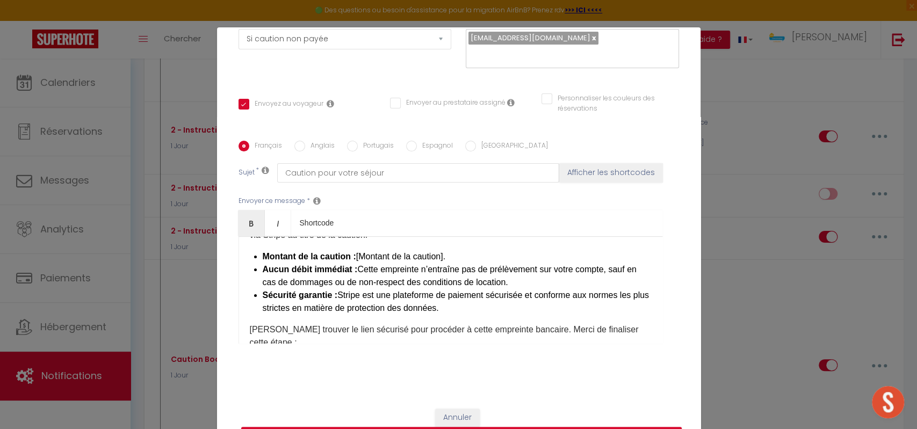
scroll to position [68, 0]
drag, startPoint x: 448, startPoint y: 250, endPoint x: 350, endPoint y: 253, distance: 97.8
click at [350, 253] on li "Montant de la caution : [Montant de la caution]​​." at bounding box center [457, 255] width 389 height 13
click at [378, 254] on li "Montant de la caution : [Montant de la caution]​​." at bounding box center [457, 255] width 389 height 13
drag, startPoint x: 352, startPoint y: 259, endPoint x: 387, endPoint y: 259, distance: 34.9
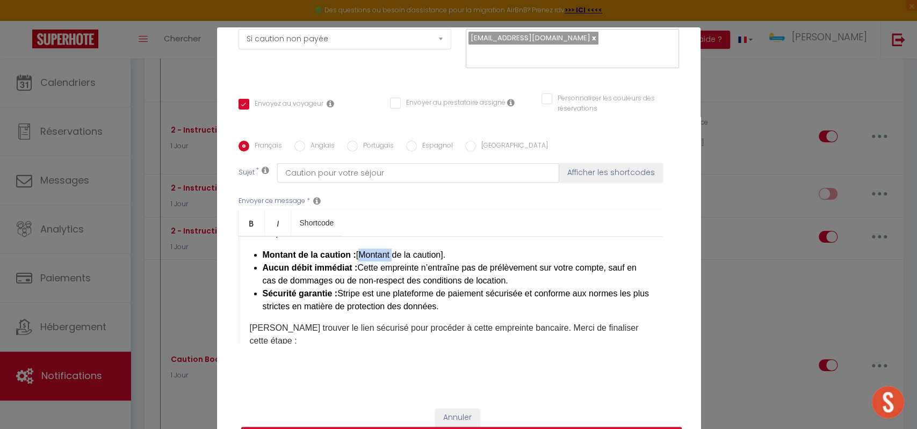
click at [387, 259] on li "Montant de la caution : [Montant de la caution]​​." at bounding box center [457, 255] width 389 height 13
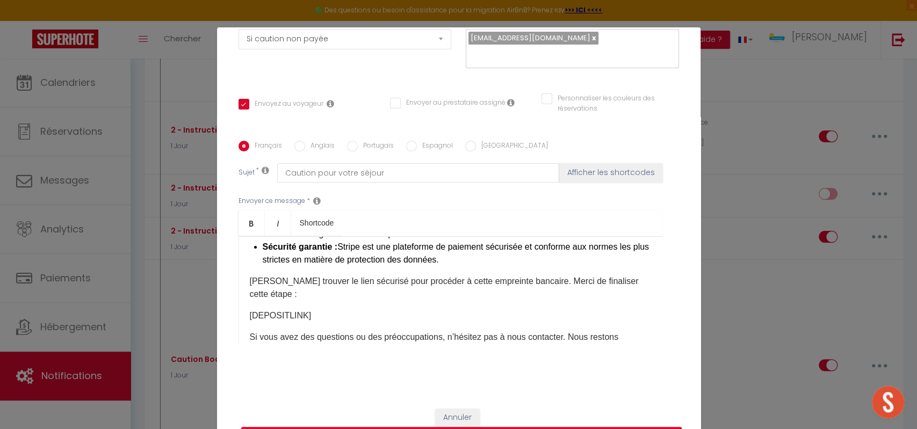
scroll to position [119, 0]
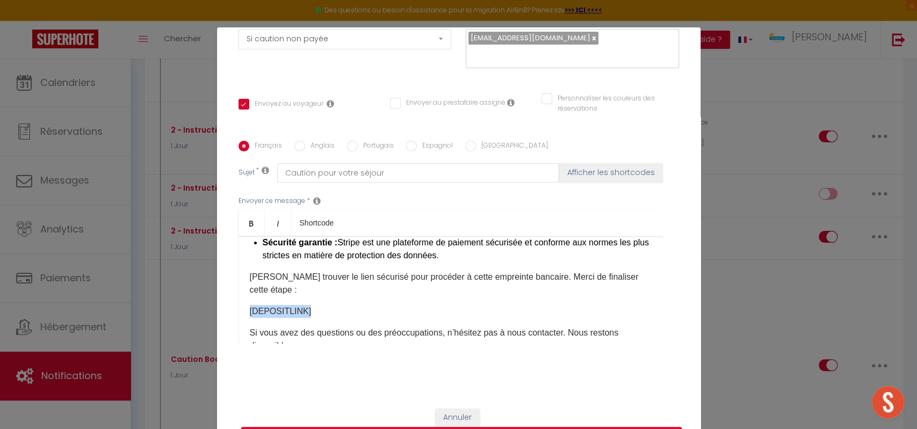
drag, startPoint x: 314, startPoint y: 306, endPoint x: 242, endPoint y: 315, distance: 72.6
click at [242, 315] on div "Bonjour [GUEST:FIRST_NAME]​, Nous sommes ravis de vous accueillir prochainement…" at bounding box center [451, 289] width 425 height 107
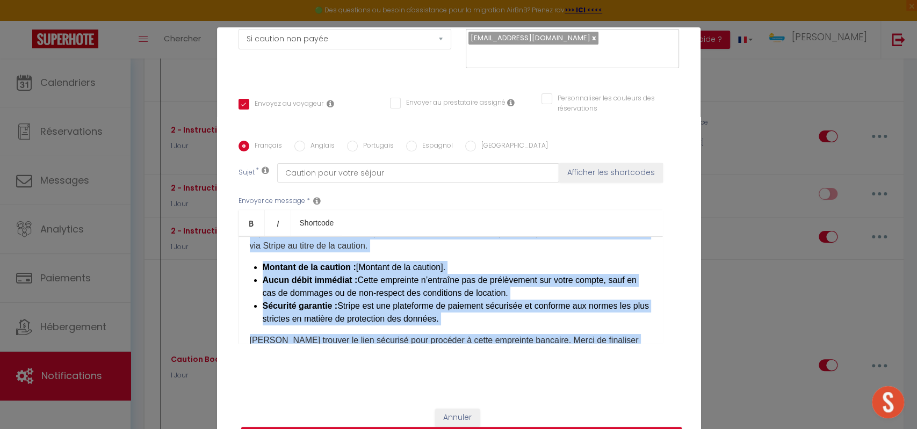
scroll to position [0, 0]
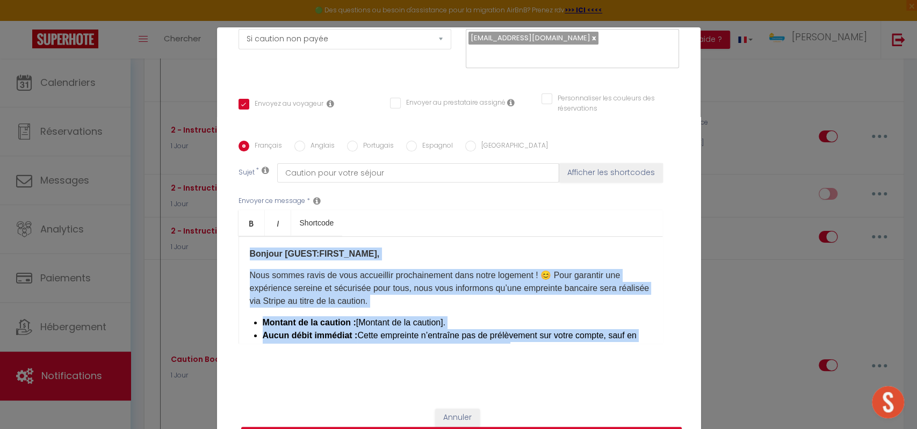
drag, startPoint x: 361, startPoint y: 296, endPoint x: 212, endPoint y: 191, distance: 182.0
click at [217, 191] on div "Titre * Caution Booking - Websit - Direct Pour cet hébergement Sélectionner les…" at bounding box center [459, 141] width 484 height 514
copy div "Bonjour [GUEST:FIRST_NAME]​, Nous sommes ravis de vous accueillir prochainement…"
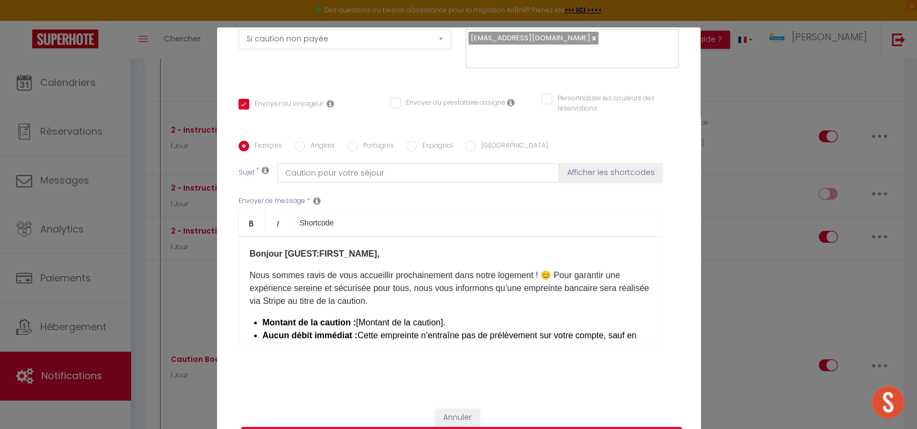
click at [718, 117] on div "Modifier la notification × Titre * Caution Booking - Websit - Direct Pour cet h…" at bounding box center [458, 214] width 917 height 429
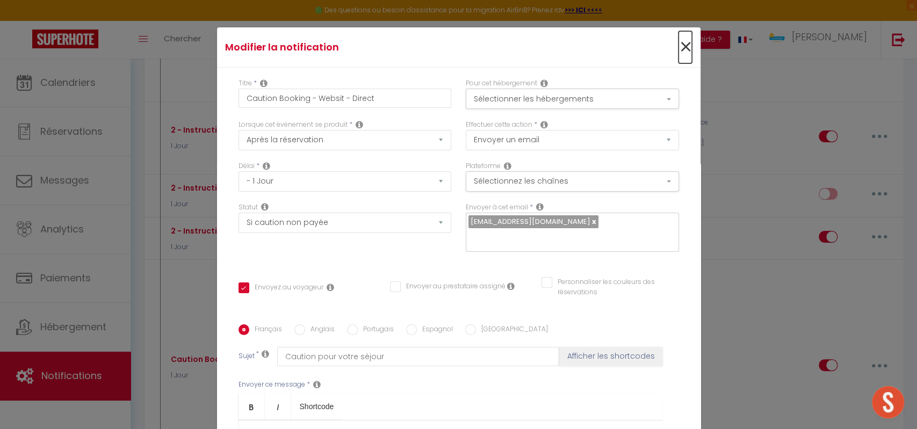
click at [679, 54] on span "×" at bounding box center [685, 47] width 13 height 32
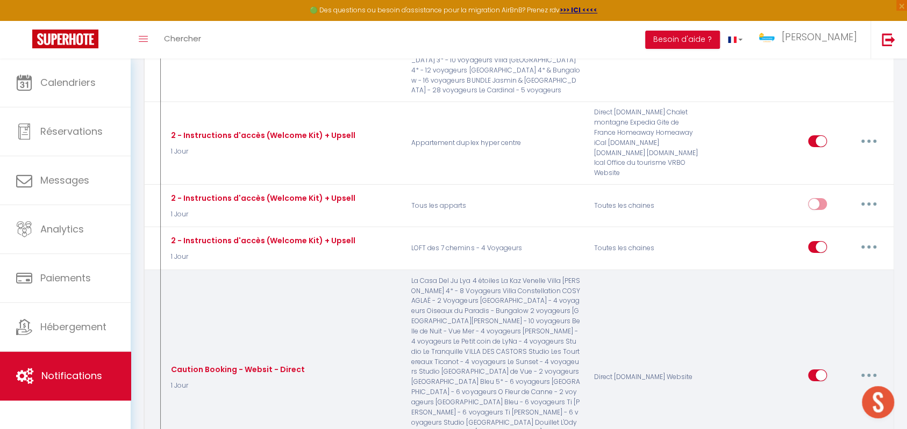
click at [862, 367] on button "button" at bounding box center [868, 375] width 30 height 17
click at [858, 391] on link "Editer" at bounding box center [841, 400] width 80 height 18
type input "Caution Booking - Websit - Direct"
checkbox input "true"
checkbox input "false"
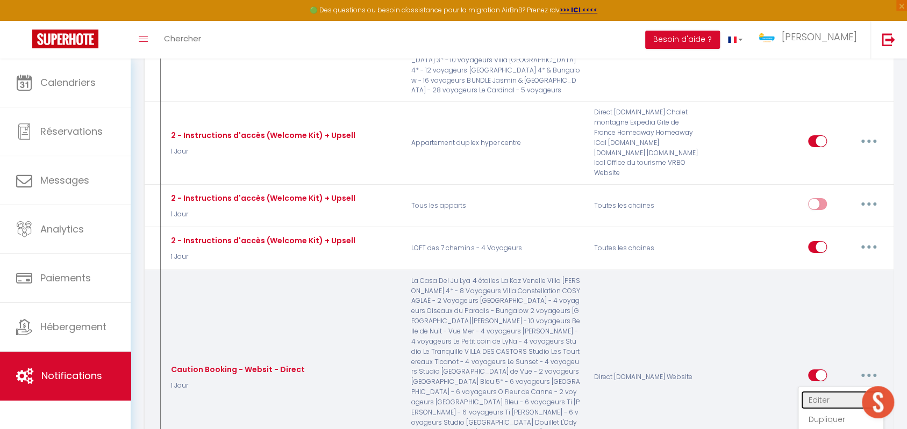
checkbox input "false"
type input "Caution pour votre séjour"
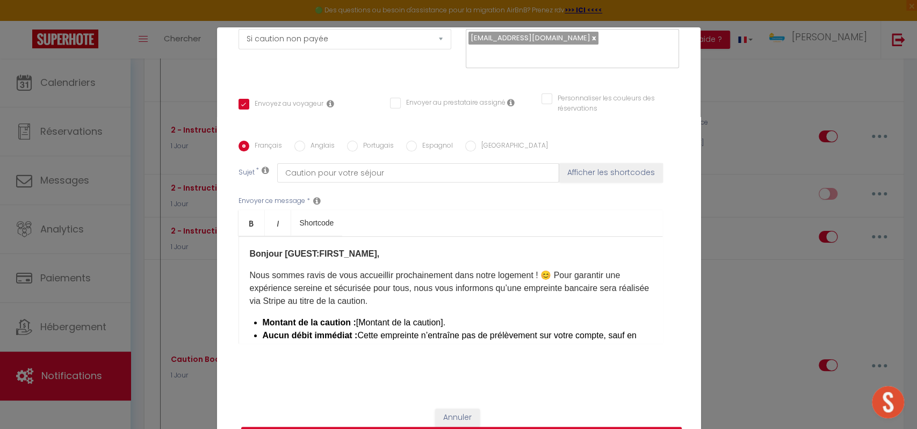
scroll to position [88, 0]
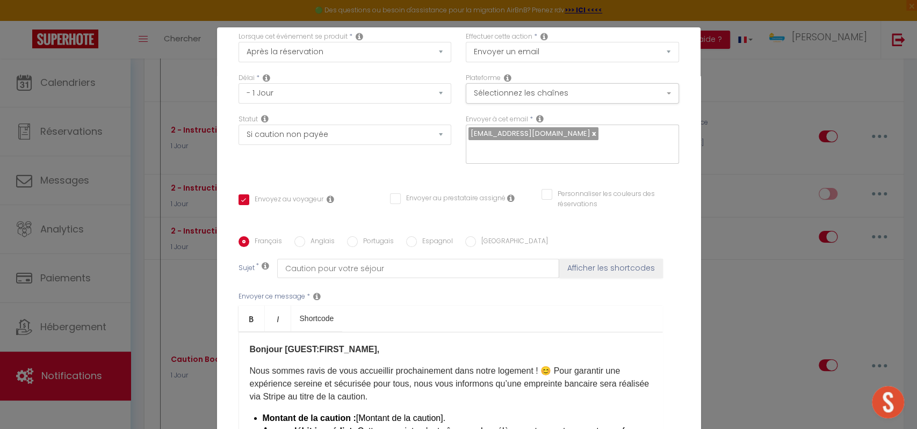
click at [718, 105] on div "Modifier la notification × Titre * Caution Booking - Websit - Direct Pour cet h…" at bounding box center [458, 214] width 917 height 429
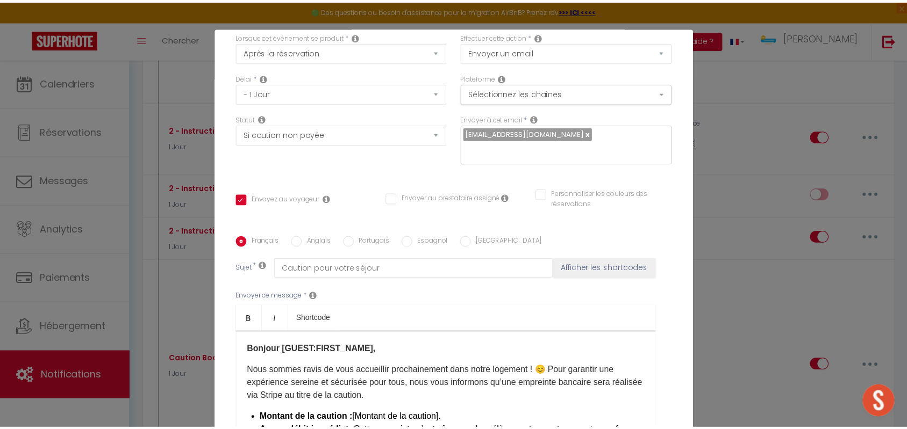
scroll to position [0, 0]
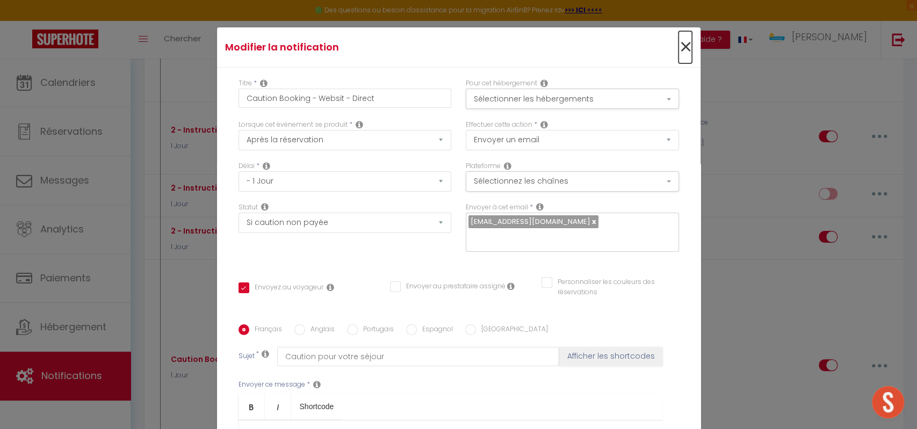
click at [679, 41] on span "×" at bounding box center [685, 47] width 13 height 32
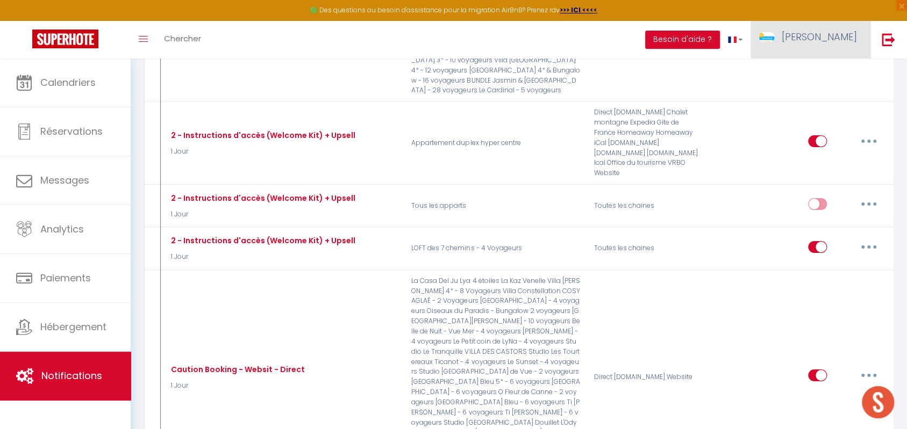
click at [835, 32] on span "[PERSON_NAME]" at bounding box center [818, 36] width 75 height 13
click at [813, 69] on link "Paramètres" at bounding box center [827, 75] width 80 height 18
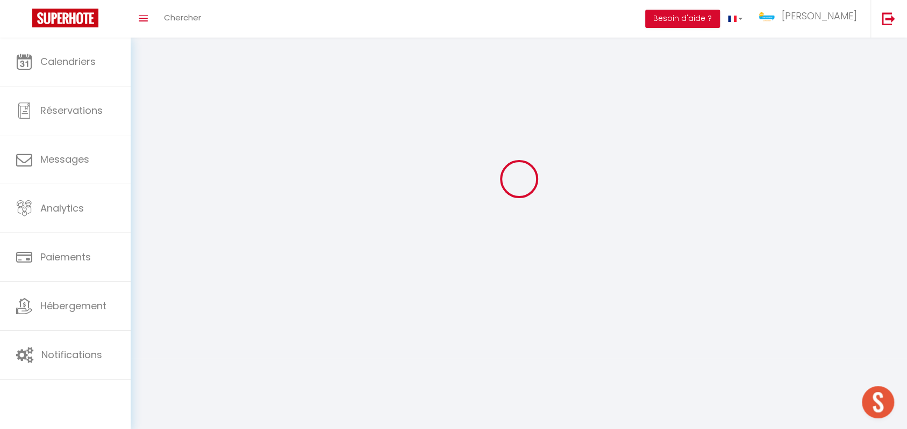
type input "[PERSON_NAME]"
type input "SAINT-CYR"
type input "0632018159"
type input "14 Av. du Président [PERSON_NAME]"
type input "97410"
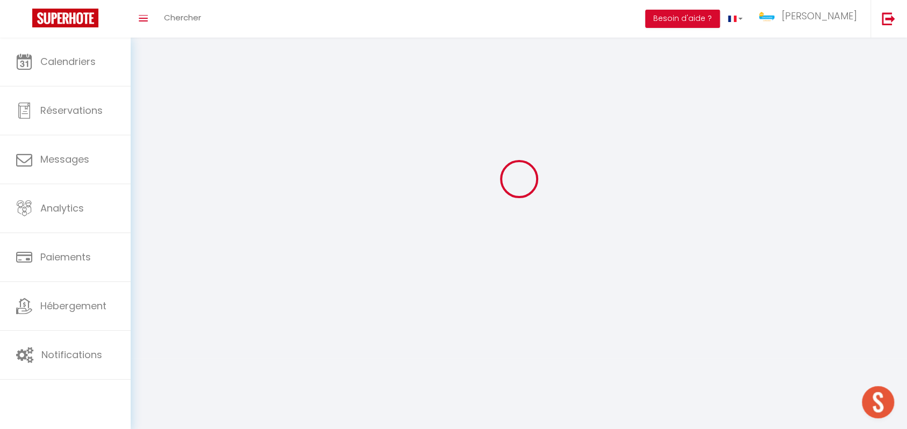
type input "Saint Pierre"
type input "uSp7lHthd6Rp3nPfAMNTTmzFG"
type input "LENetwSKeloyN73KCg2hIt1mJ"
select select "177"
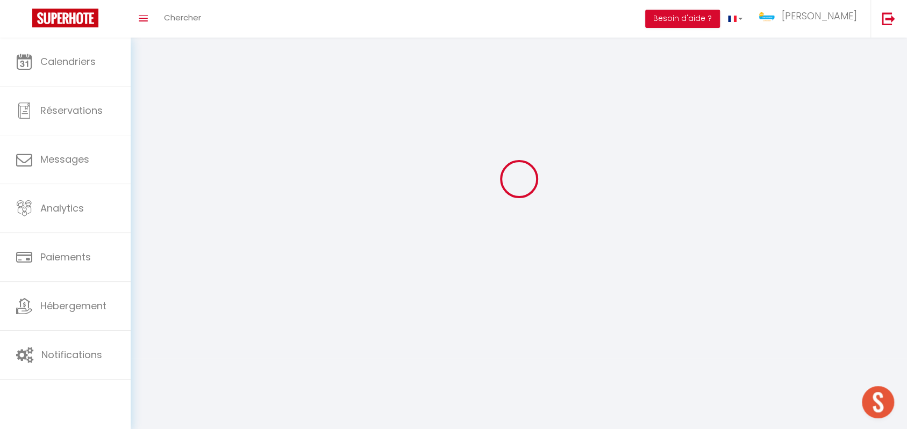
select select "28"
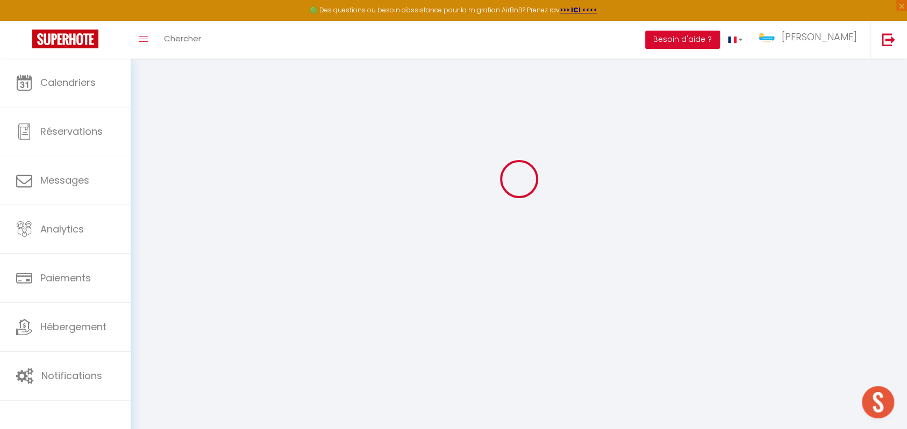
type input "uSp7lHthd6Rp3nPfAMNTTmzFG"
type input "LENetwSKeloyN73KCg2hIt1mJ"
type input "[URL][DOMAIN_NAME]"
select select "fr"
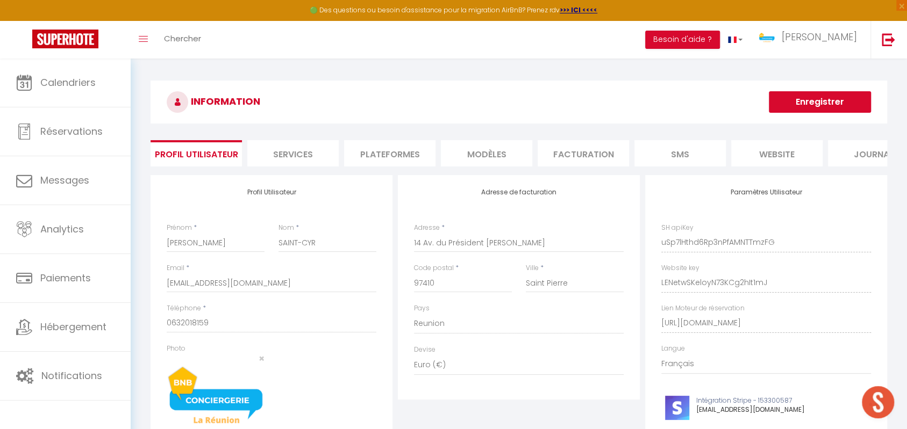
scroll to position [0, 38]
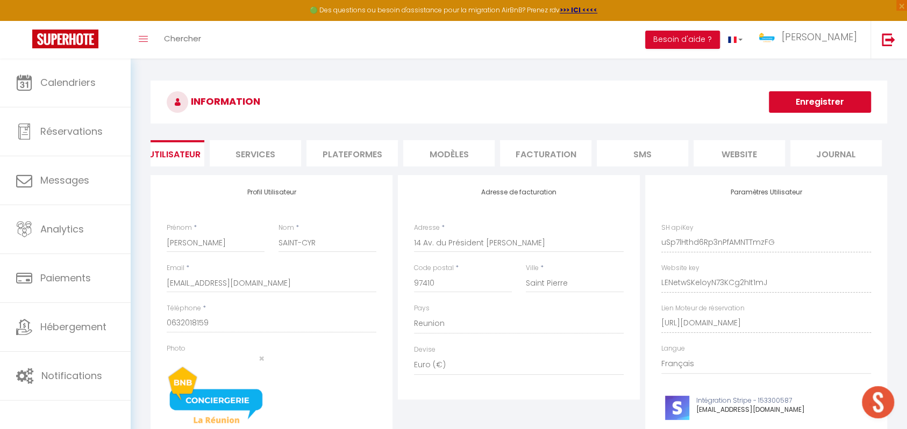
click at [753, 149] on li "website" at bounding box center [738, 153] width 91 height 26
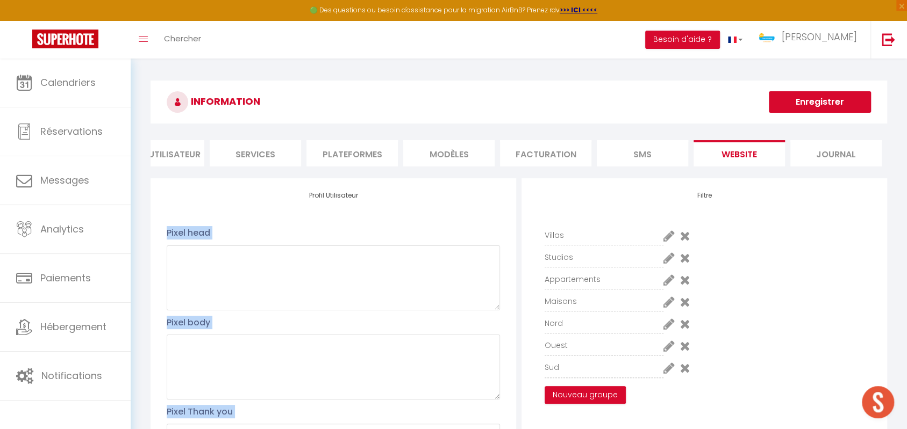
drag, startPoint x: 572, startPoint y: 178, endPoint x: 444, endPoint y: 175, distance: 127.4
click at [463, 180] on div "INFORMATION Enregistrer Profil Utilisateur Services Plateformes MODÈLES Factura…" at bounding box center [518, 376] width 736 height 591
click at [407, 166] on li "MODÈLES" at bounding box center [448, 153] width 91 height 26
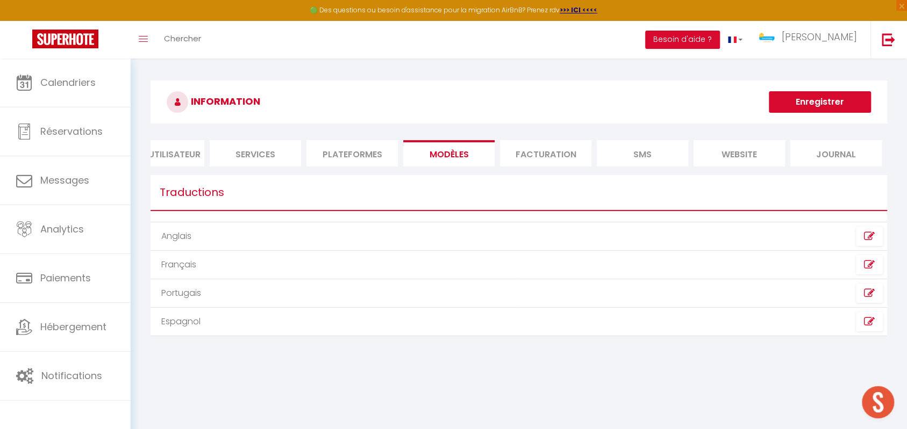
click at [349, 155] on li "Plateformes" at bounding box center [351, 153] width 91 height 26
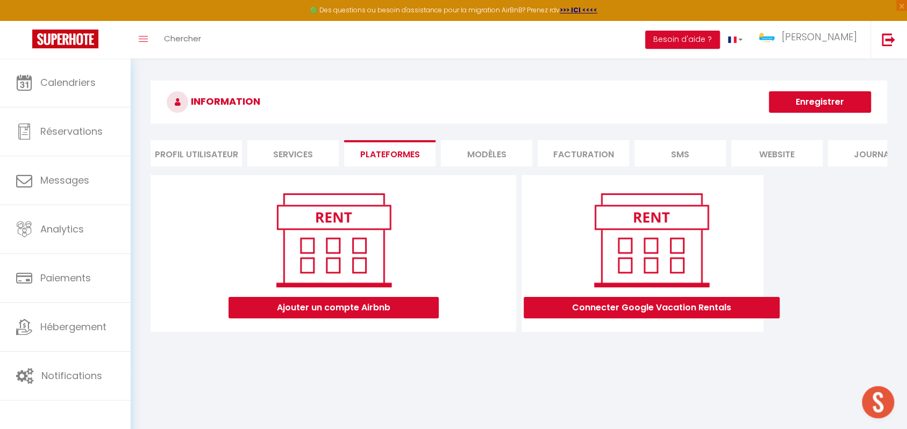
click at [211, 157] on li "Profil Utilisateur" at bounding box center [195, 153] width 91 height 26
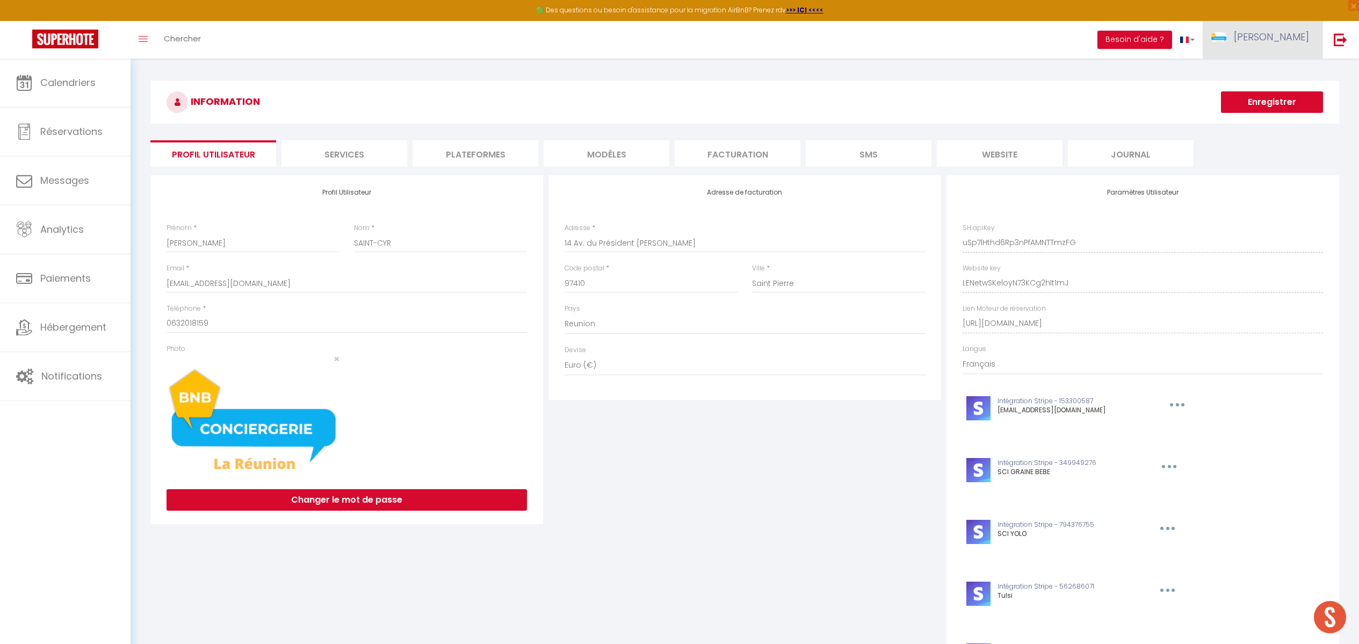
click at [917, 38] on span "[PERSON_NAME]" at bounding box center [1271, 36] width 75 height 13
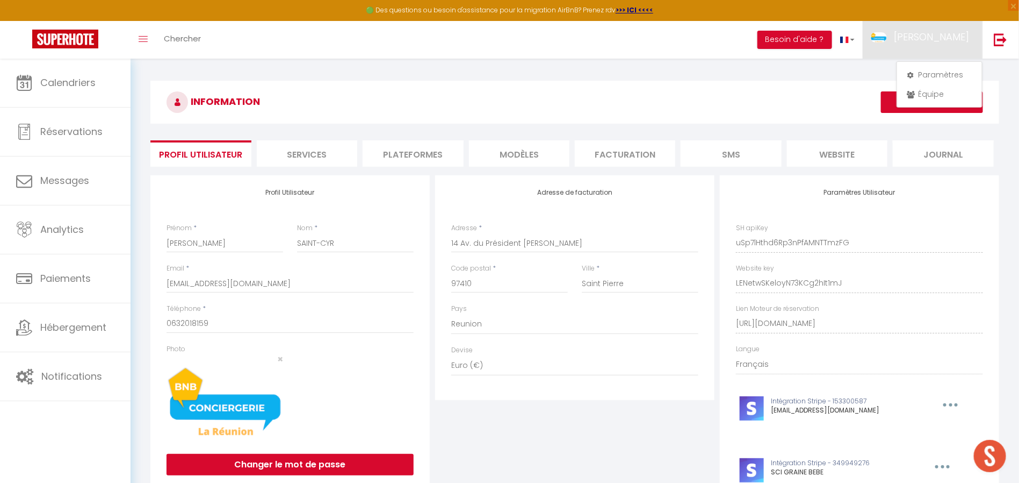
scroll to position [107, 0]
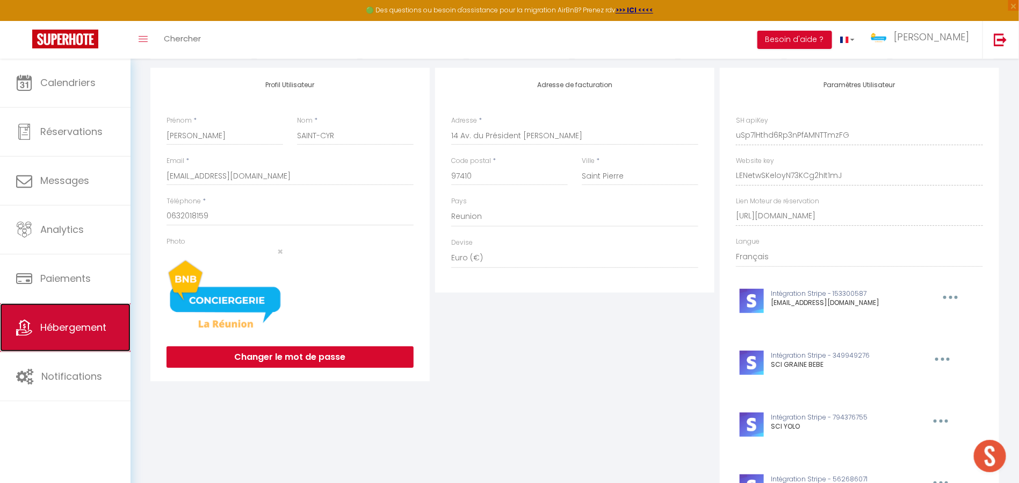
click at [66, 324] on span "Hébergement" at bounding box center [73, 326] width 66 height 13
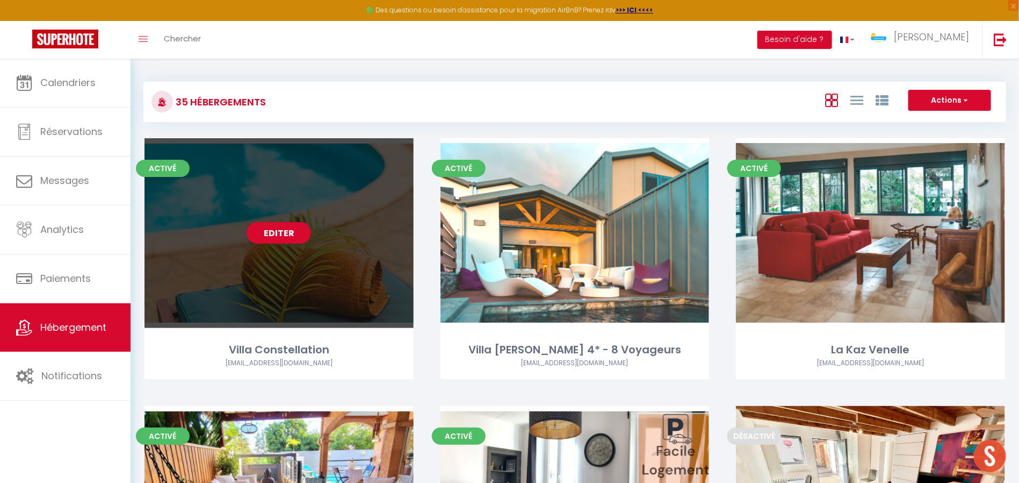
click at [312, 224] on div "Editer" at bounding box center [279, 233] width 269 height 190
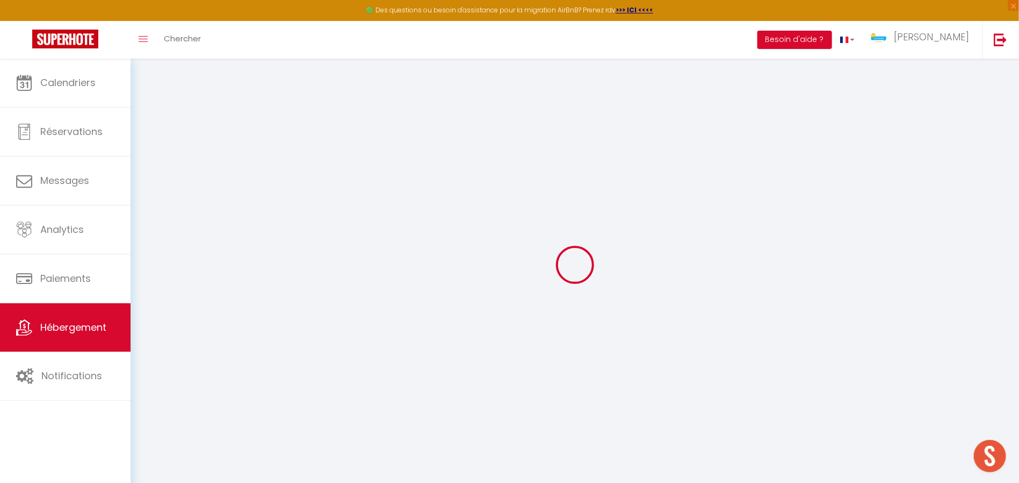
type input "Oups ! Les dates sélectionnées sont indisponibles."
type textarea "Malheureusement les dates sélectionnées sont indisponibles. Nous vous invitons …"
type input "-20.9407830"
type input "55.3353639"
checkbox input "true"
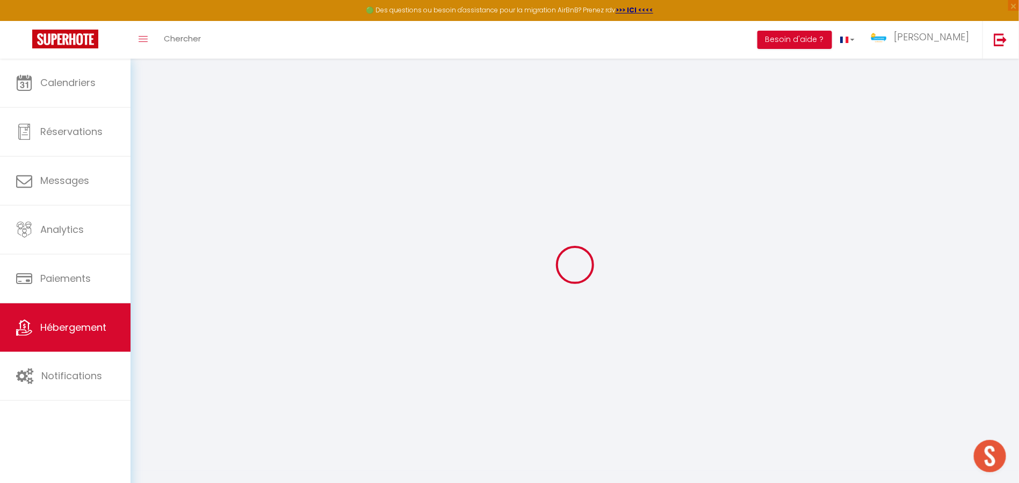
checkbox input "false"
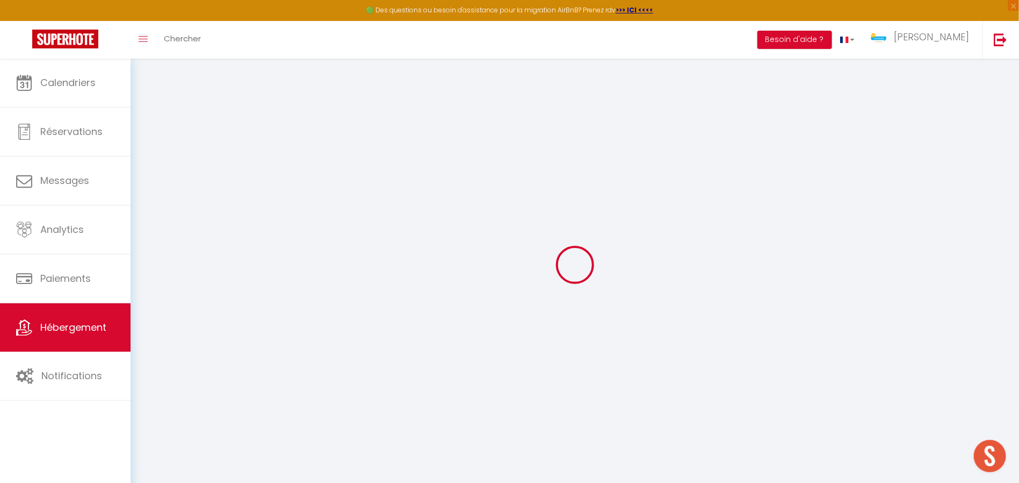
checkbox input "false"
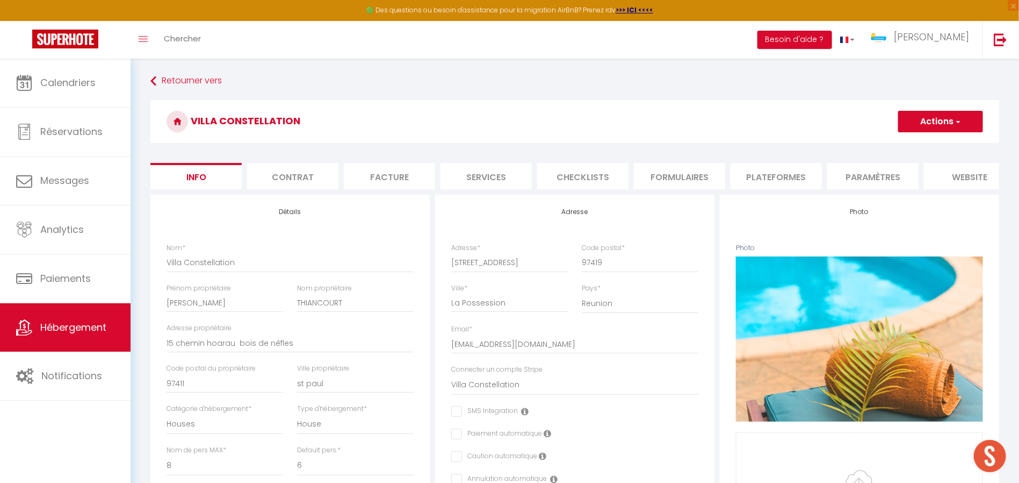
click at [917, 167] on li "website" at bounding box center [969, 176] width 91 height 26
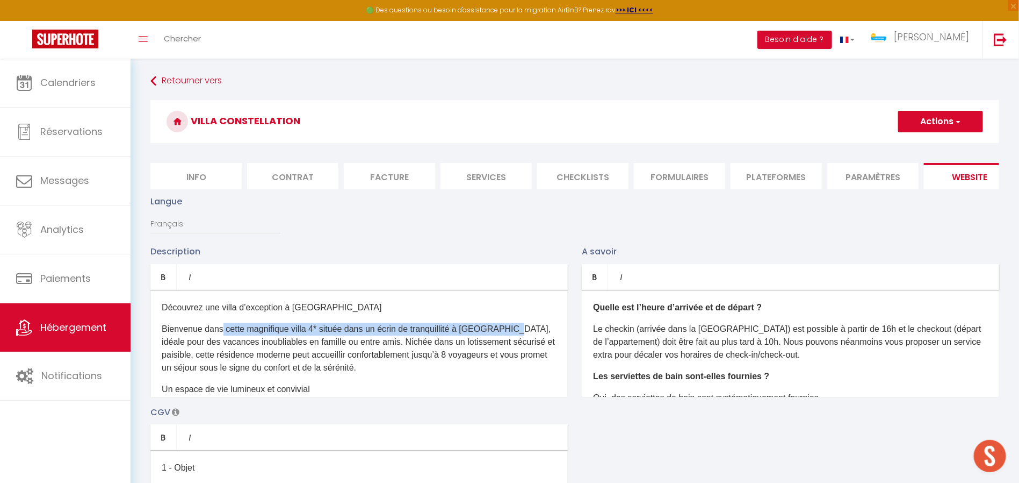
drag, startPoint x: 221, startPoint y: 332, endPoint x: 528, endPoint y: 330, distance: 306.8
click at [512, 330] on div "Découvrez une villa d’exception à [GEOGRAPHIC_DATA] Bienvenue dans cette magnif…" at bounding box center [359, 343] width 418 height 107
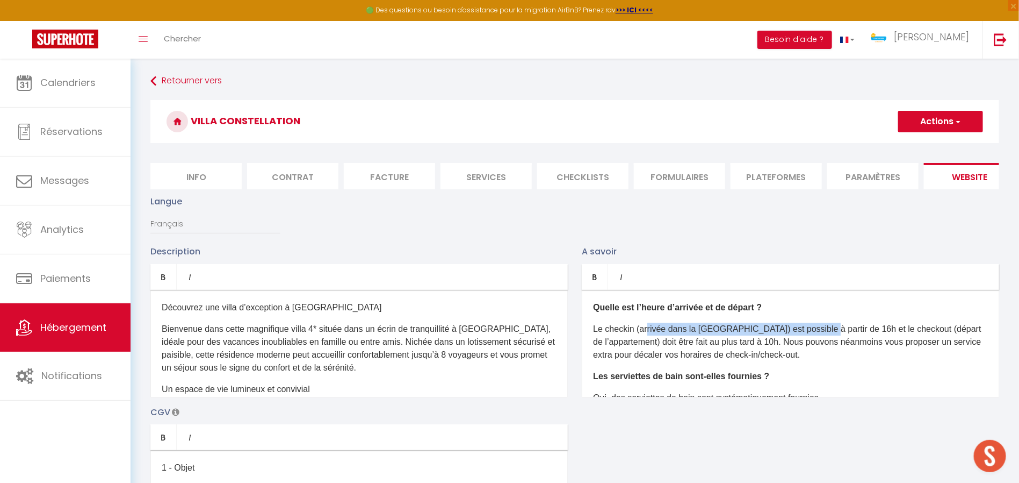
drag, startPoint x: 647, startPoint y: 330, endPoint x: 781, endPoint y: 336, distance: 133.9
click at [816, 340] on div "Quelle est l’heure d’arrivée et de départ ? Le checkin (arrivée dans la [GEOGRA…" at bounding box center [791, 343] width 418 height 107
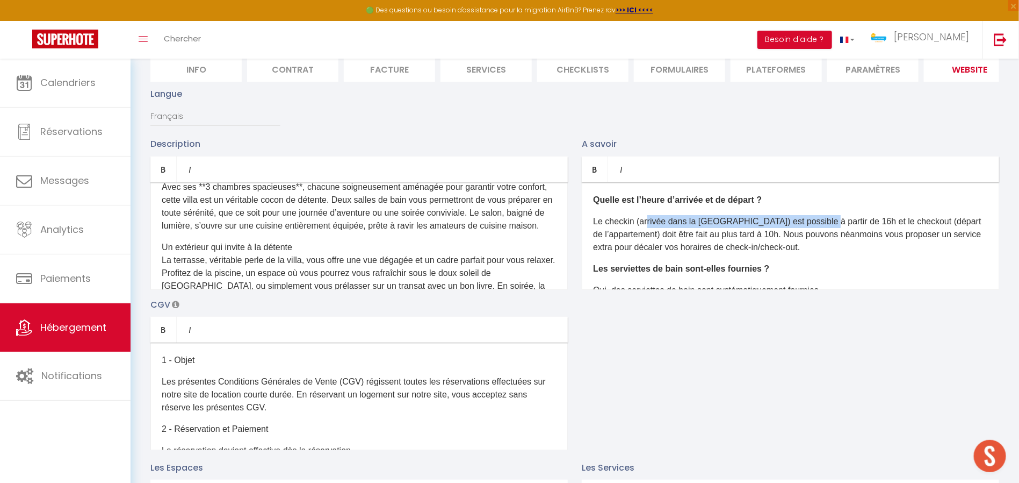
scroll to position [214, 0]
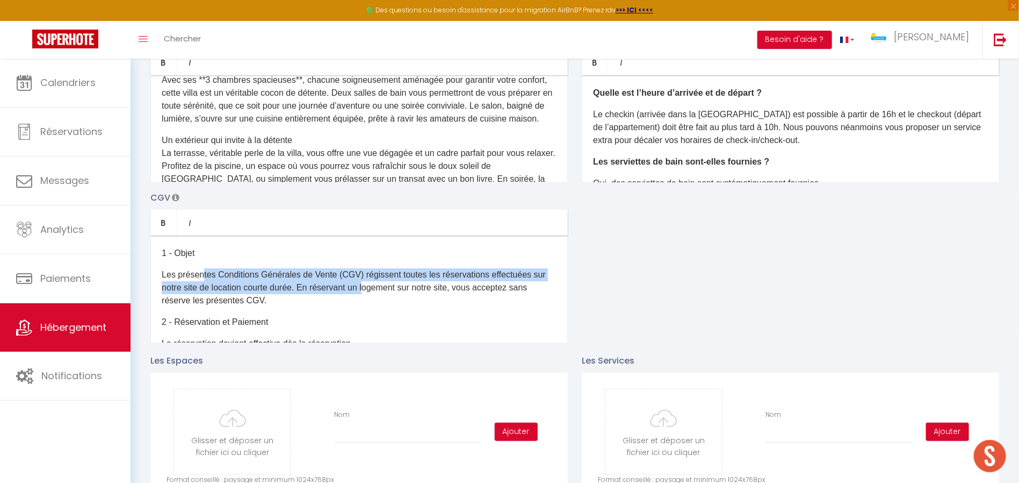
drag, startPoint x: 202, startPoint y: 285, endPoint x: 542, endPoint y: 297, distance: 340.3
click at [370, 301] on p "Les présentes Conditions Générales de Vente (CGV) régissent toutes les réservat…" at bounding box center [359, 287] width 395 height 39
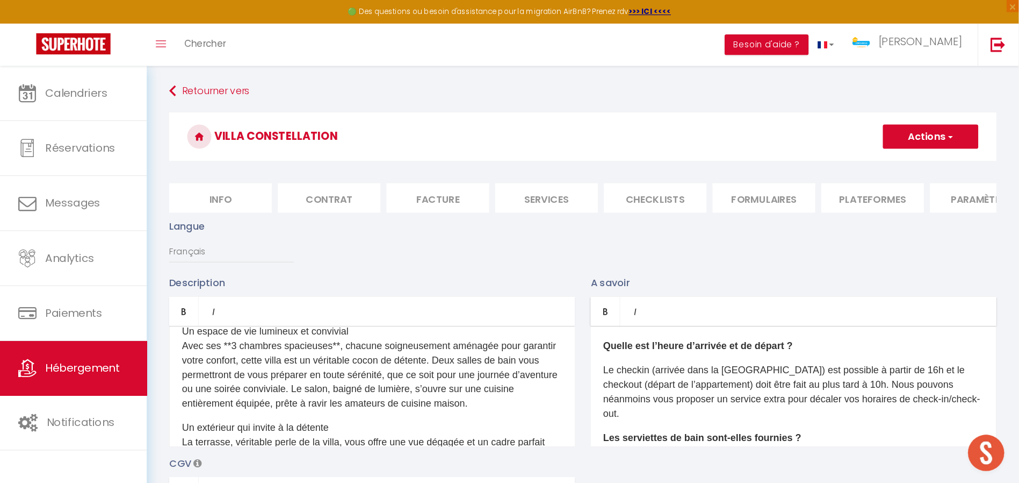
scroll to position [107, 0]
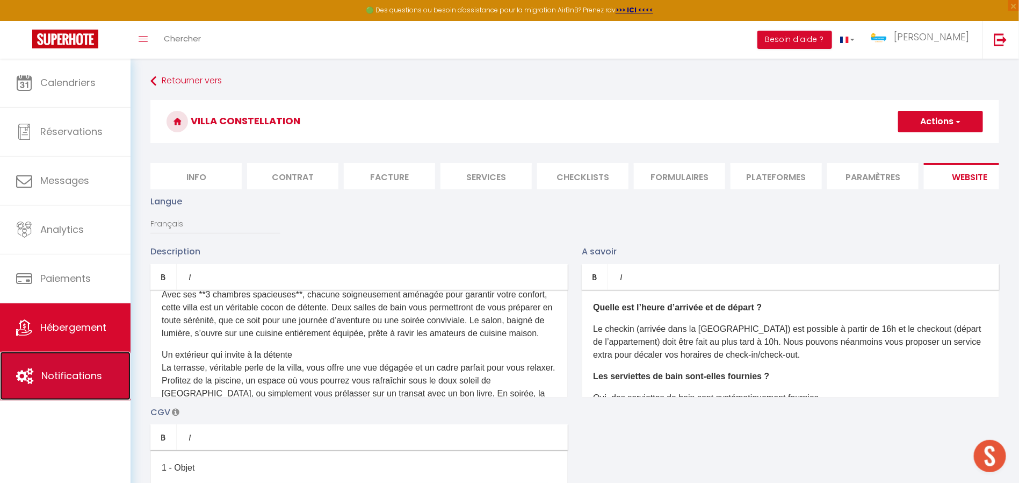
click at [48, 386] on link "Notifications" at bounding box center [65, 375] width 131 height 48
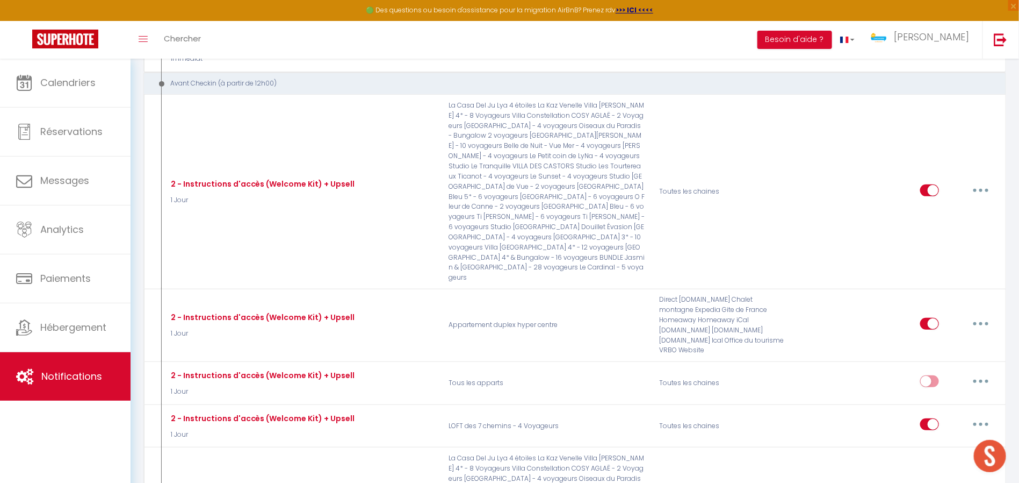
scroll to position [2042, 0]
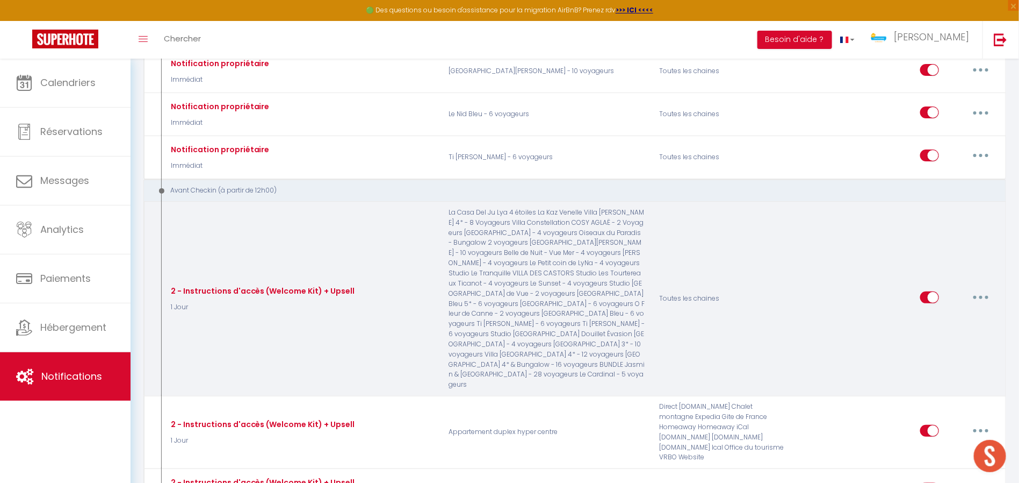
click at [503, 233] on p "La Casa Del Ju Lya 4 étoiles La Kaz Venelle Villa [PERSON_NAME] 4* - 8 Voyageur…" at bounding box center [547, 298] width 211 height 182
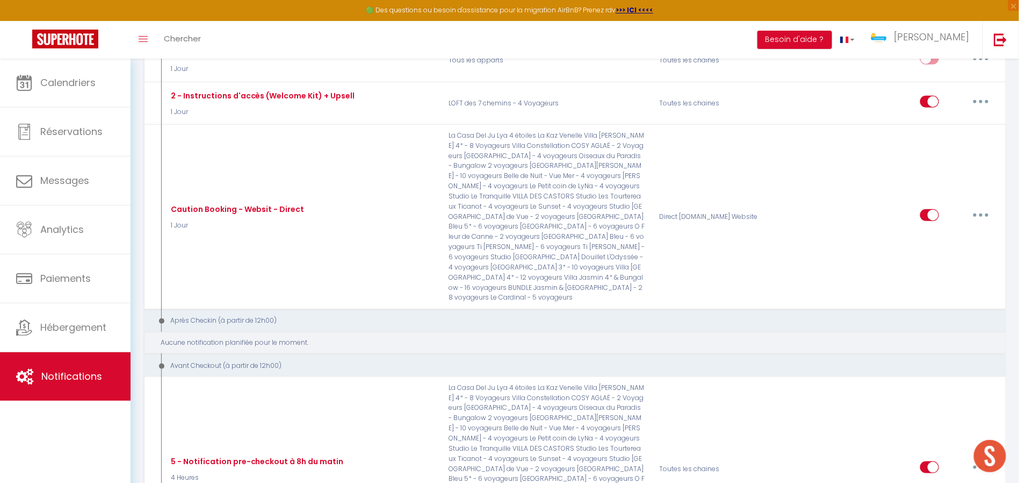
scroll to position [2579, 0]
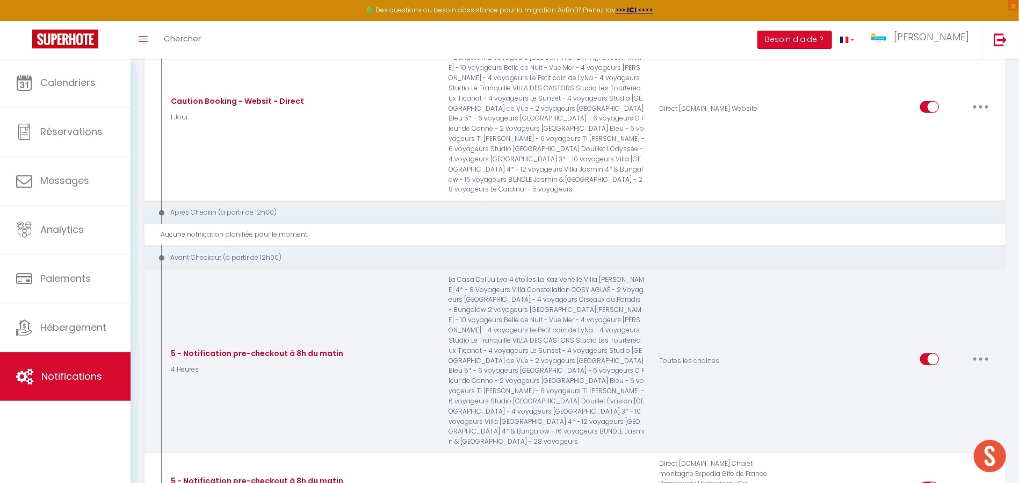
click at [917, 350] on button "button" at bounding box center [981, 358] width 30 height 17
click at [917, 375] on link "Editer" at bounding box center [953, 384] width 80 height 18
type input "5 - Notification pre-checkout à 8h du matin"
select select "4"
select select "4 Heures"
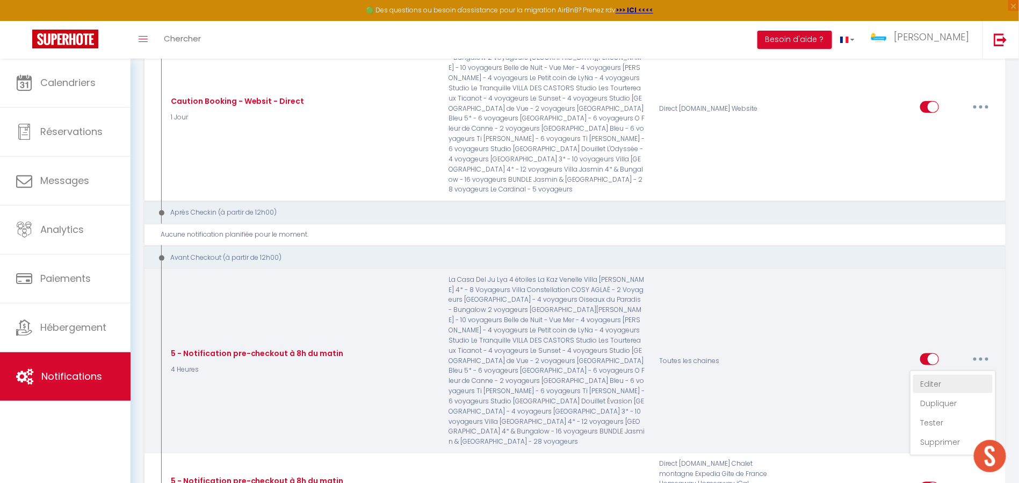
select select
checkbox input "true"
checkbox input "false"
radio input "true"
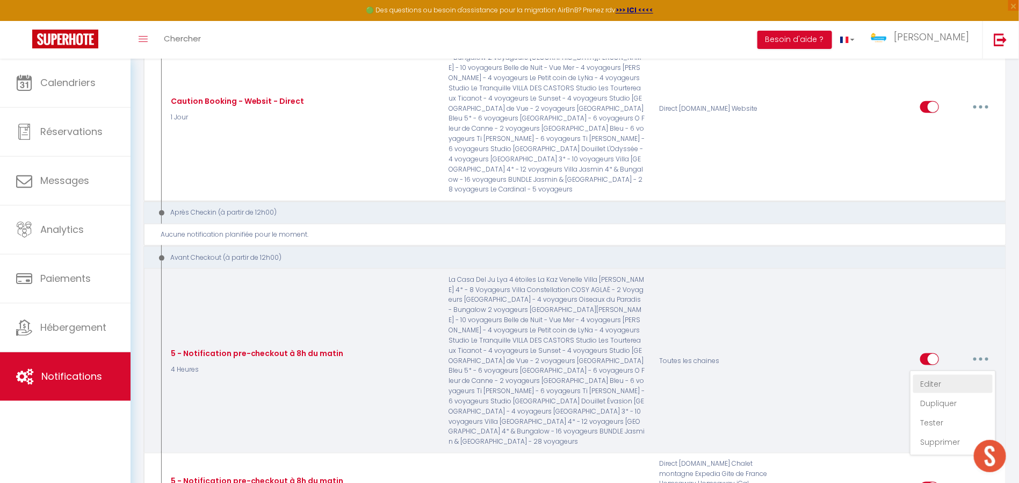
type input "Procédure pour votre départ - [RENTAL:NAME] - [GUEST:FIRST_NAME] [GUEST:NAME]"
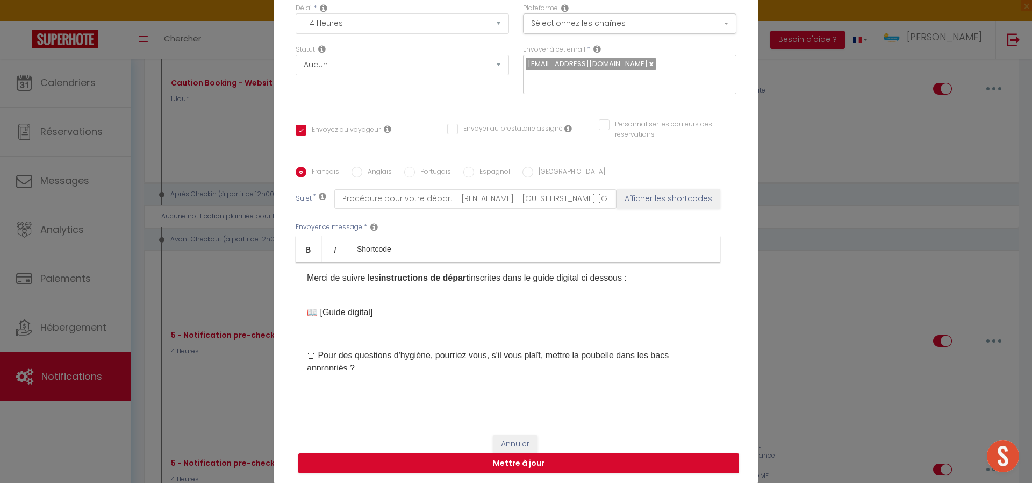
scroll to position [121, 0]
drag, startPoint x: 382, startPoint y: 310, endPoint x: 311, endPoint y: 311, distance: 70.4
click at [311, 311] on p "📖 ​[Guide digital]​" at bounding box center [508, 303] width 402 height 26
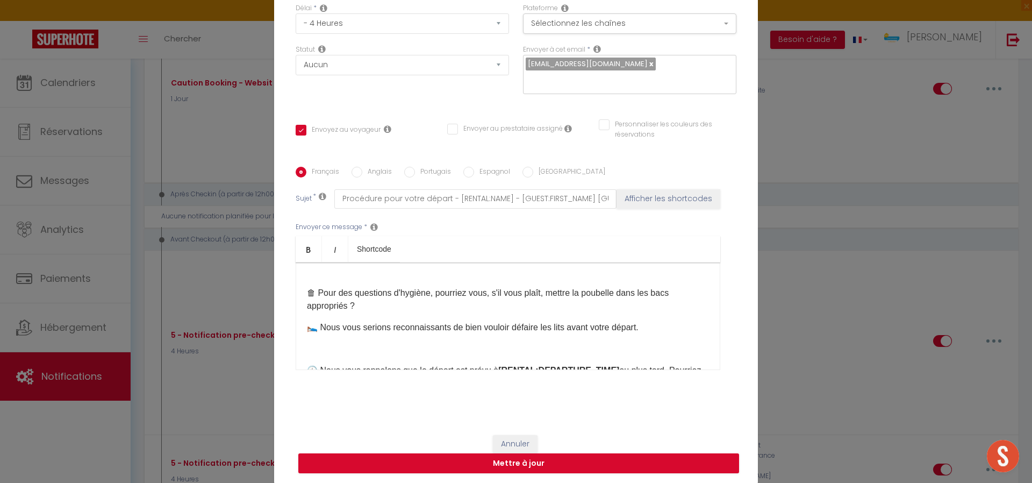
scroll to position [185, 0]
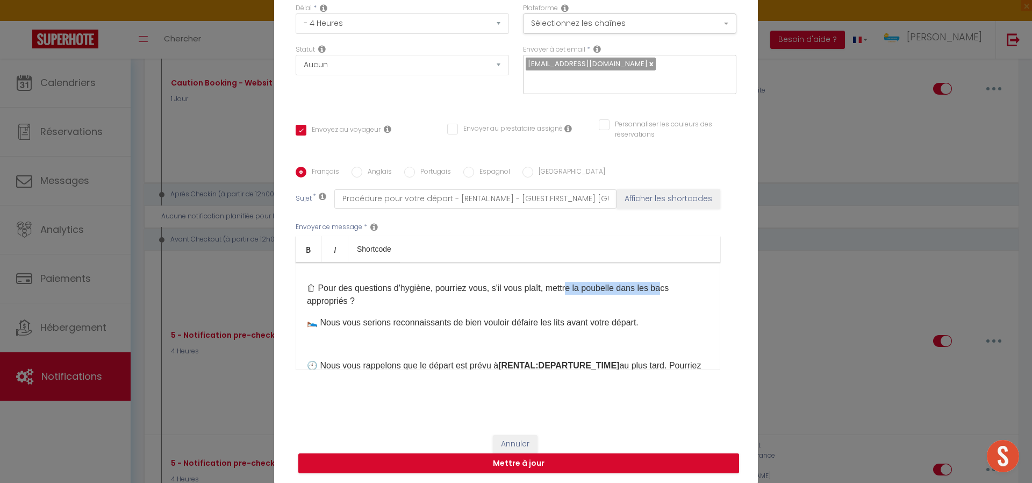
drag, startPoint x: 560, startPoint y: 285, endPoint x: 653, endPoint y: 286, distance: 92.4
click at [653, 286] on p "🗑 Pour des questions d'hygiène, pourriez vous, s'il vous plaît, mettre la poube…" at bounding box center [508, 295] width 402 height 26
click at [491, 322] on p "🛌 Nous vous serions reconnaissants de bien vouloir défaire les lits avant votre…" at bounding box center [508, 322] width 402 height 13
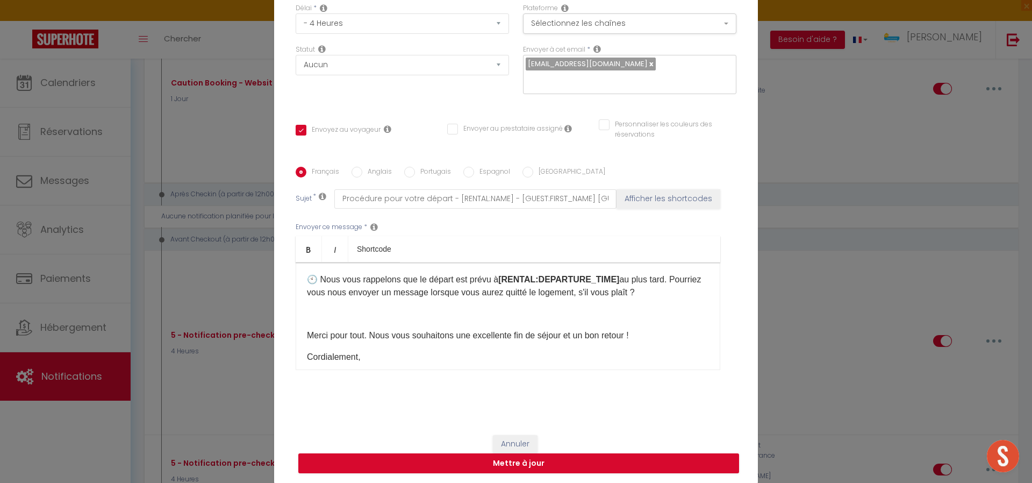
scroll to position [254, 0]
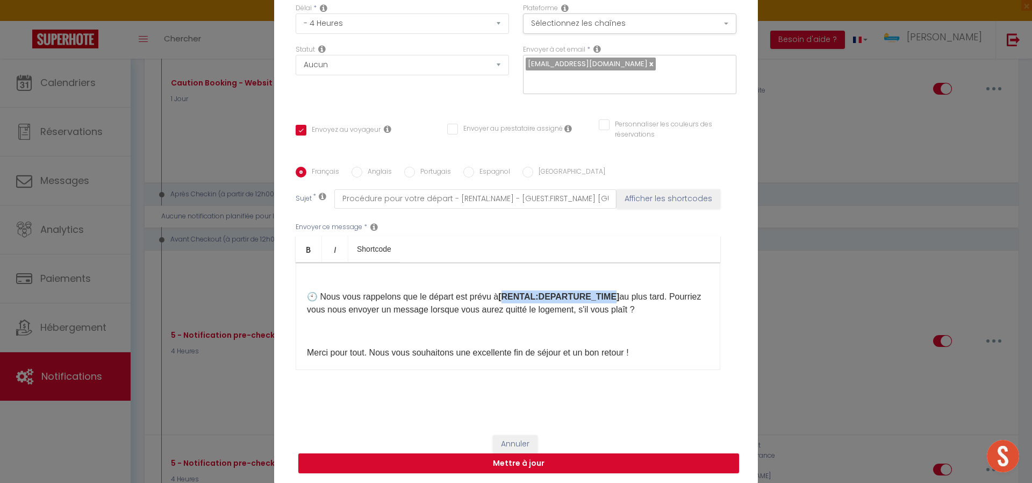
drag, startPoint x: 499, startPoint y: 293, endPoint x: 605, endPoint y: 293, distance: 105.3
click at [605, 293] on strong "[RENTAL:DEPARTURE_TIME]" at bounding box center [558, 296] width 121 height 9
click at [412, 308] on p "🕙 Nous vous rappelons que le départ est prévu à [RENTAL:DEPARTURE_TIME] ​au plu…" at bounding box center [508, 303] width 402 height 26
click at [699, 336] on div "🙋🏻‍♂️ Bonjour [GUEST:FIRST_NAME], [PERSON_NAME] séjour s'est-il bien passé ? No…" at bounding box center [508, 315] width 425 height 107
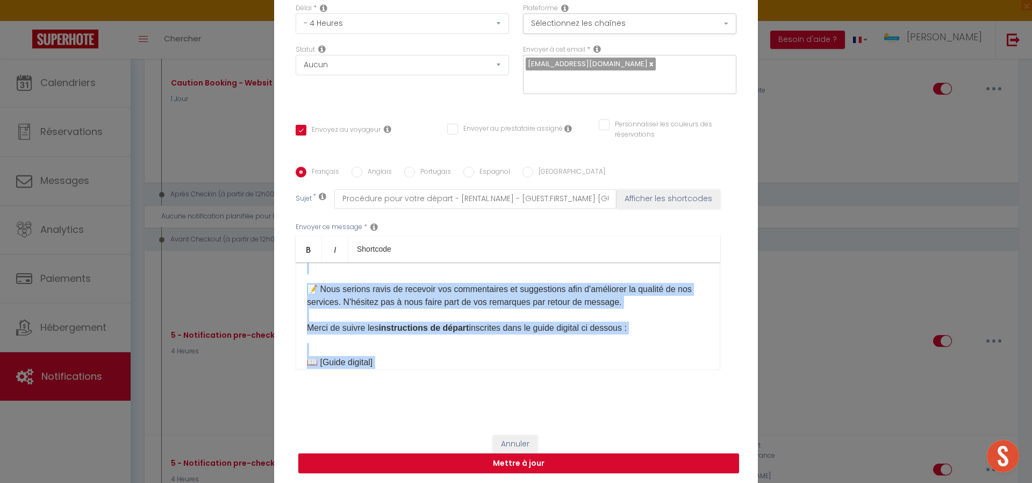
scroll to position [0, 0]
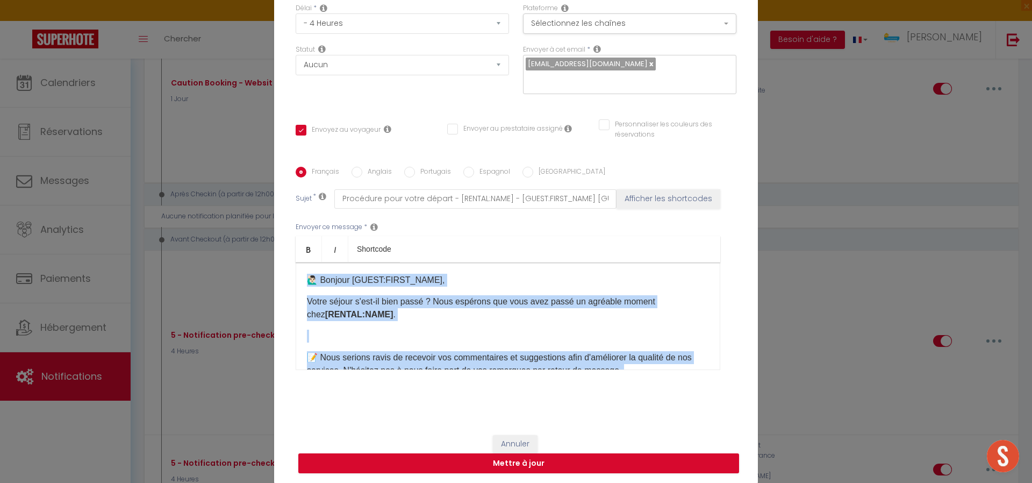
drag, startPoint x: 558, startPoint y: 343, endPoint x: 186, endPoint y: 188, distance: 402.8
click at [174, 185] on div "Modifier la notification × Titre * 5 - Notification pre-checkout à 8h du matin …" at bounding box center [516, 241] width 1032 height 483
copy div "🙋🏻‍♂️ Loremip [DOLOR:SITAM_CONS], Adipi elitse d'eiu-te inci utlab ? Etdo magna…"
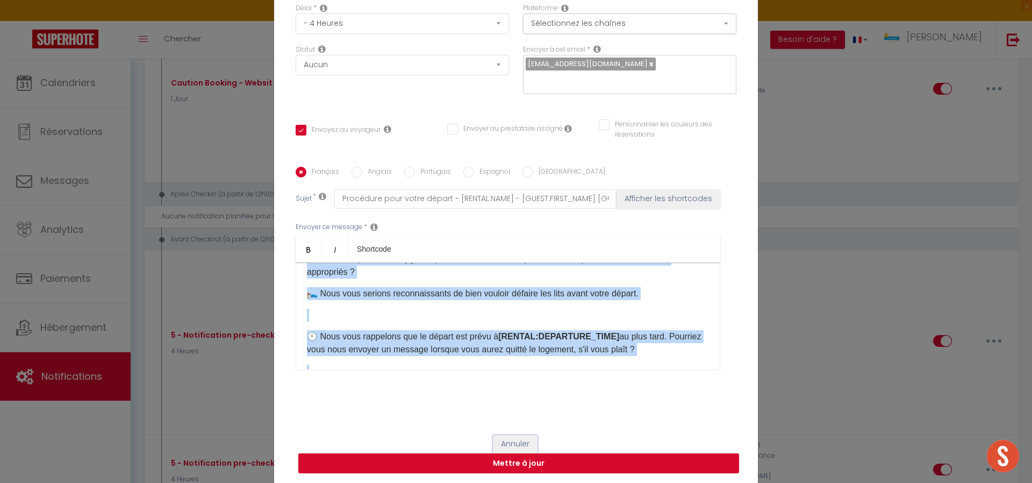
click at [505, 429] on button "Annuler" at bounding box center [515, 444] width 45 height 18
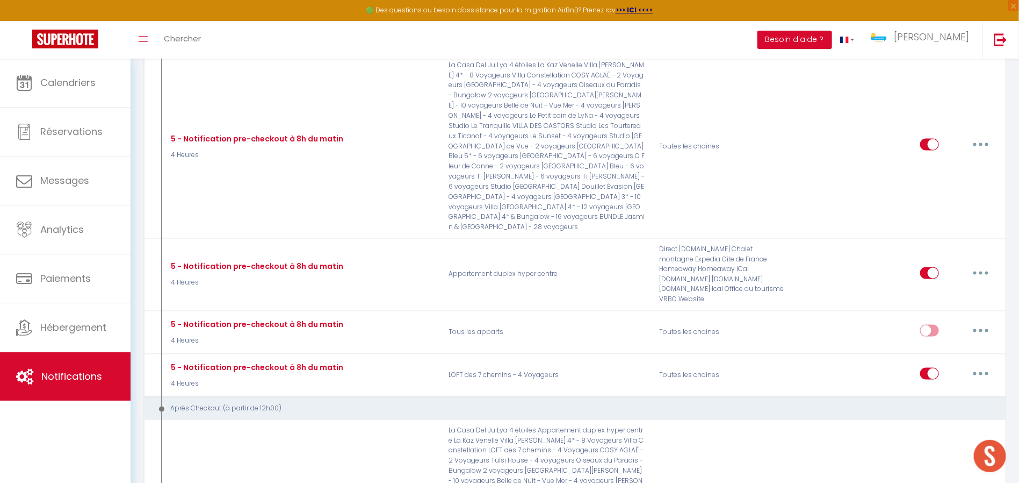
scroll to position [2902, 0]
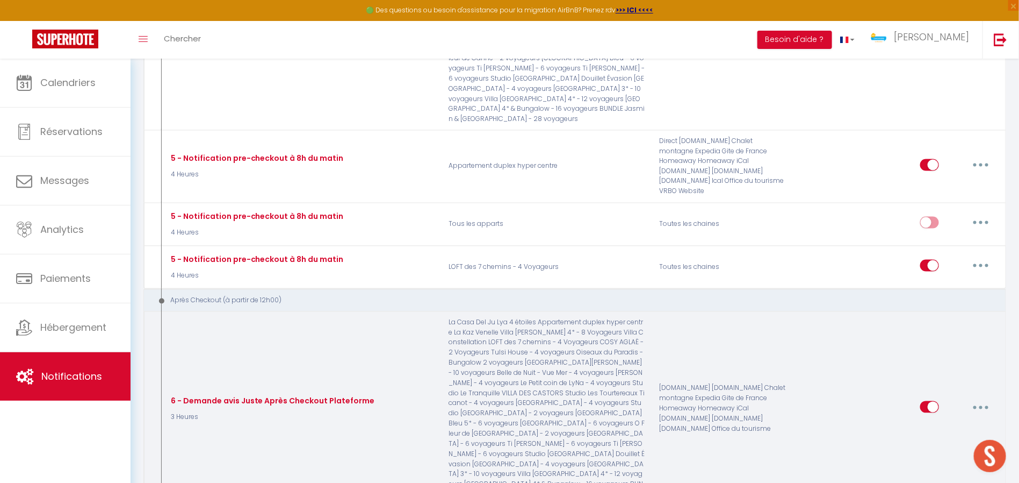
click at [917, 398] on button "button" at bounding box center [981, 406] width 30 height 17
click at [917, 422] on link "Editer" at bounding box center [953, 431] width 80 height 18
type input "6 - Demande avis Juste Après Checkout Plateforme"
select select "3 Heures"
checkbox input "true"
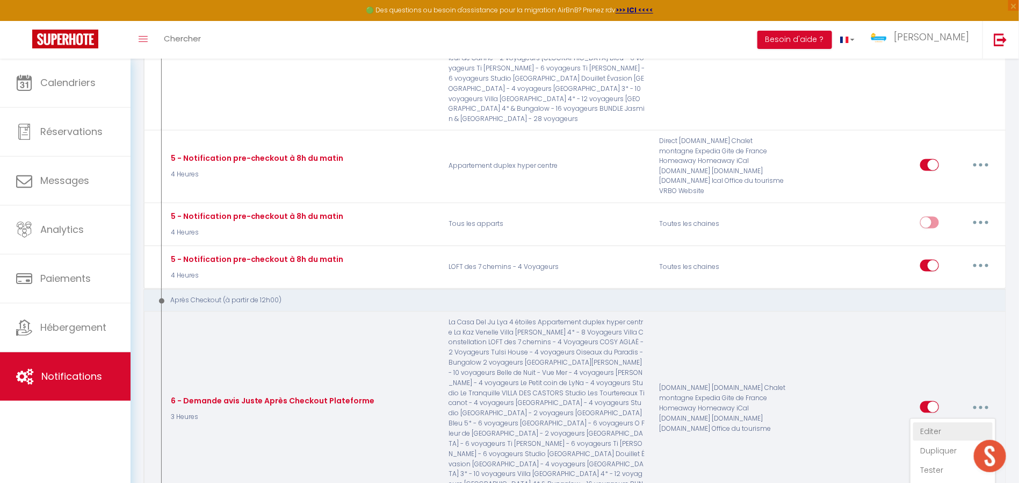
checkbox input "false"
type input "[GUEST:FIRST_NAME], Merci pour votre séjour chez [RENTAL:HOSTFIRSTNAME] !"
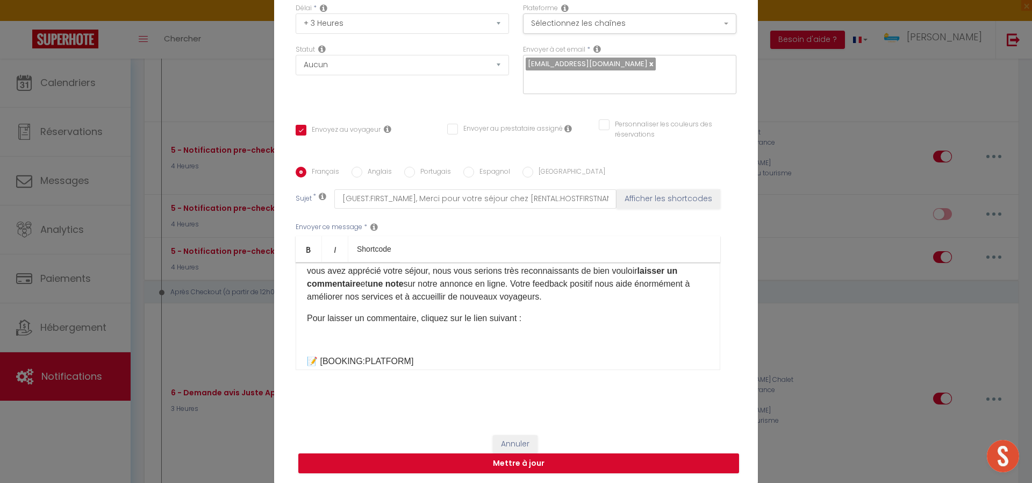
scroll to position [0, 0]
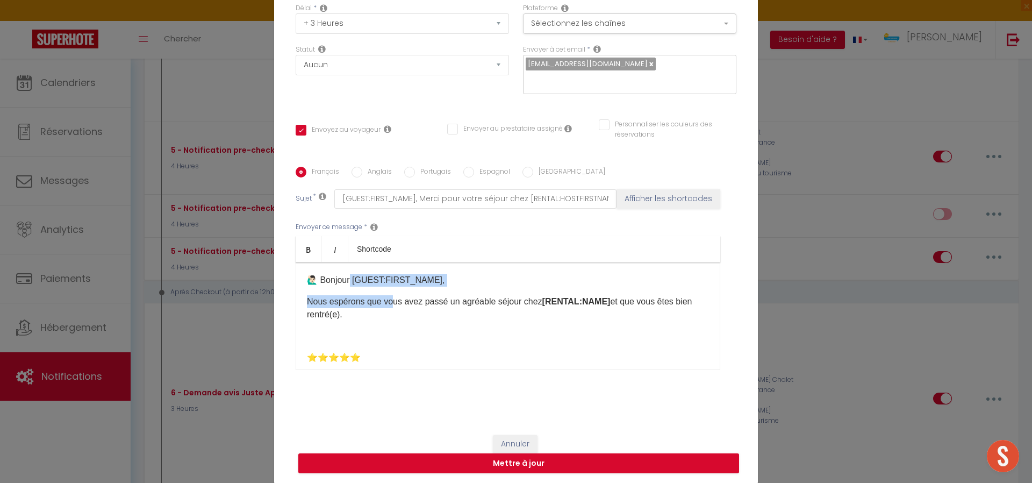
drag, startPoint x: 343, startPoint y: 285, endPoint x: 381, endPoint y: 287, distance: 37.6
click at [381, 287] on div "🙋🏻‍♂️ Bonjour [GUEST:FIRST_NAME],​ Nous espérons que vous avez passé un agréabl…" at bounding box center [508, 315] width 425 height 107
click at [353, 306] on p "Nous espérons que vous avez passé un agréable séjour chez [RENTAL:NAME]​ et que…" at bounding box center [508, 308] width 402 height 26
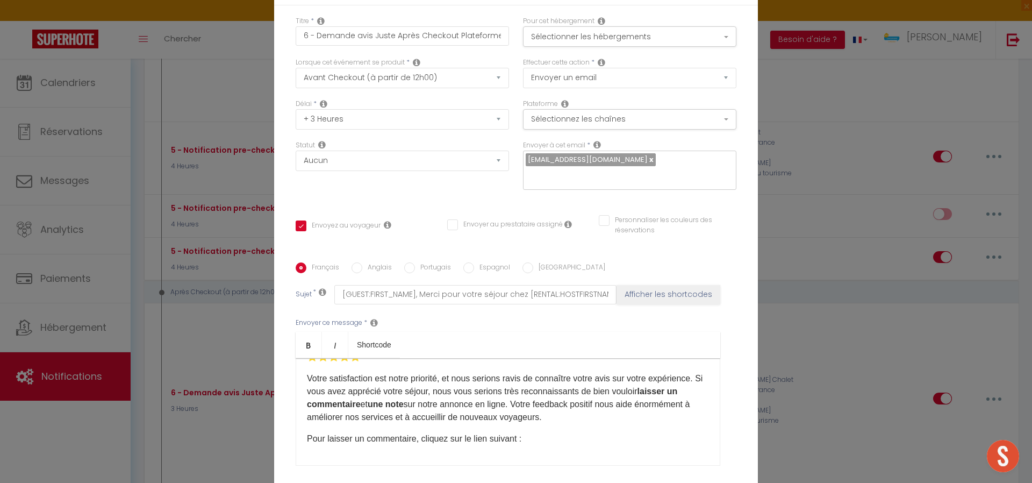
scroll to position [64, 0]
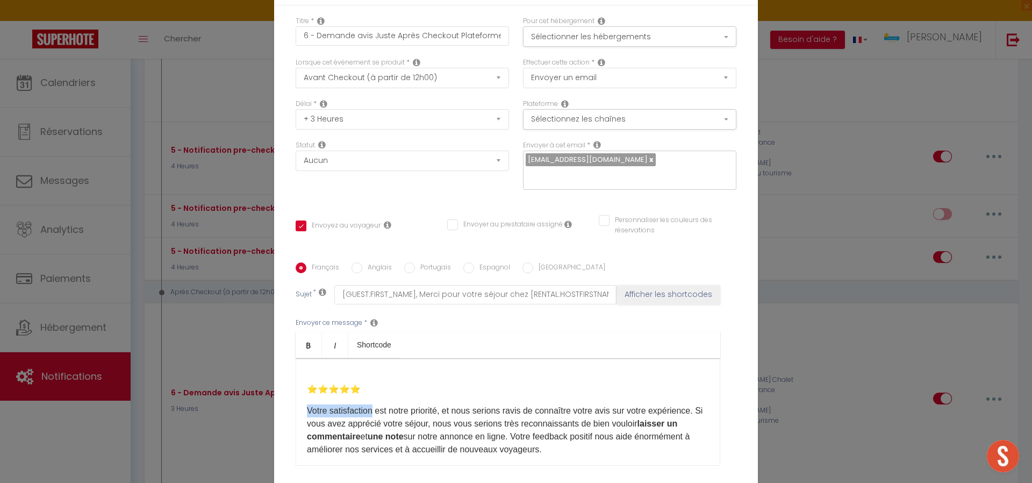
drag, startPoint x: 299, startPoint y: 395, endPoint x: 368, endPoint y: 398, distance: 68.8
click at [368, 398] on div "🙋🏻‍♂️ Bonjour [GUEST:FIRST_NAME],​ Nous espérons que vous avez passé un agréabl…" at bounding box center [508, 411] width 425 height 107
click at [371, 390] on p "⭐️⭐️⭐️⭐️⭐️​​​​​" at bounding box center [508, 389] width 402 height 13
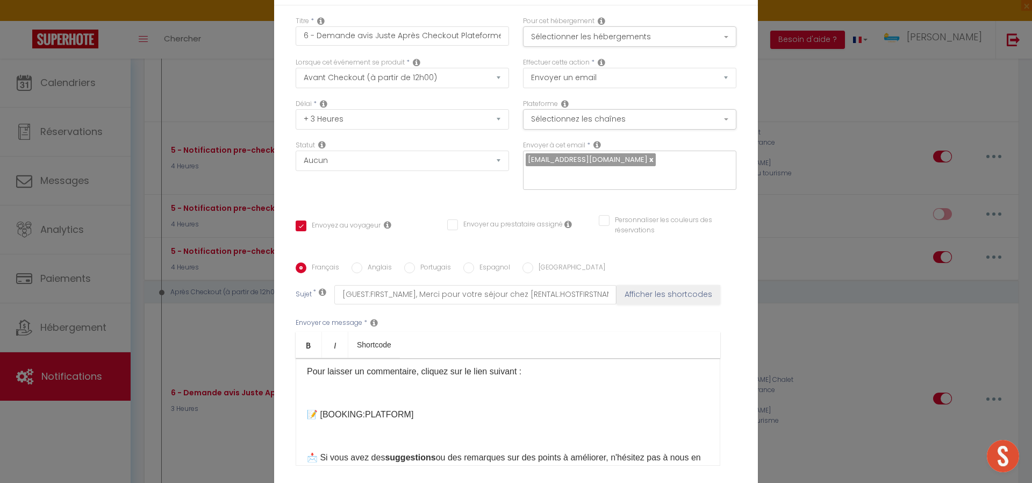
scroll to position [196, 0]
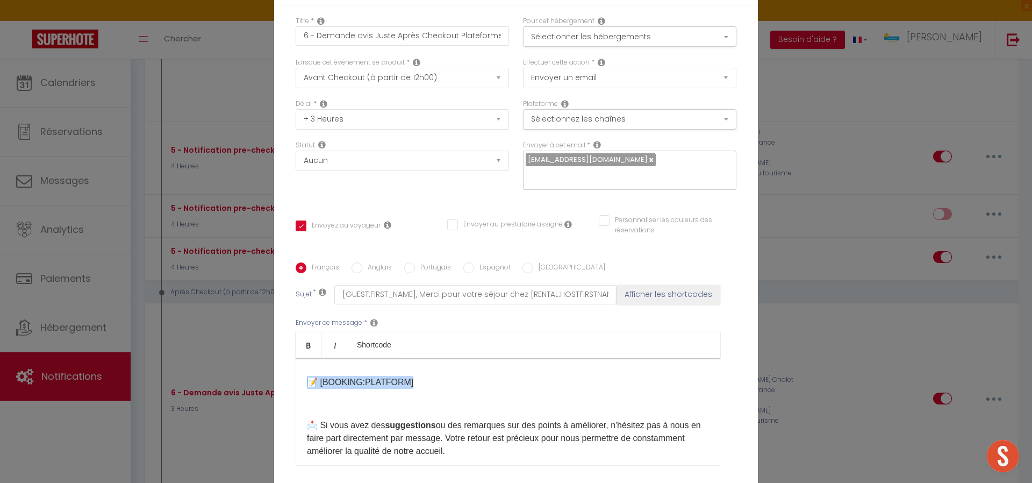
drag, startPoint x: 419, startPoint y: 387, endPoint x: 301, endPoint y: 383, distance: 117.7
click at [307, 383] on p "📝 ​[BOOKING:PLATFORM]​" at bounding box center [508, 382] width 402 height 13
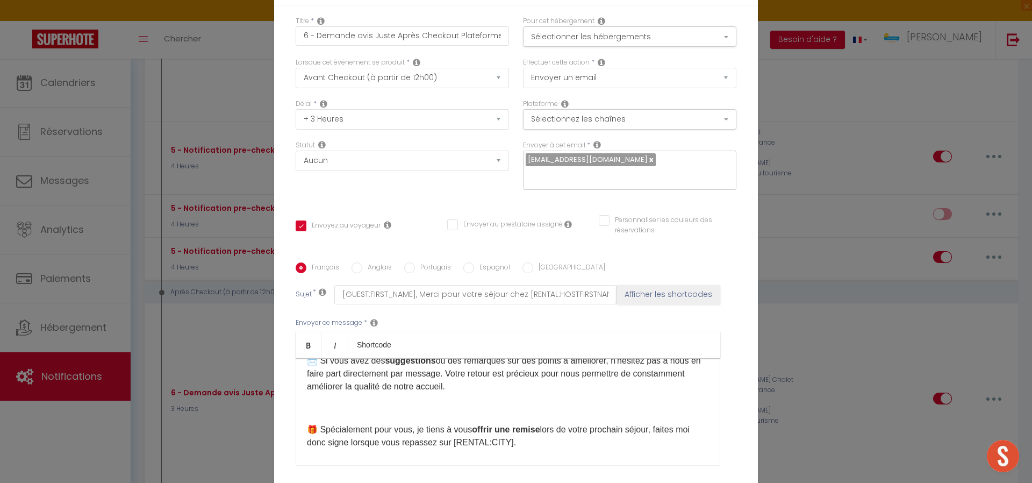
scroll to position [228, 0]
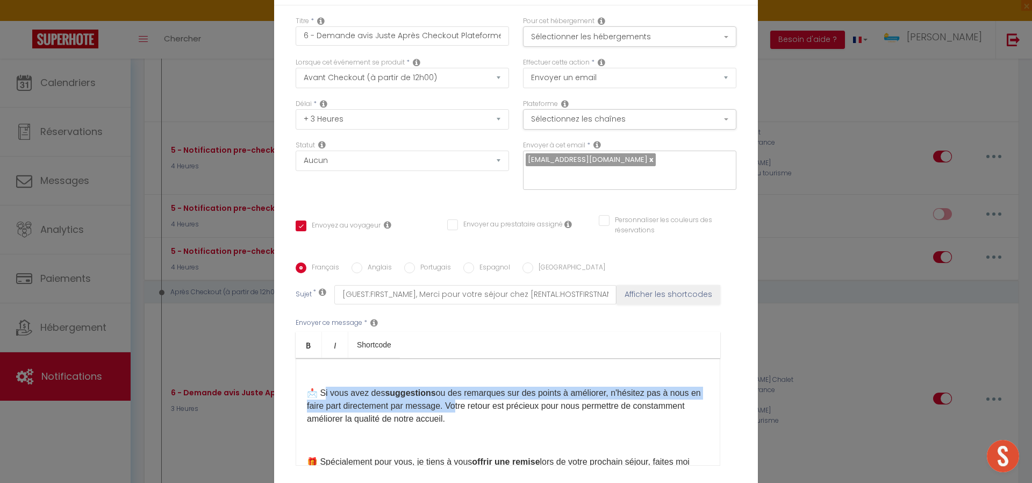
drag, startPoint x: 318, startPoint y: 392, endPoint x: 461, endPoint y: 409, distance: 144.0
click at [461, 409] on p "📩 Si vous avez des suggestions ou des remarques sur des points à améliorer, n'h…" at bounding box center [508, 405] width 402 height 39
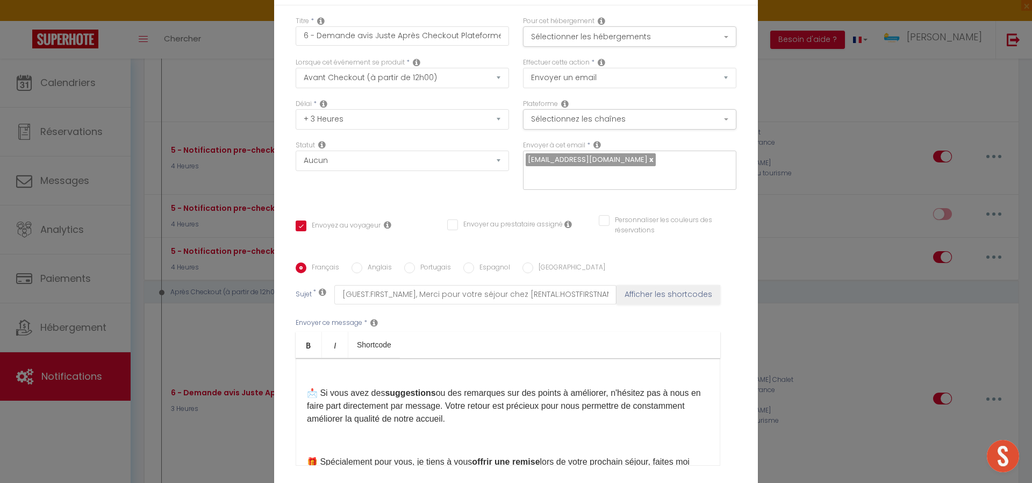
drag, startPoint x: 488, startPoint y: 419, endPoint x: 345, endPoint y: 413, distance: 143.6
click at [346, 413] on p "📩 Si vous avez des suggestions ou des remarques sur des points à améliorer, n'h…" at bounding box center [508, 405] width 402 height 39
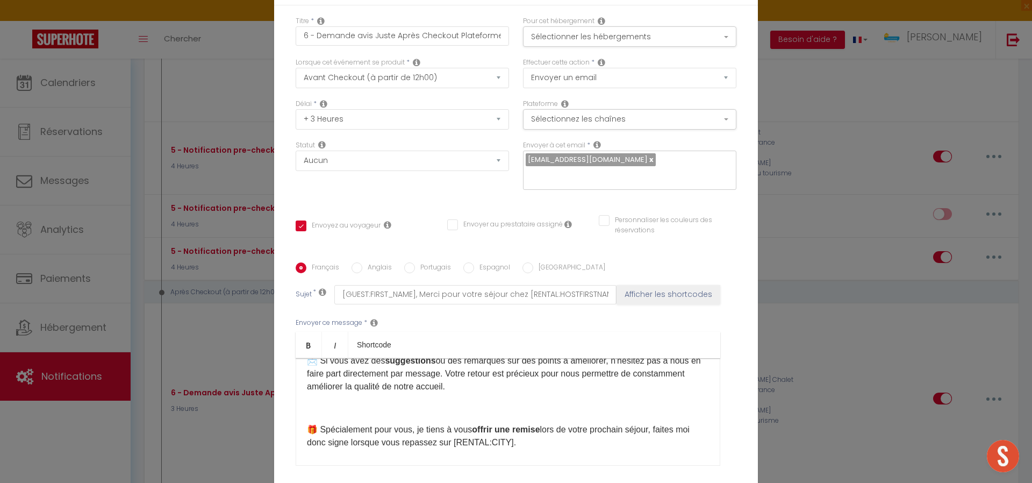
scroll to position [292, 0]
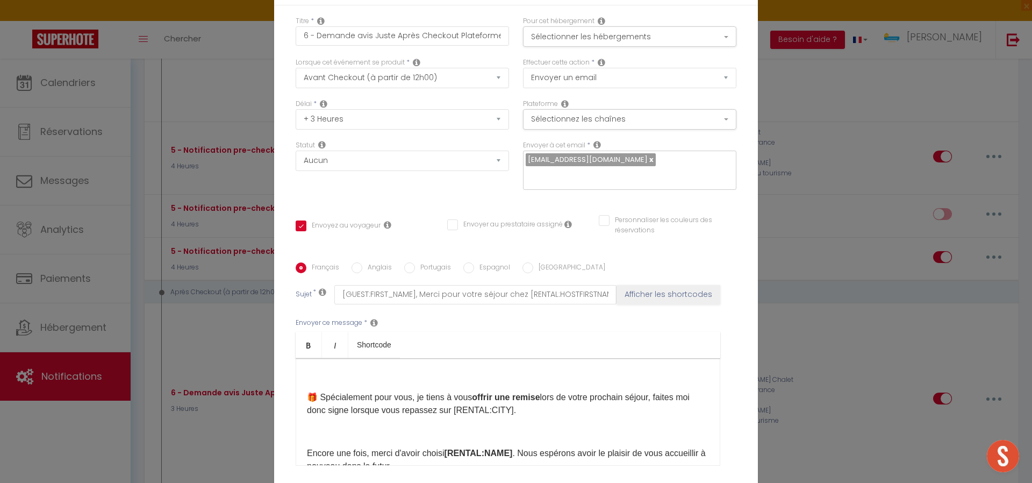
drag, startPoint x: 521, startPoint y: 406, endPoint x: 299, endPoint y: 400, distance: 222.0
click at [299, 400] on div "🙋🏻‍♂️ Bonjour [GUEST:FIRST_NAME],​ Nous espérons que vous avez passé un agréabl…" at bounding box center [508, 411] width 425 height 107
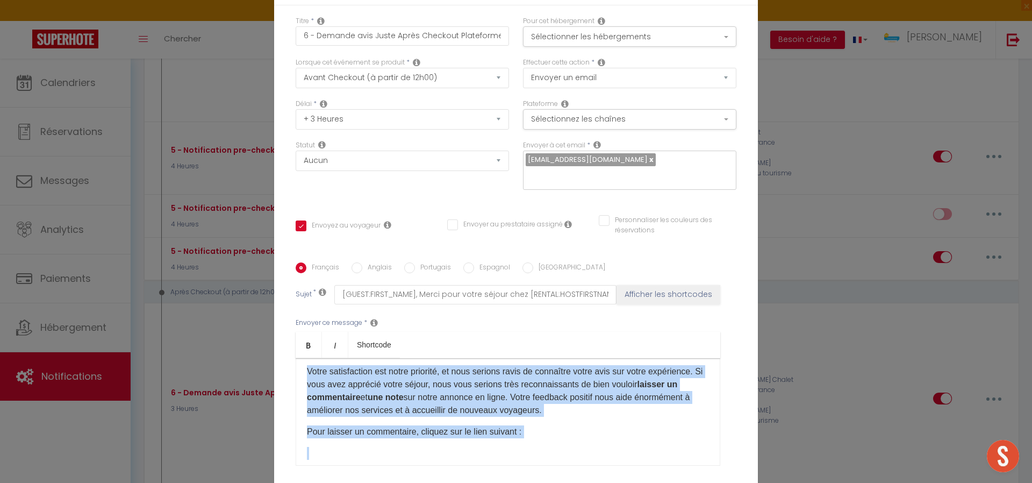
scroll to position [0, 0]
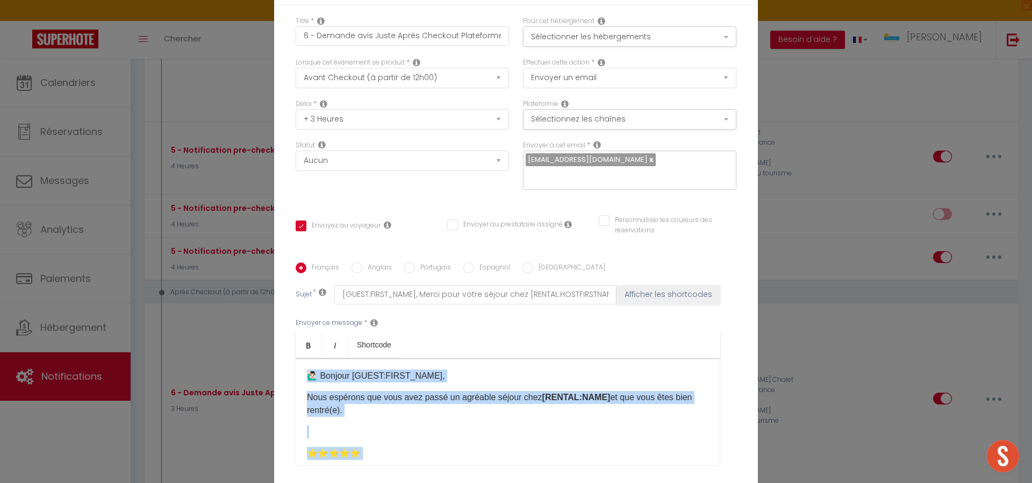
drag, startPoint x: 563, startPoint y: 428, endPoint x: 192, endPoint y: 236, distance: 417.5
click at [192, 236] on div "Modifier la notification × Titre * 6 - Demande avis Juste Après Checkout Platef…" at bounding box center [516, 241] width 1032 height 483
copy div "🙋🏻‍♂️ Loremip [DOLOR:SITAM_CONS],​ Adip elitsedd eiu temp inci utlab et dolorem…"
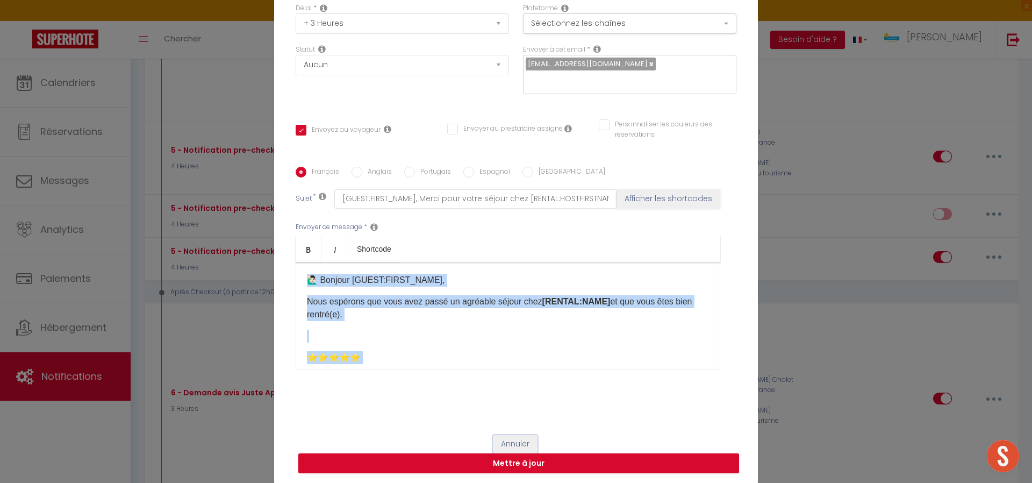
click at [498, 429] on button "Annuler" at bounding box center [515, 444] width 45 height 18
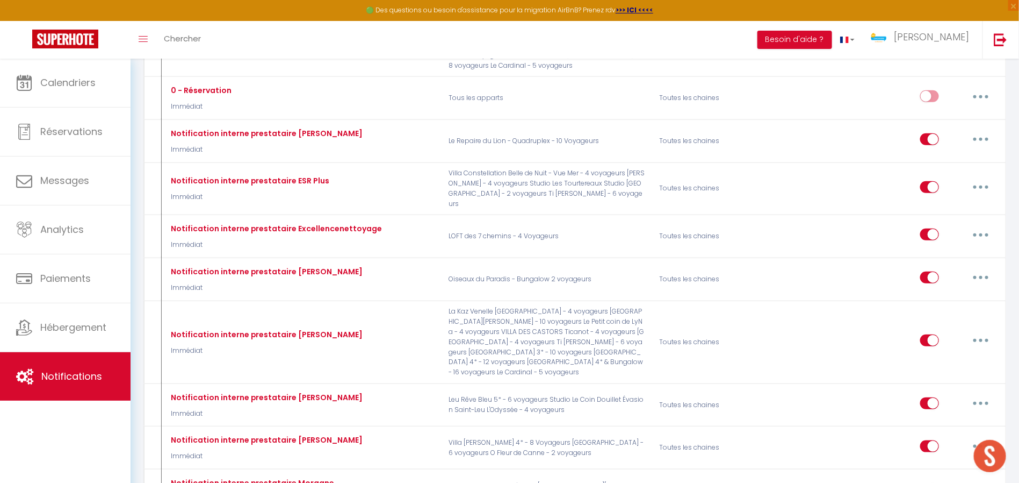
scroll to position [134, 0]
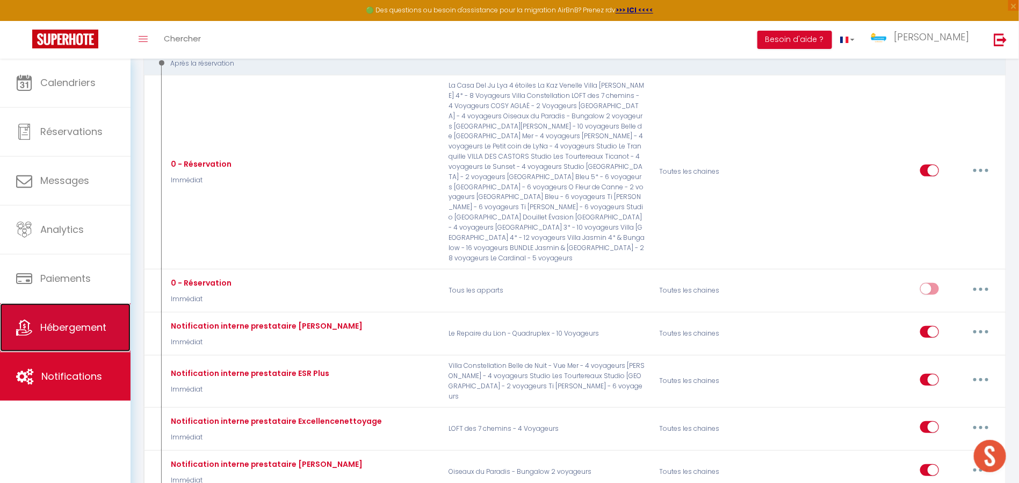
click at [102, 313] on link "Hébergement" at bounding box center [65, 327] width 131 height 48
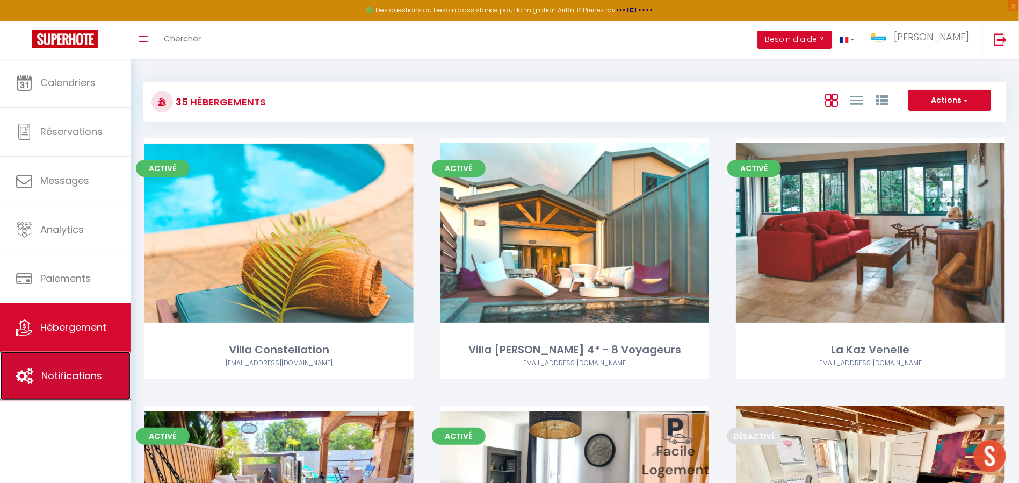
click at [79, 364] on link "Notifications" at bounding box center [65, 375] width 131 height 48
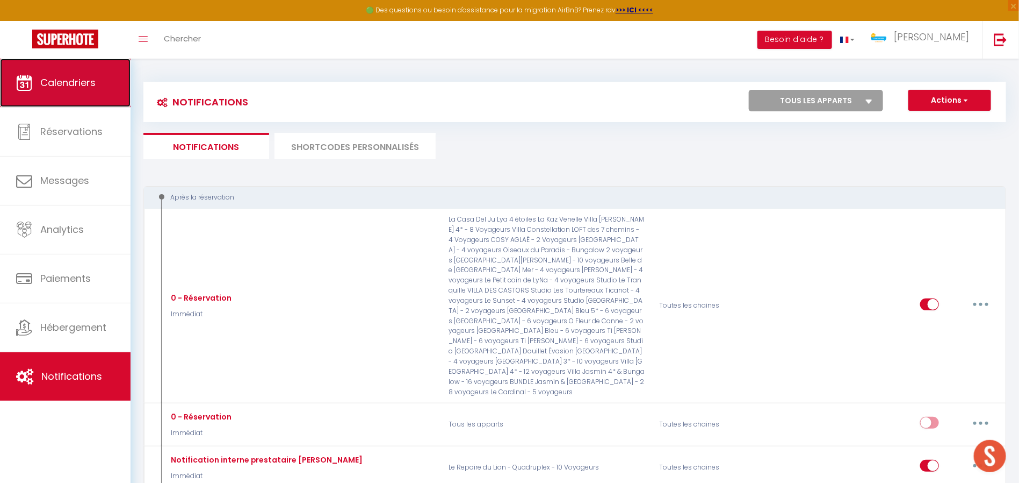
click at [73, 87] on span "Calendriers" at bounding box center [67, 82] width 55 height 13
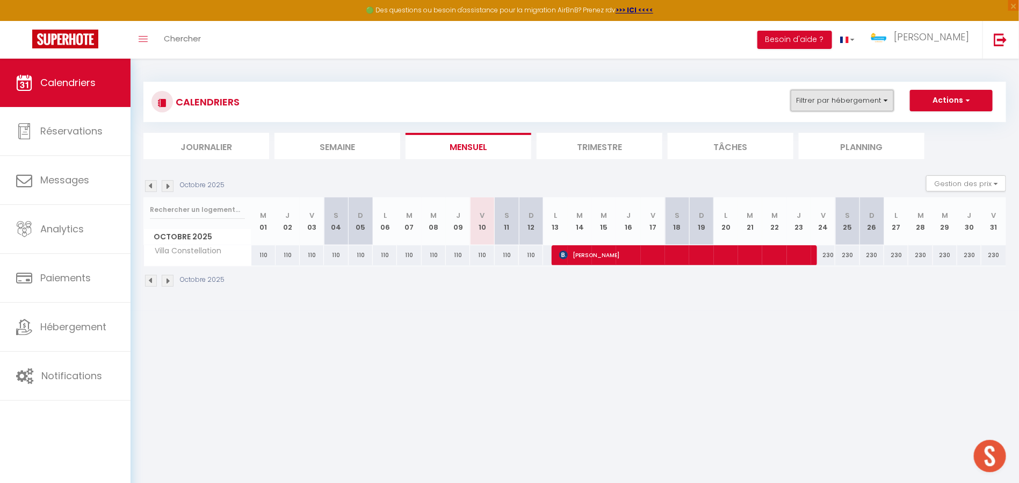
click at [827, 98] on button "Filtrer par hébergement" at bounding box center [842, 100] width 103 height 21
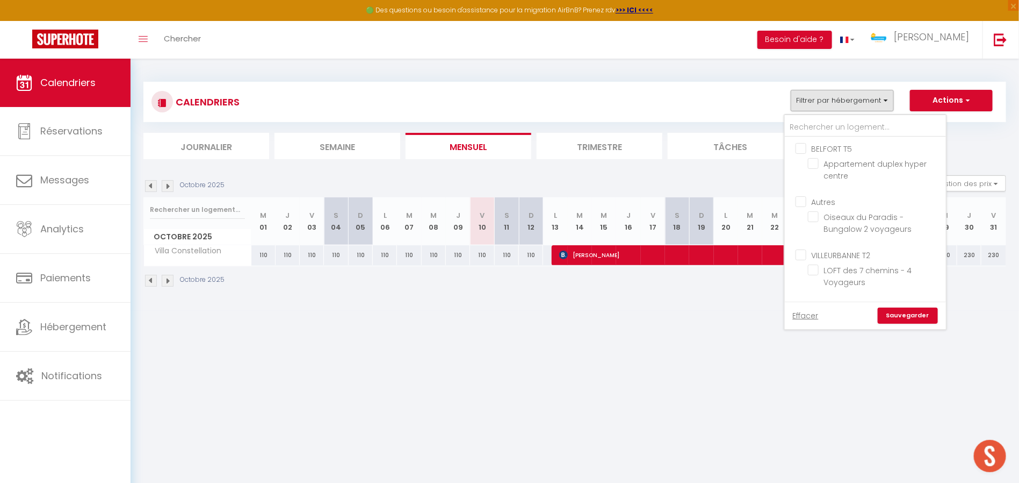
click at [807, 206] on label "Autres" at bounding box center [822, 202] width 30 height 12
click at [800, 206] on input "Autres" at bounding box center [876, 201] width 161 height 11
checkbox input "true"
checkbox input "false"
checkbox input "true"
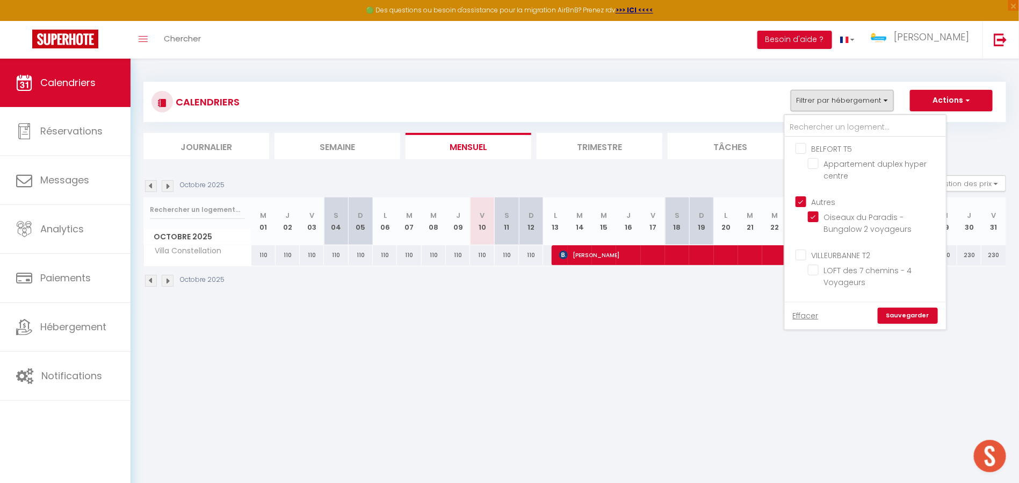
checkbox input "false"
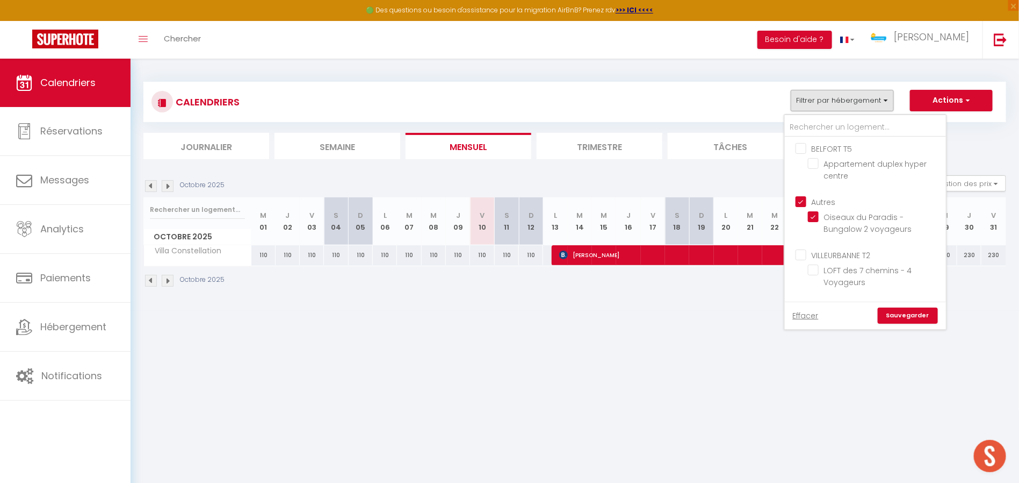
checkbox input "true"
checkbox input "false"
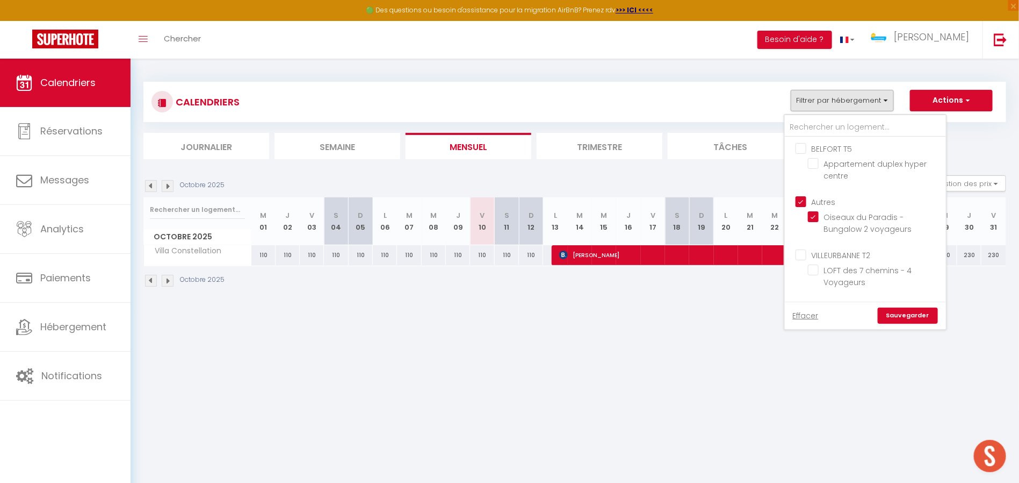
checkbox input "false"
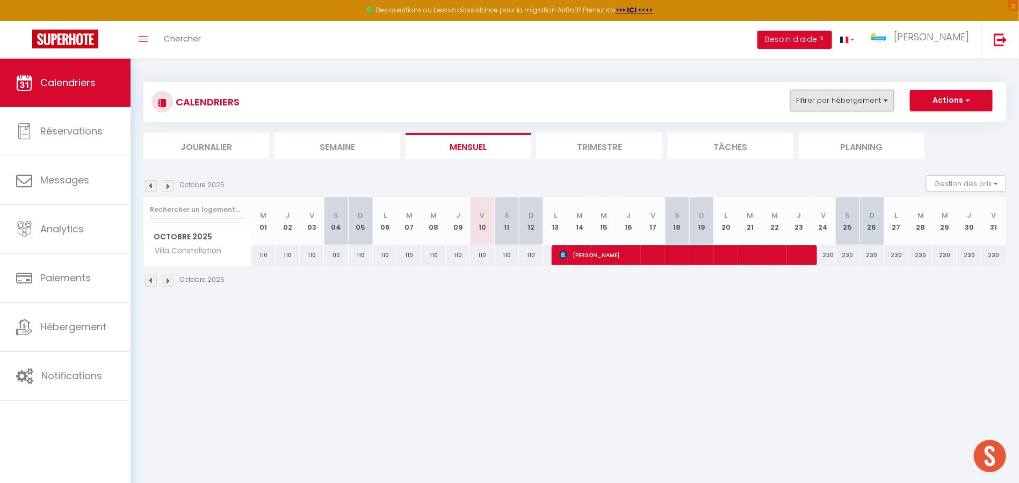
click at [829, 110] on button "Filtrer par hébergement" at bounding box center [842, 100] width 103 height 21
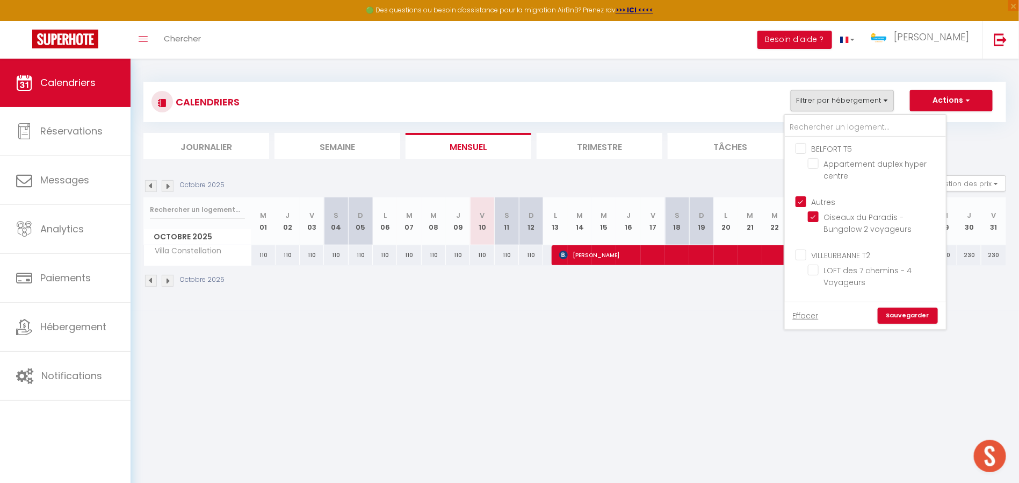
click at [803, 255] on input "VILLEURBANNE T2" at bounding box center [876, 254] width 161 height 11
click at [810, 204] on input "Autres" at bounding box center [876, 201] width 161 height 11
click at [805, 249] on input "VILLEURBANNE T2" at bounding box center [876, 254] width 161 height 11
click at [816, 231] on input "[GEOGRAPHIC_DATA] - 6 voyageurs" at bounding box center [875, 236] width 134 height 11
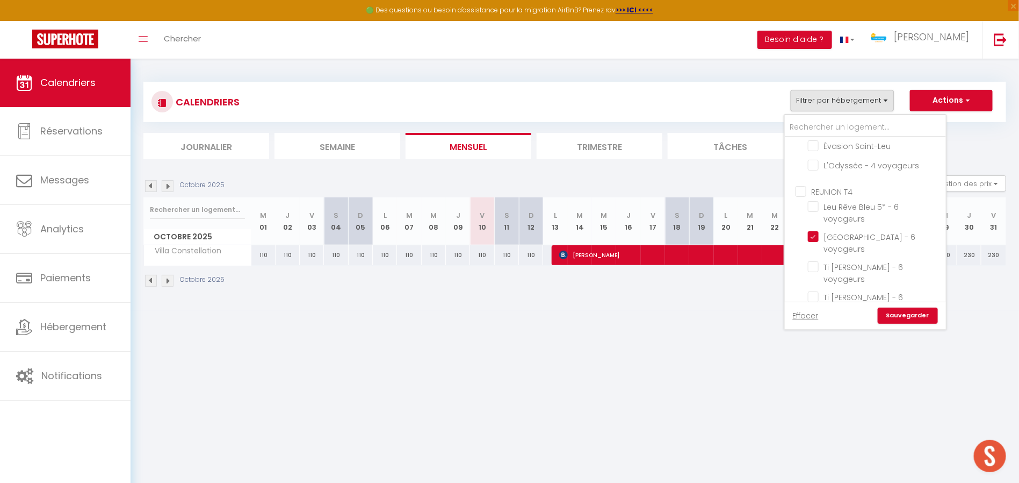
click at [818, 340] on input "Villa Constellation" at bounding box center [875, 345] width 134 height 11
click at [884, 310] on div "Effacer Sauvegarder" at bounding box center [865, 315] width 145 height 16
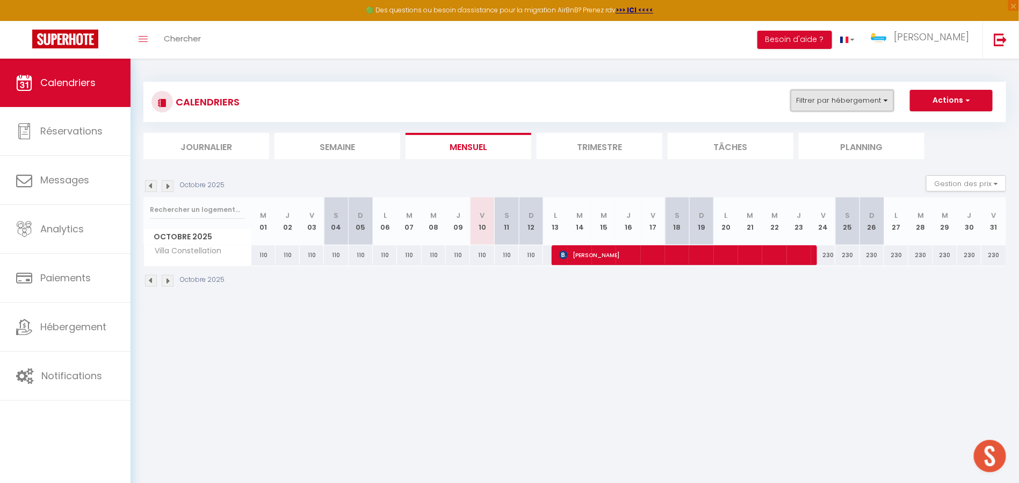
click at [837, 106] on button "Filtrer par hébergement" at bounding box center [842, 100] width 103 height 21
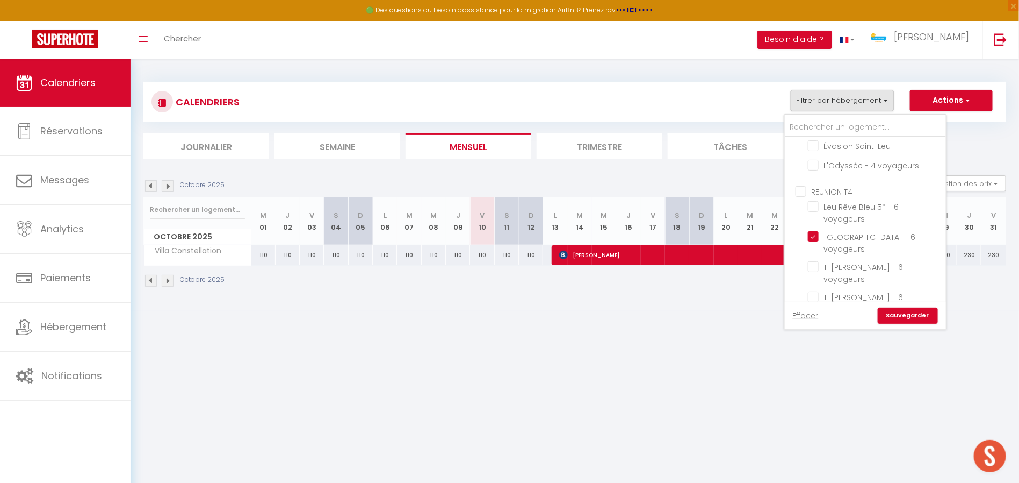
drag, startPoint x: 922, startPoint y: 313, endPoint x: 920, endPoint y: 318, distance: 5.5
click at [917, 318] on link "Sauvegarder" at bounding box center [908, 315] width 60 height 16
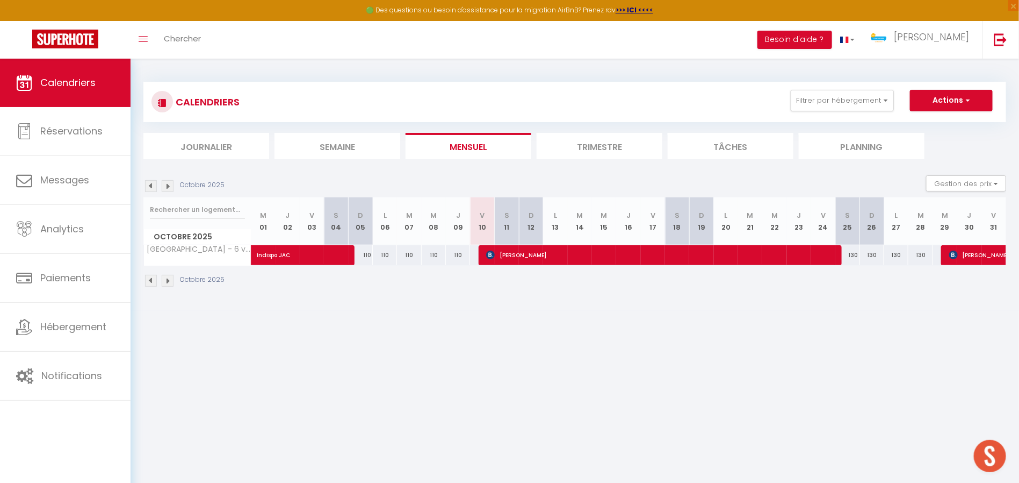
click at [568, 178] on div "Octobre 2025 Gestion des prix Nb Nuits minimum Règles Disponibilité" at bounding box center [574, 186] width 863 height 22
drag, startPoint x: 901, startPoint y: 255, endPoint x: 848, endPoint y: 259, distance: 53.4
click at [848, 259] on tr "[GEOGRAPHIC_DATA] - 6 voyageurs Indispo JAC 110 110 110 110 110 170" at bounding box center [575, 254] width 863 height 21
click at [609, 176] on div "Octobre 2025 Gestion des prix Nb Nuits minimum Règles Disponibilité" at bounding box center [574, 186] width 863 height 22
